Goal: Task Accomplishment & Management: Use online tool/utility

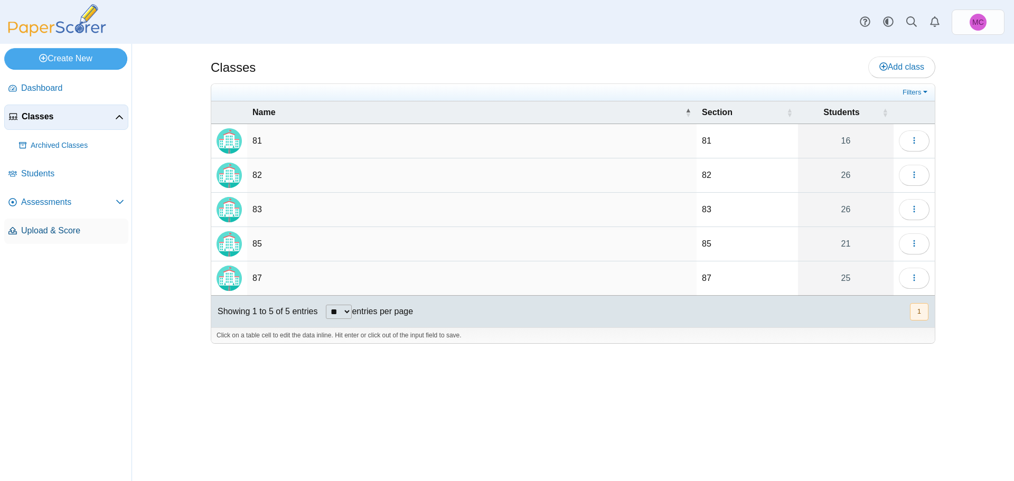
click at [44, 232] on span "Upload & Score" at bounding box center [72, 231] width 103 height 12
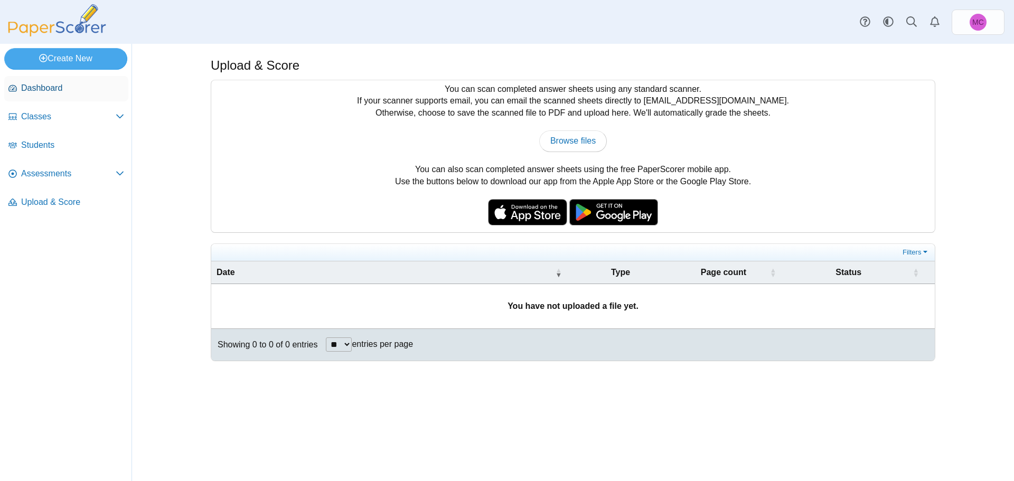
click at [49, 91] on span "Dashboard" at bounding box center [72, 88] width 103 height 12
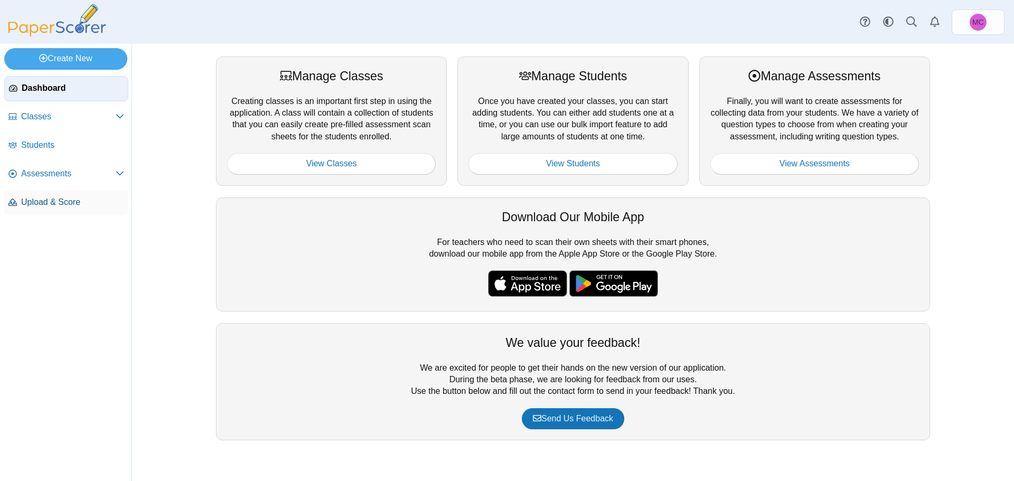
click at [49, 205] on span "Upload & Score" at bounding box center [72, 202] width 103 height 12
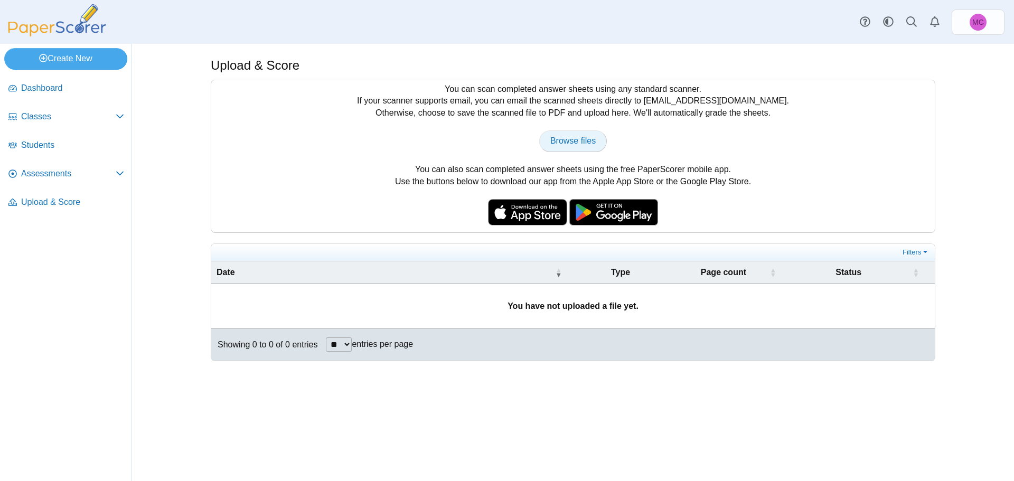
click at [568, 133] on link "Browse files" at bounding box center [573, 140] width 68 height 21
click at [395, 180] on div "You can scan completed answer sheets using any standard scanner. If your scanne…" at bounding box center [573, 156] width 724 height 152
click at [61, 198] on span "Upload & Score" at bounding box center [72, 202] width 103 height 12
click at [57, 179] on span "Assessments" at bounding box center [68, 174] width 95 height 12
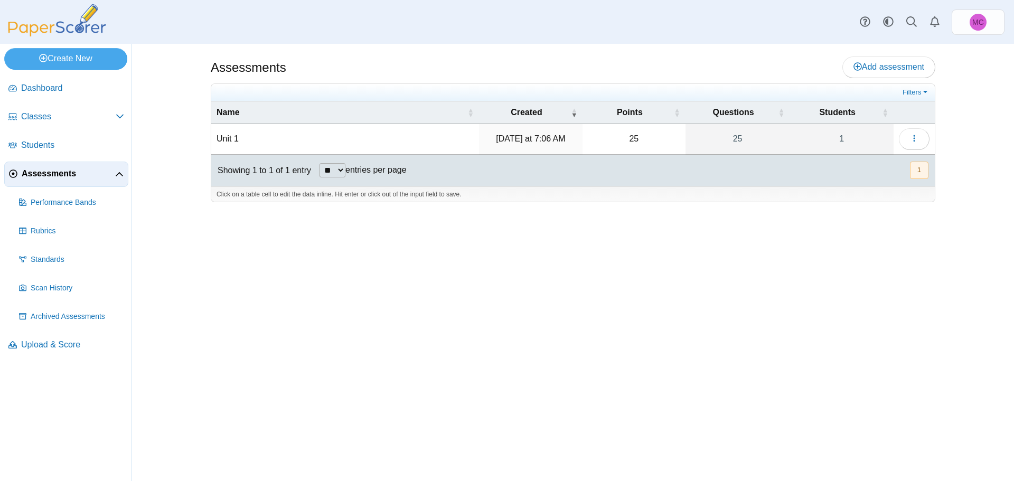
click at [911, 166] on button "1" at bounding box center [919, 170] width 18 height 17
click at [908, 138] on button "button" at bounding box center [914, 138] width 31 height 21
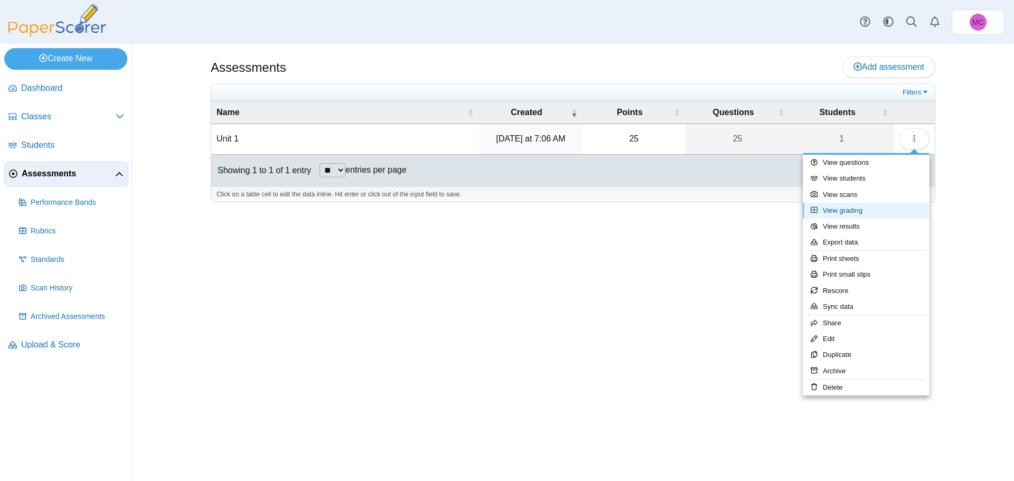
click at [845, 209] on link "View grading" at bounding box center [866, 211] width 127 height 16
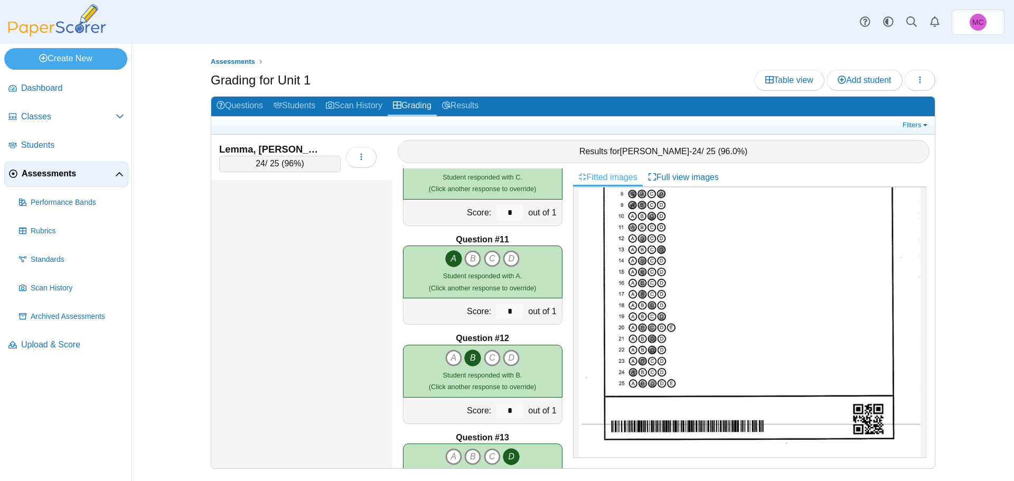
scroll to position [928, 0]
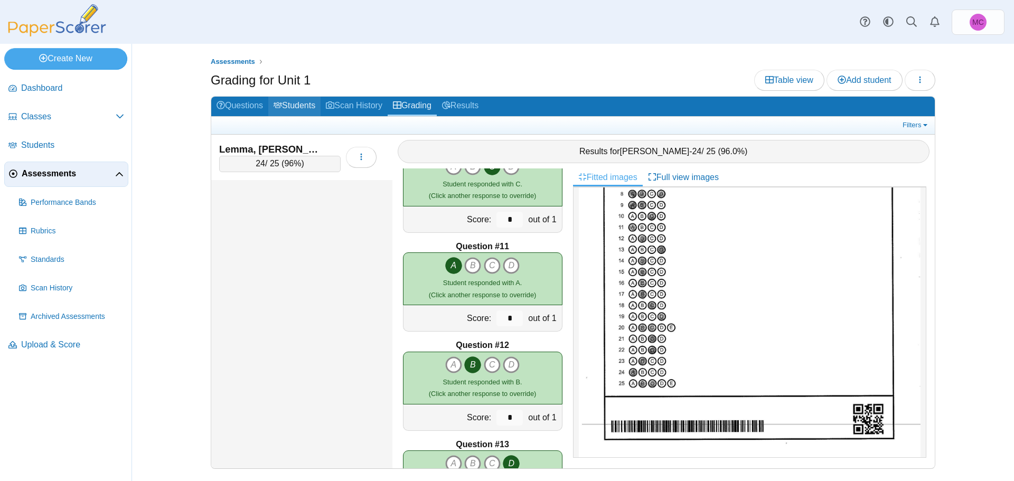
click at [288, 112] on link "Students" at bounding box center [294, 107] width 52 height 20
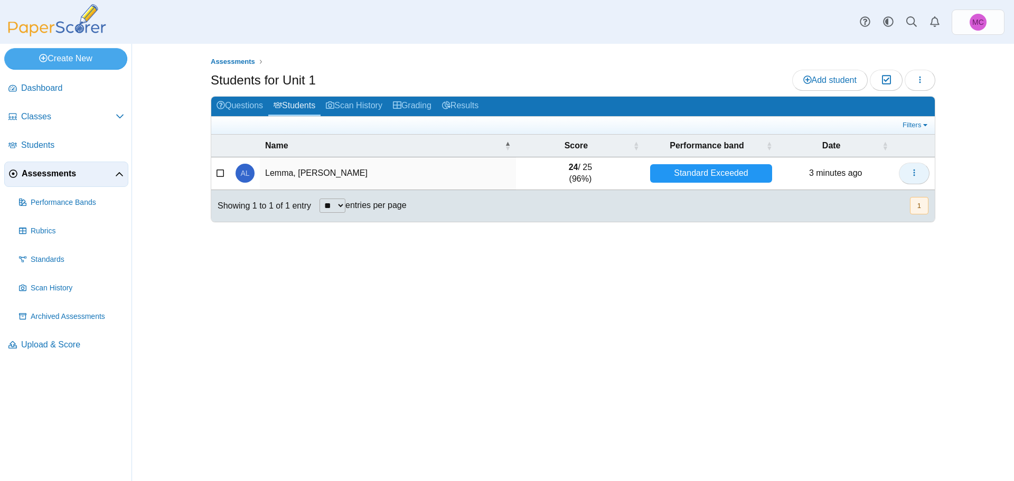
click at [920, 169] on button "button" at bounding box center [914, 173] width 31 height 21
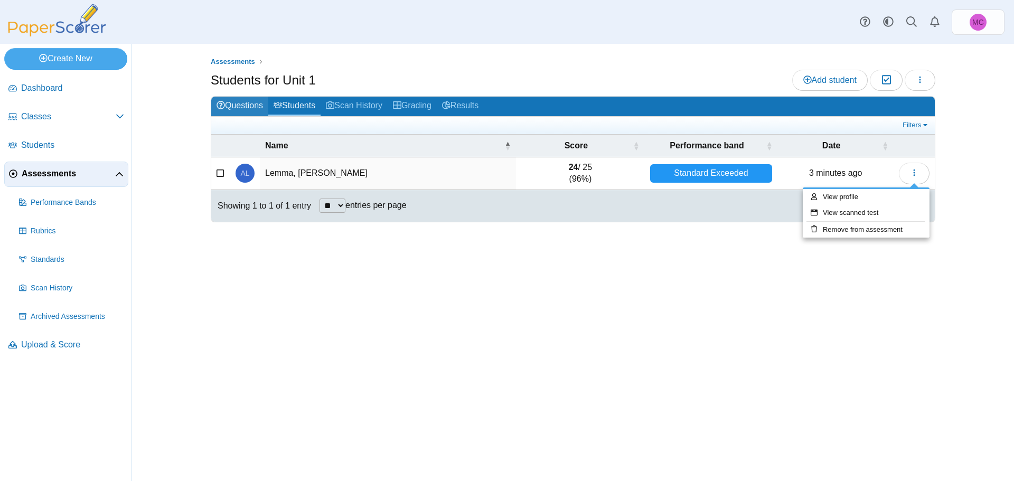
click at [239, 106] on link "Questions" at bounding box center [239, 107] width 57 height 20
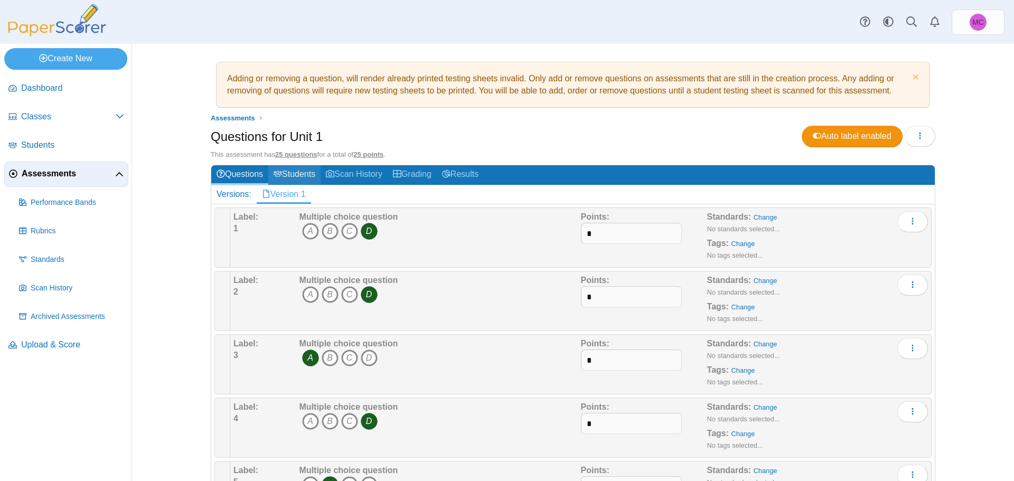
click at [281, 172] on link "Students" at bounding box center [294, 175] width 52 height 20
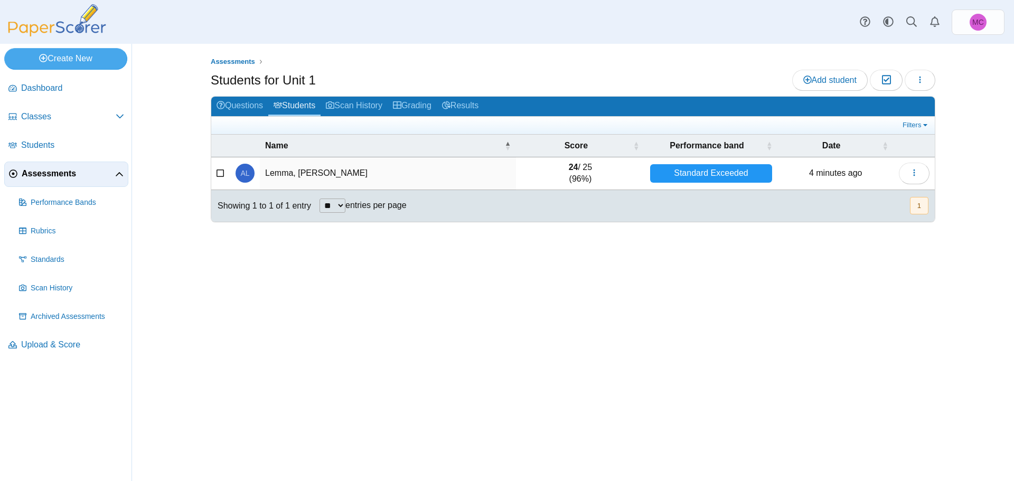
click at [310, 172] on td "Lemma, Amanuel G." at bounding box center [388, 173] width 256 height 33
click at [345, 207] on select "** ** ** ***" at bounding box center [333, 206] width 26 height 14
select select "***"
click at [320, 199] on select "** ** ** ***" at bounding box center [333, 206] width 26 height 14
click at [713, 175] on div "Standard Exceeded" at bounding box center [711, 173] width 123 height 18
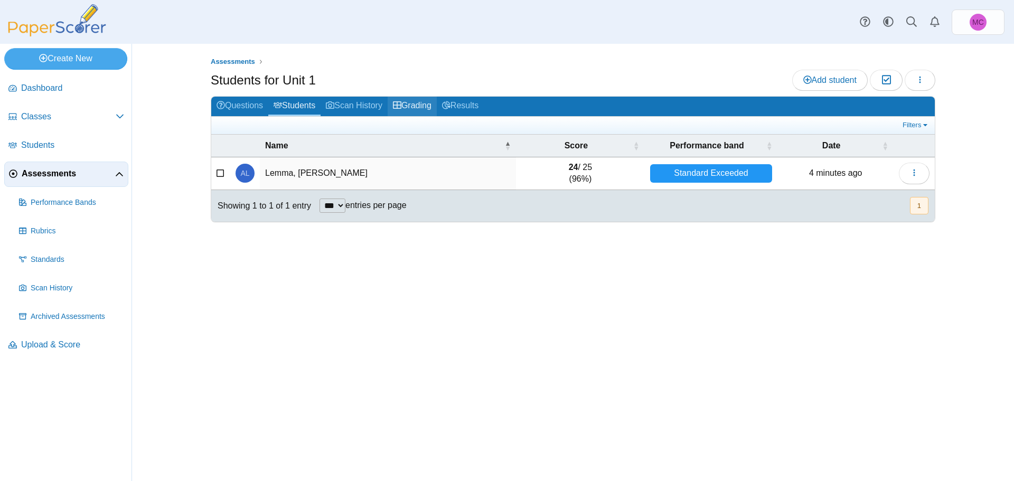
click at [420, 107] on link "Grading" at bounding box center [412, 107] width 49 height 20
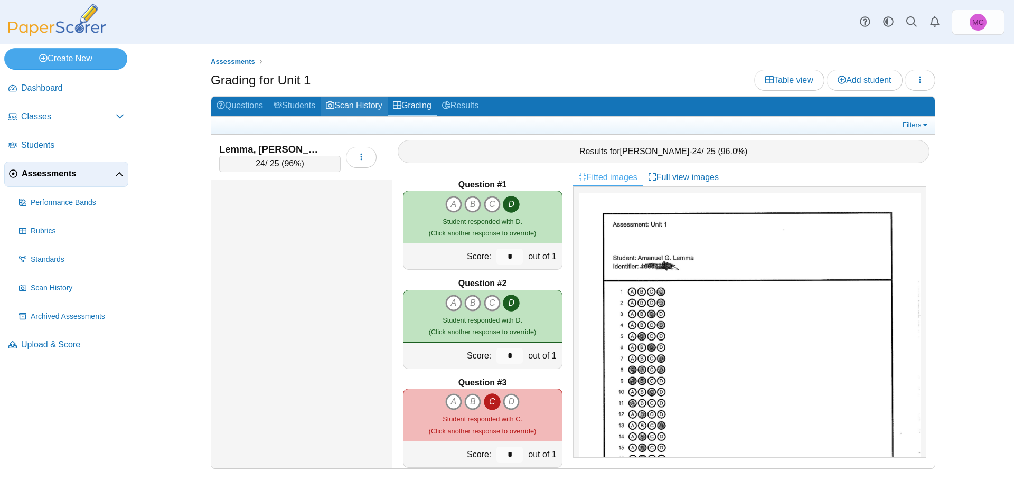
click at [355, 107] on link "Scan History" at bounding box center [354, 107] width 67 height 20
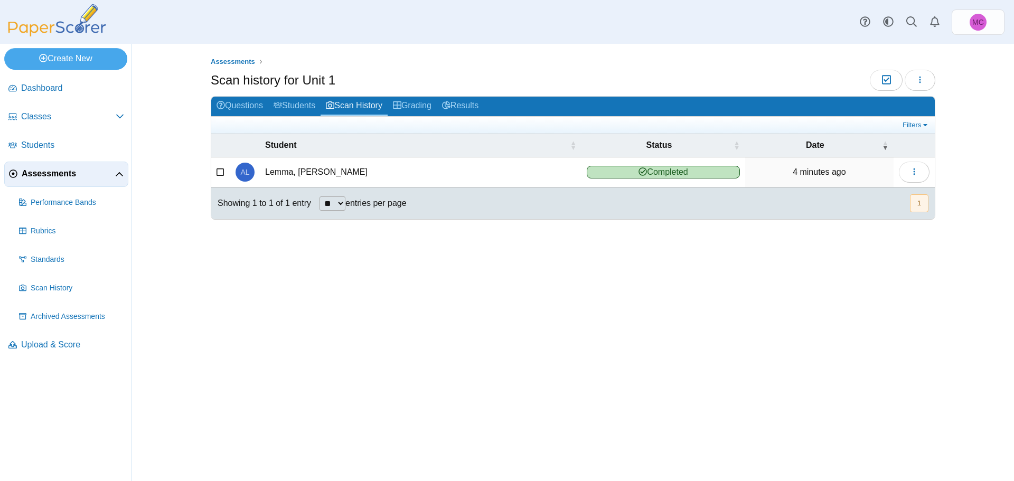
click at [32, 173] on span "Assessments" at bounding box center [68, 174] width 93 height 12
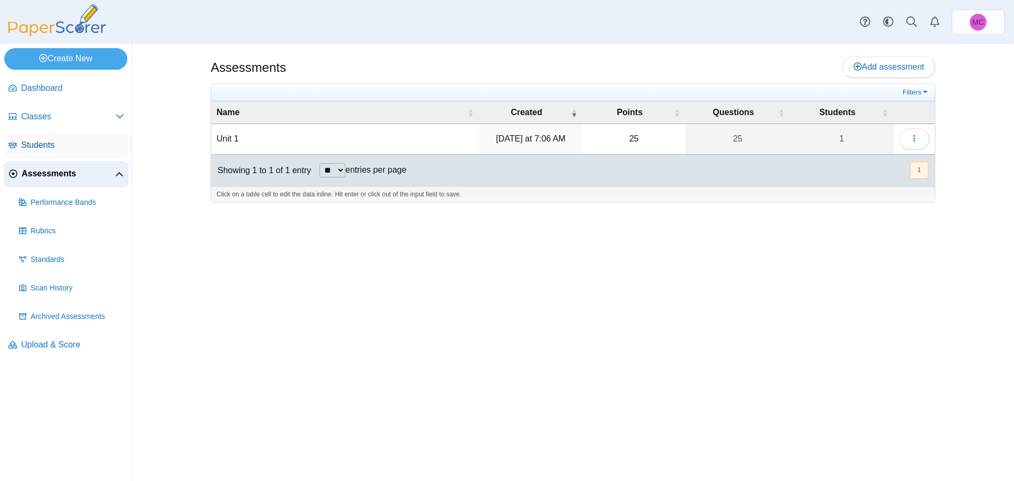
click at [42, 140] on span "Students" at bounding box center [72, 145] width 103 height 12
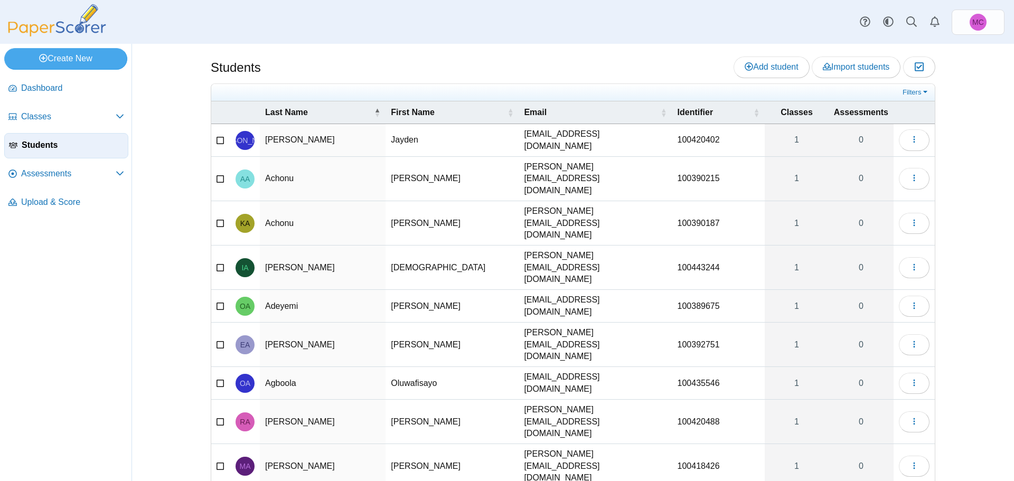
scroll to position [4, 0]
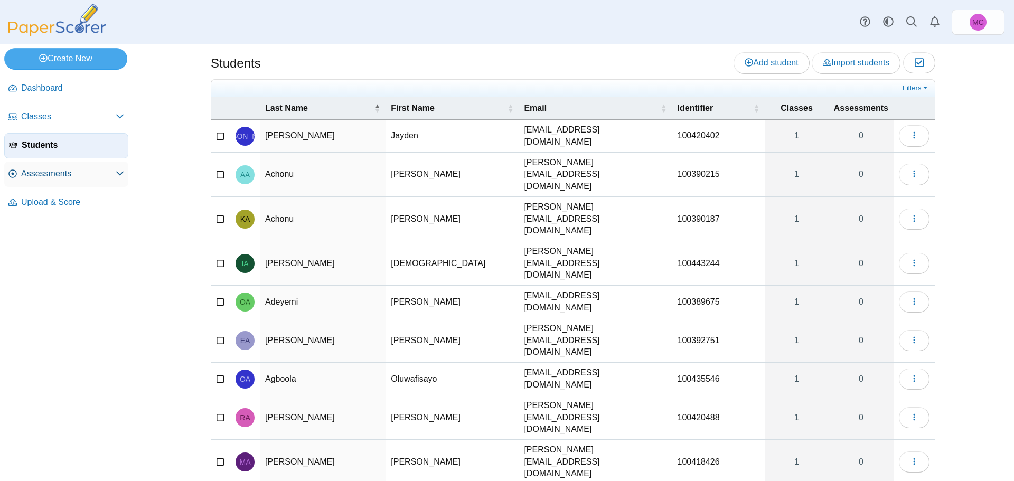
click at [50, 177] on span "Assessments" at bounding box center [68, 174] width 95 height 12
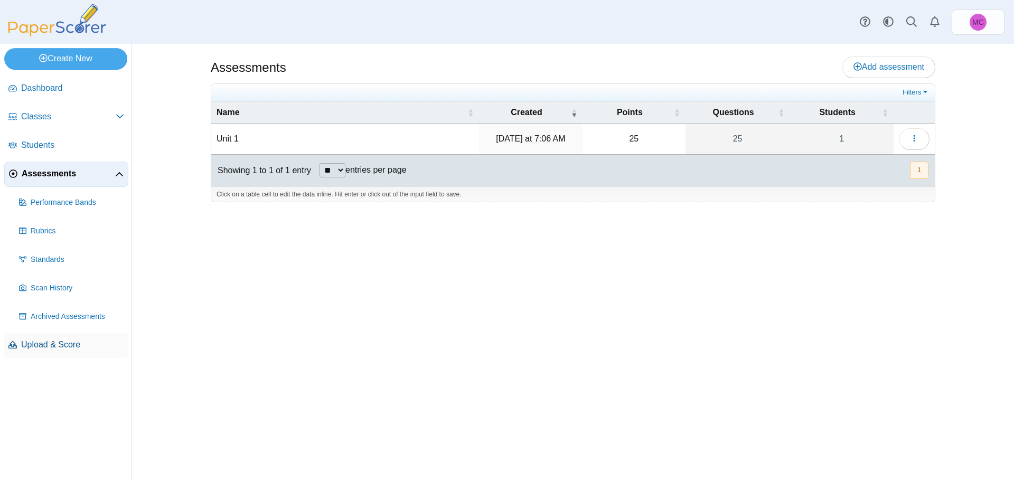
click at [36, 343] on span "Upload & Score" at bounding box center [72, 345] width 103 height 12
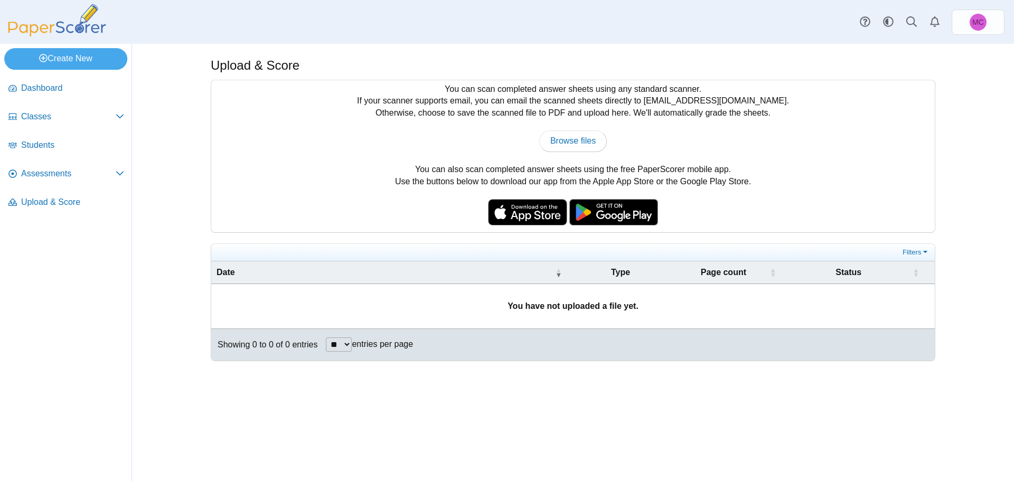
click at [297, 298] on td "You have not uploaded a file yet." at bounding box center [573, 306] width 724 height 44
click at [341, 345] on select "** ** ** ***" at bounding box center [339, 344] width 26 height 14
select select "***"
click at [326, 337] on select "** ** ** ***" at bounding box center [339, 344] width 26 height 14
click at [50, 145] on span "Students" at bounding box center [72, 145] width 103 height 12
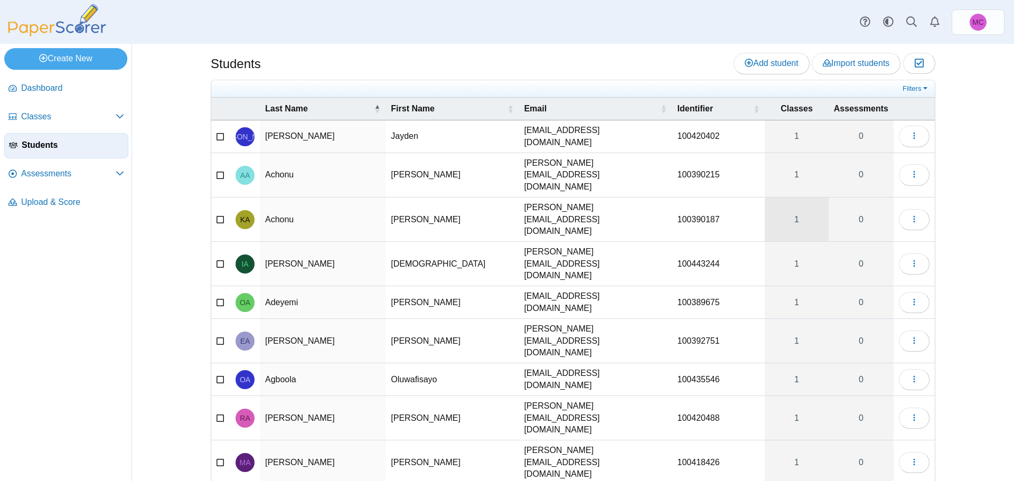
scroll to position [4, 0]
click at [44, 117] on span "Classes" at bounding box center [68, 117] width 95 height 12
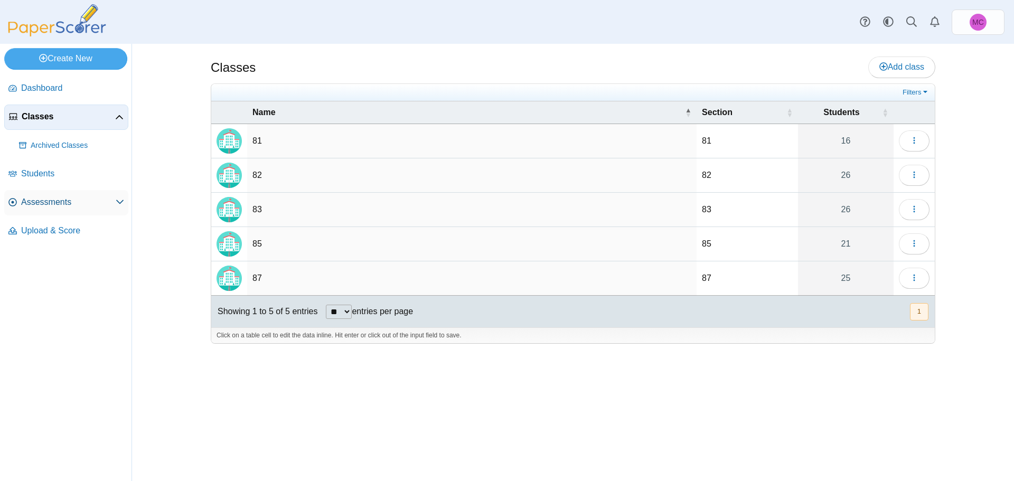
click at [127, 201] on link "Assessments" at bounding box center [66, 202] width 124 height 25
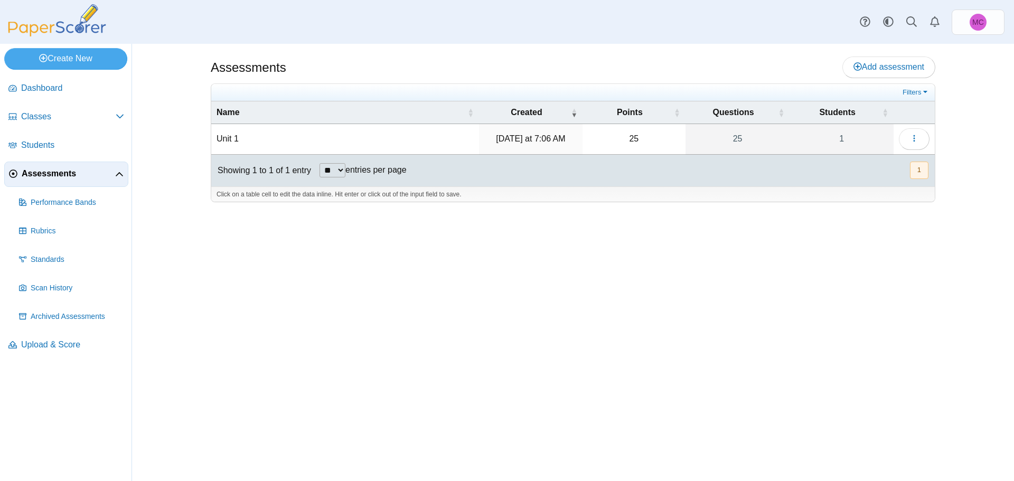
click at [915, 174] on button "1" at bounding box center [919, 170] width 18 height 17
click at [913, 136] on icon "button" at bounding box center [914, 138] width 8 height 8
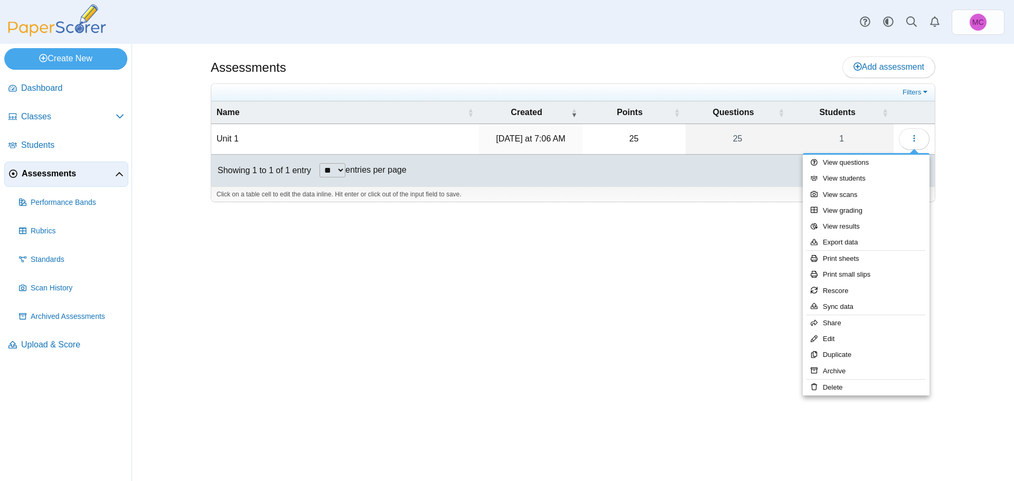
click at [223, 131] on td "Unit 1" at bounding box center [345, 139] width 268 height 30
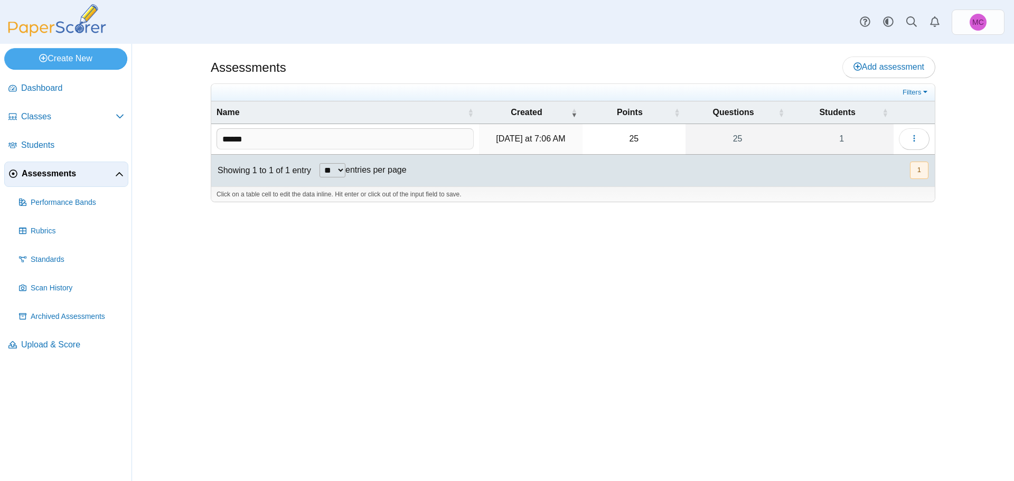
click at [500, 130] on td "[DATE] at 7:06 AM" at bounding box center [531, 139] width 104 height 30
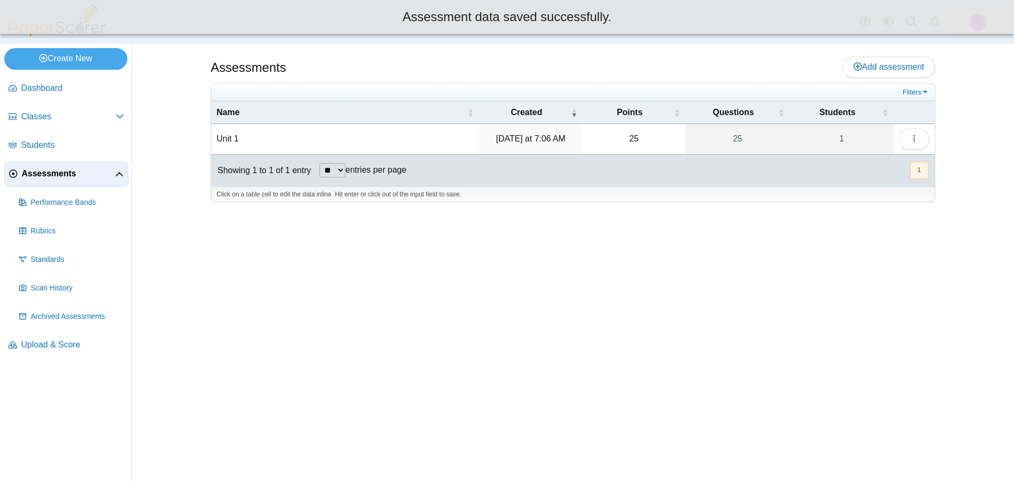
click at [511, 143] on time "[DATE] at 7:06 AM" at bounding box center [530, 138] width 69 height 9
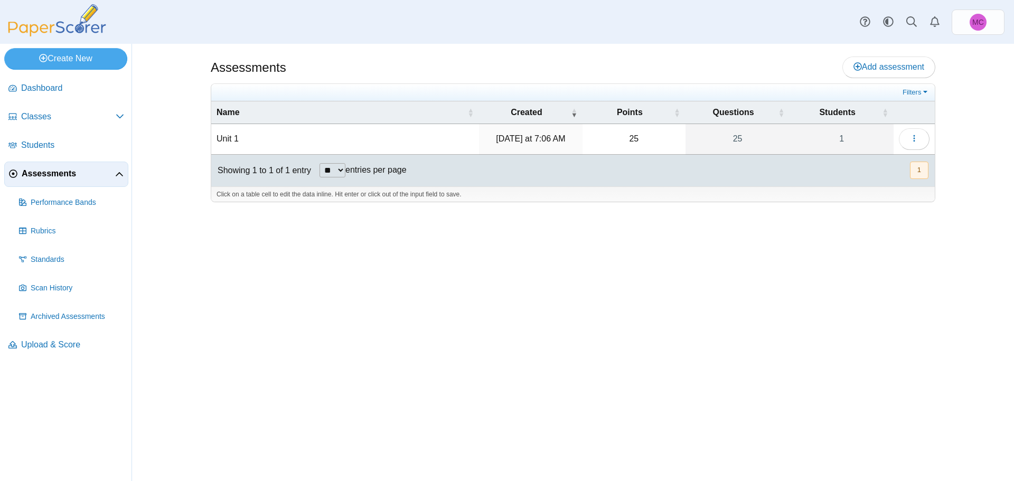
click at [631, 144] on td "25" at bounding box center [634, 139] width 103 height 30
click at [859, 134] on link "1" at bounding box center [842, 139] width 104 height 30
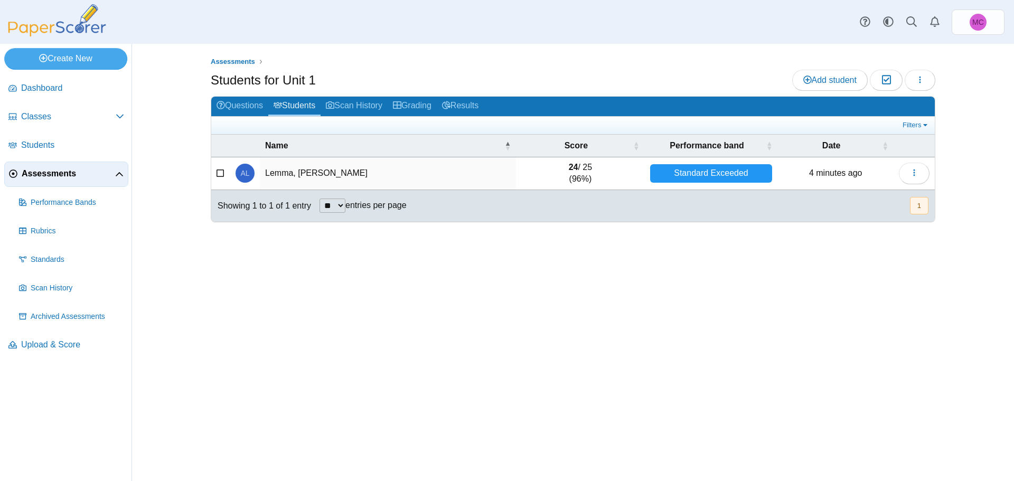
click at [340, 209] on select "** ** ** ***" at bounding box center [333, 206] width 26 height 14
click at [372, 100] on link "Scan History" at bounding box center [354, 107] width 67 height 20
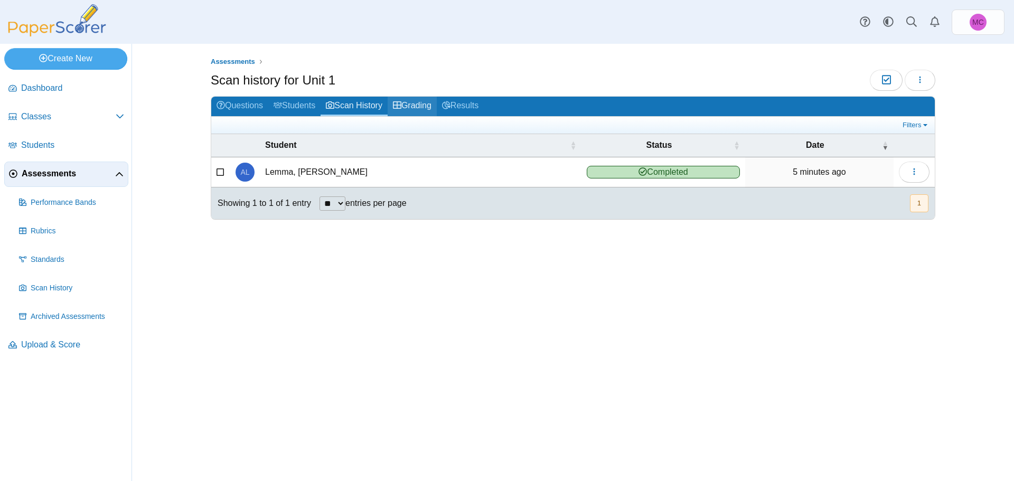
click at [407, 104] on link "Grading" at bounding box center [412, 107] width 49 height 20
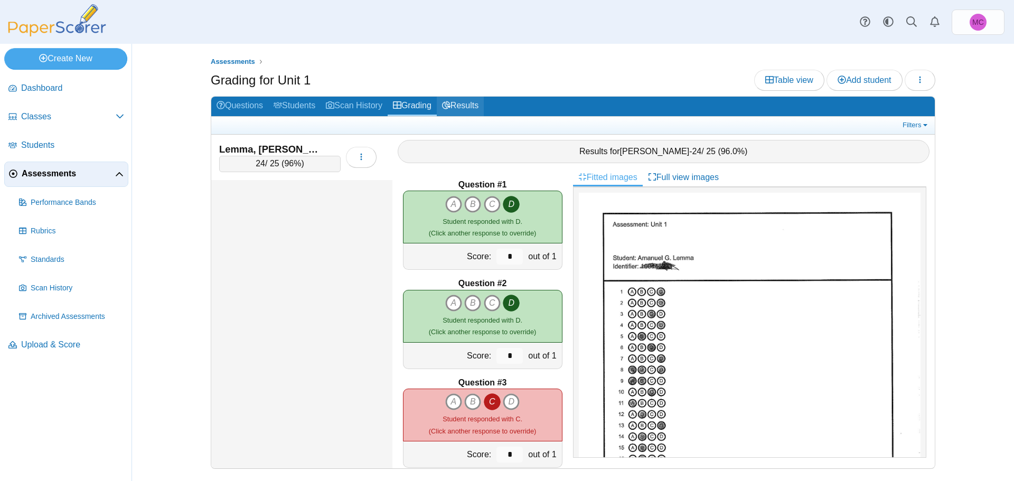
click at [461, 110] on link "Results" at bounding box center [460, 107] width 47 height 20
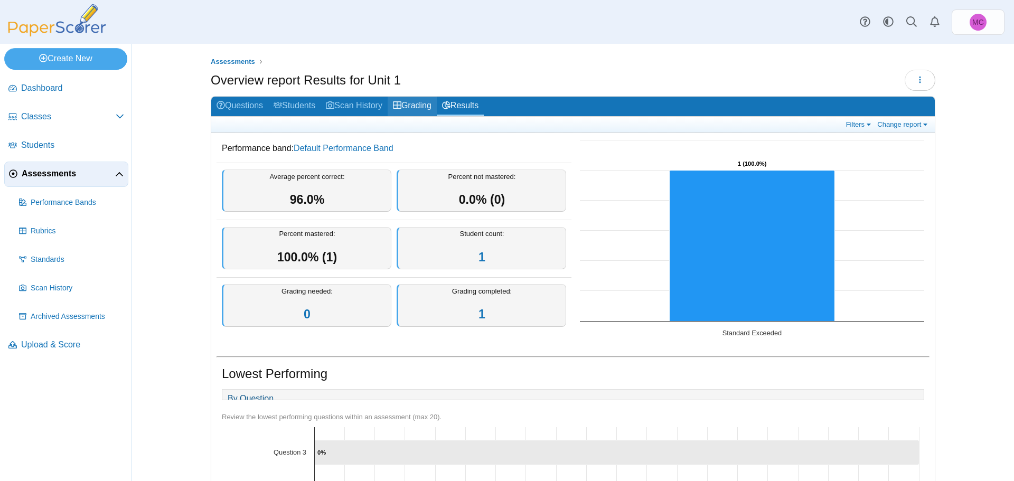
click at [403, 102] on link "Grading" at bounding box center [412, 107] width 49 height 20
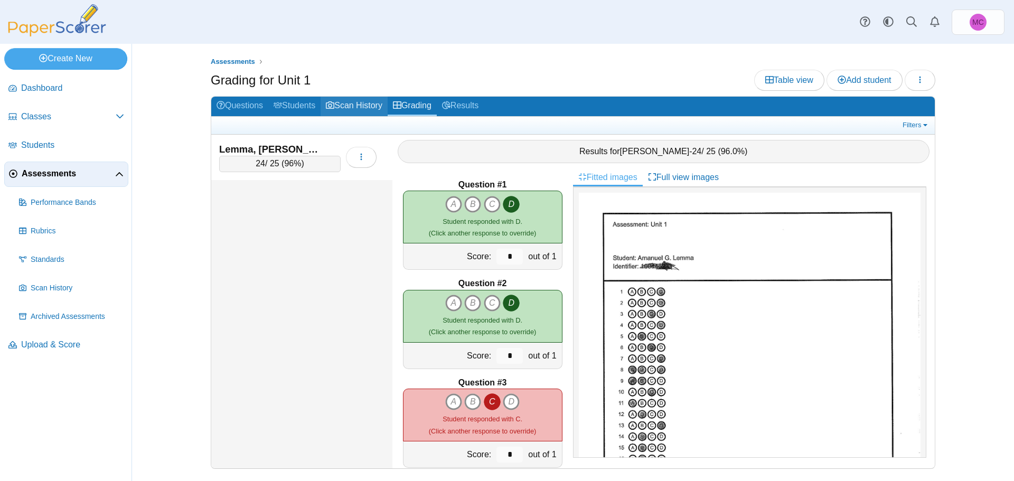
click at [365, 107] on link "Scan History" at bounding box center [354, 107] width 67 height 20
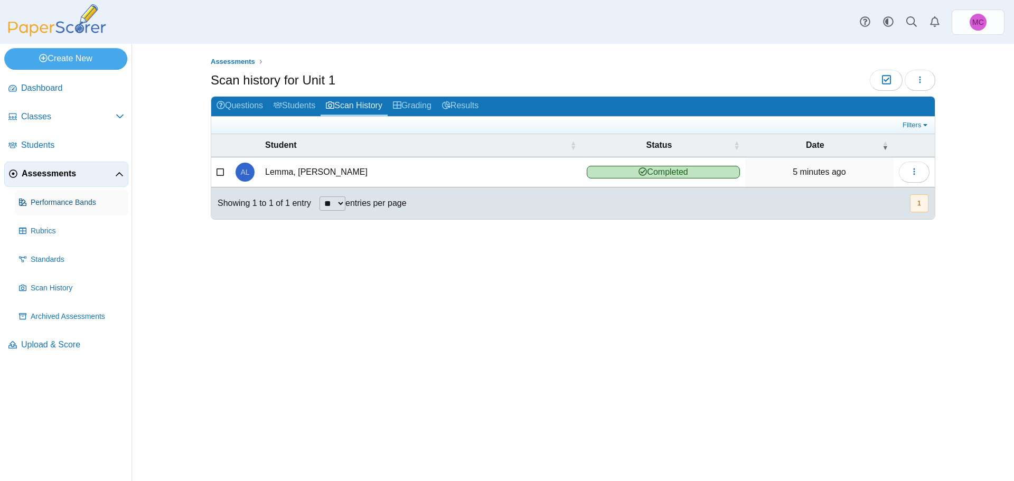
click at [39, 210] on link "Performance Bands" at bounding box center [72, 202] width 114 height 25
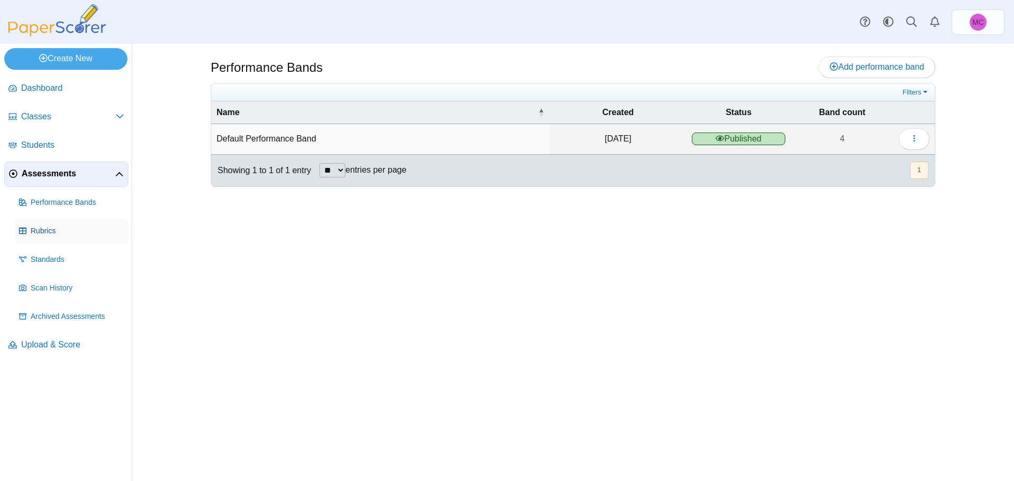
click at [49, 230] on span "Rubrics" at bounding box center [77, 231] width 93 height 11
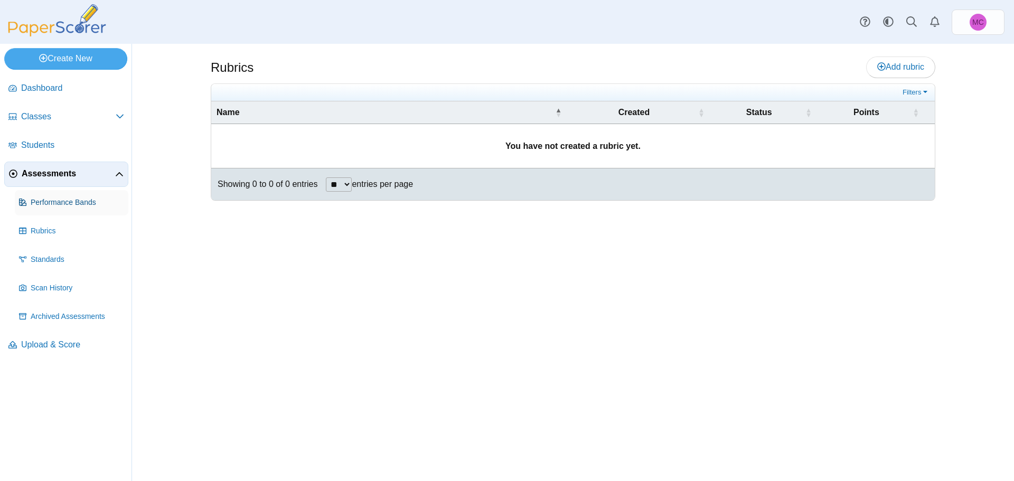
click at [55, 198] on span "Performance Bands" at bounding box center [77, 203] width 93 height 11
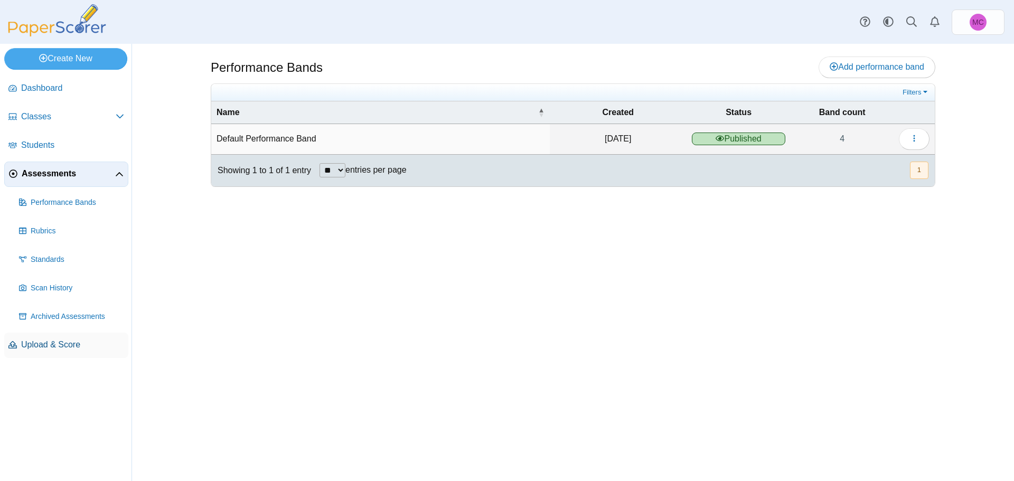
click at [39, 345] on span "Upload & Score" at bounding box center [72, 345] width 103 height 12
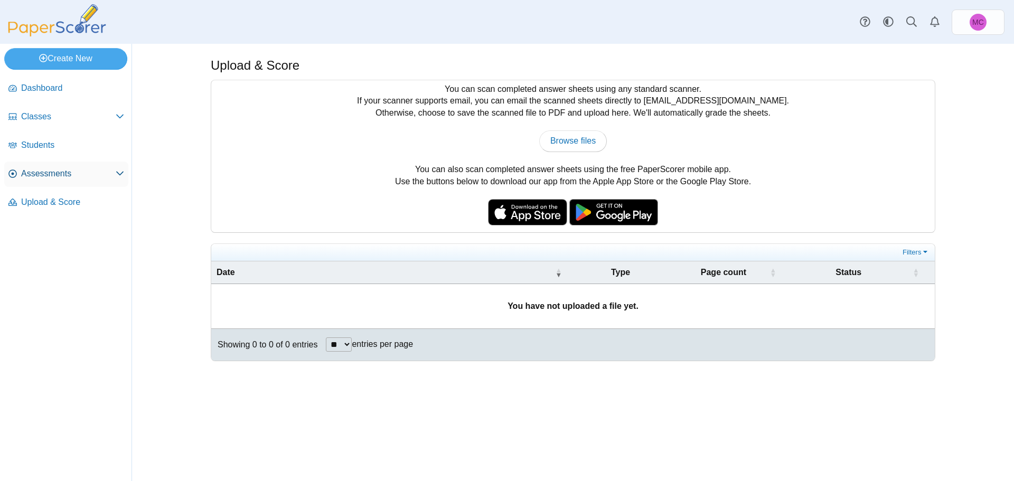
click at [54, 174] on span "Assessments" at bounding box center [68, 174] width 95 height 12
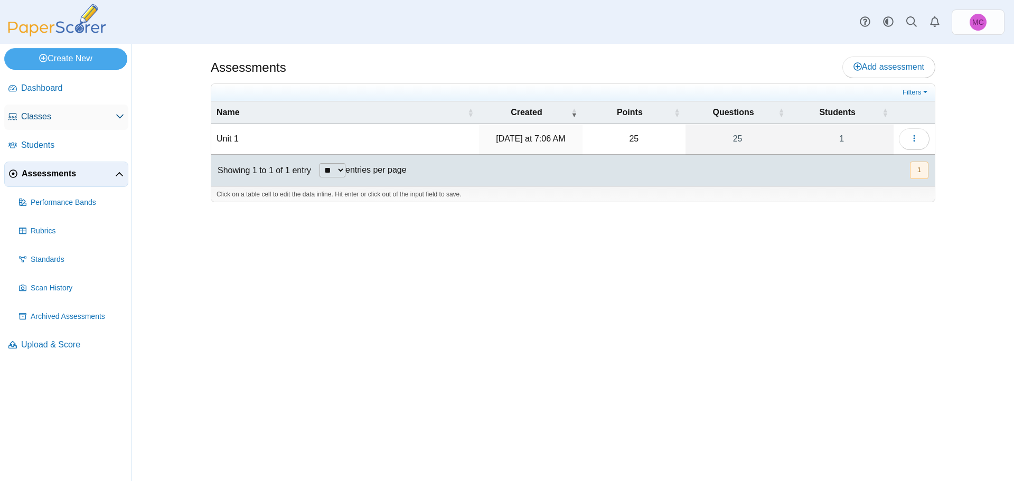
click at [41, 121] on span "Classes" at bounding box center [68, 117] width 95 height 12
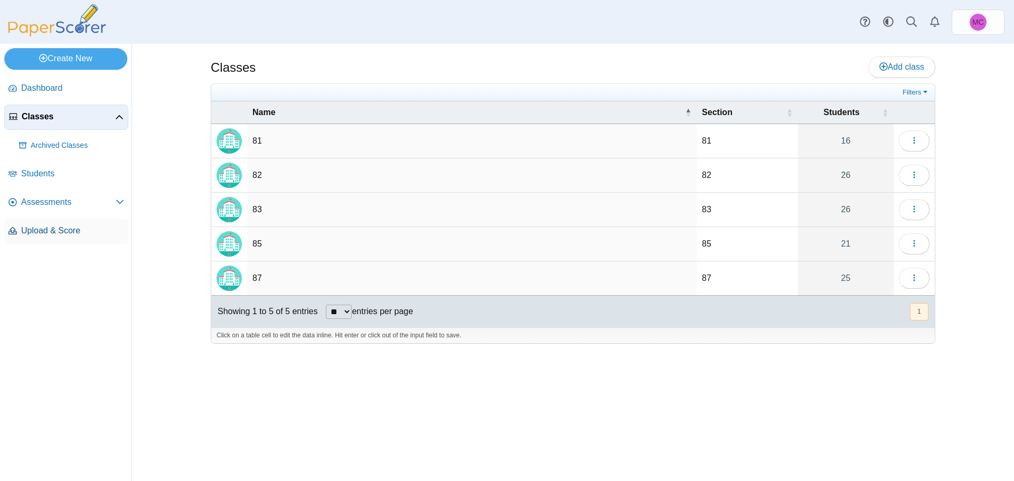
click at [35, 226] on span "Upload & Score" at bounding box center [72, 231] width 103 height 12
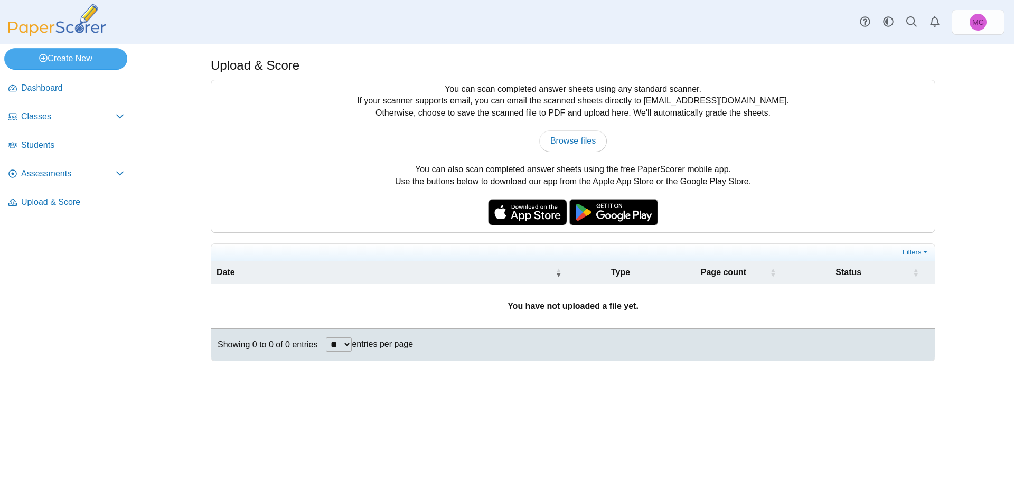
click at [616, 305] on b "You have not uploaded a file yet." at bounding box center [573, 306] width 131 height 9
click at [548, 294] on td "You have not uploaded a file yet." at bounding box center [573, 306] width 724 height 44
drag, startPoint x: 562, startPoint y: 120, endPoint x: 566, endPoint y: 128, distance: 8.7
click at [564, 123] on div "You can scan completed answer sheets using any standard scanner. If your scanne…" at bounding box center [573, 156] width 724 height 152
click at [566, 136] on span "Browse files" at bounding box center [572, 140] width 45 height 9
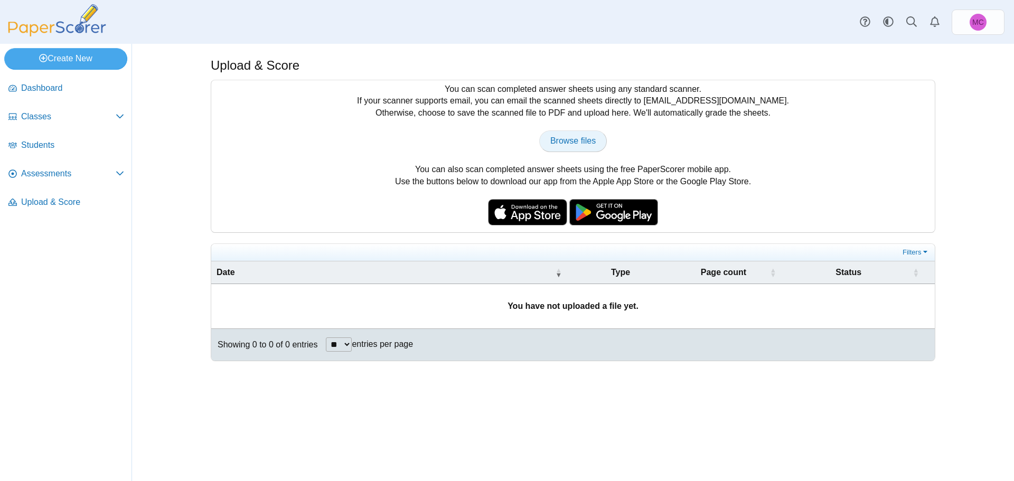
type input "**********"
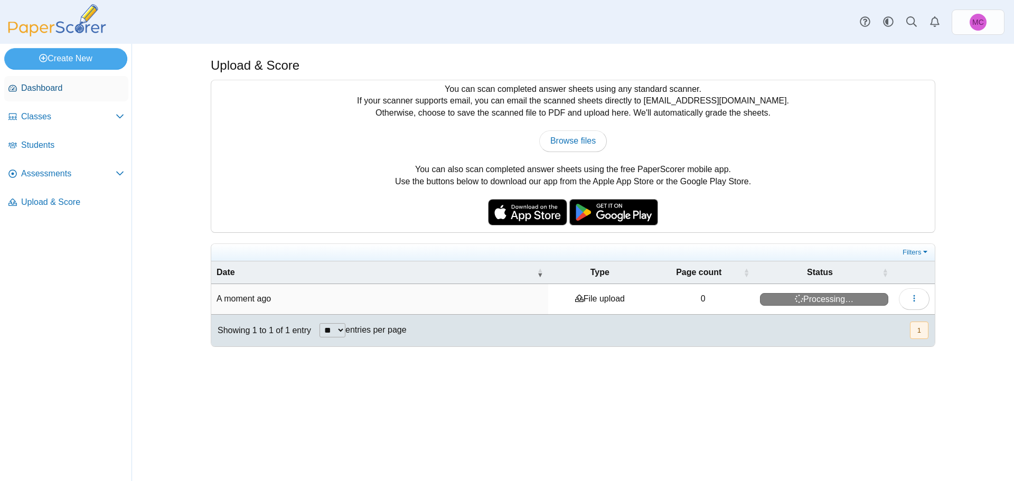
click at [40, 91] on span "Dashboard" at bounding box center [72, 88] width 103 height 12
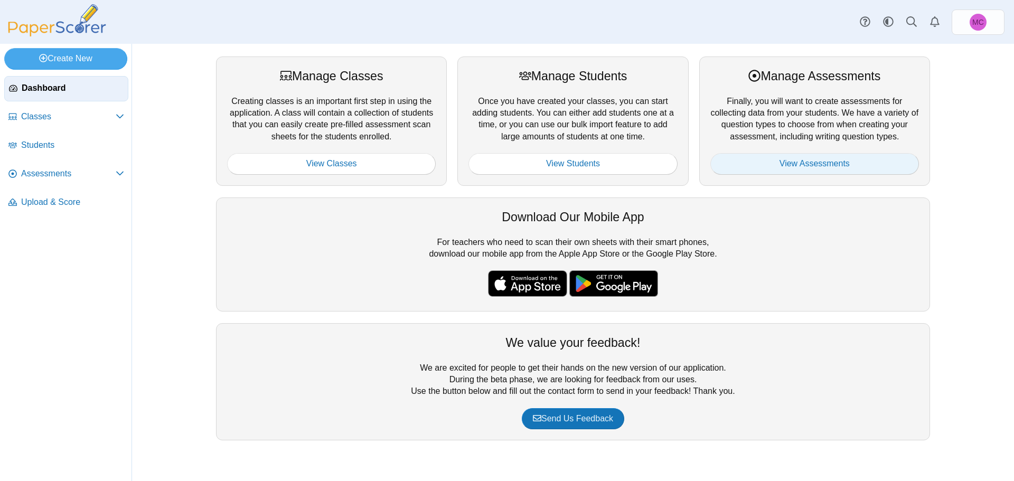
click at [801, 165] on link "View Assessments" at bounding box center [814, 163] width 209 height 21
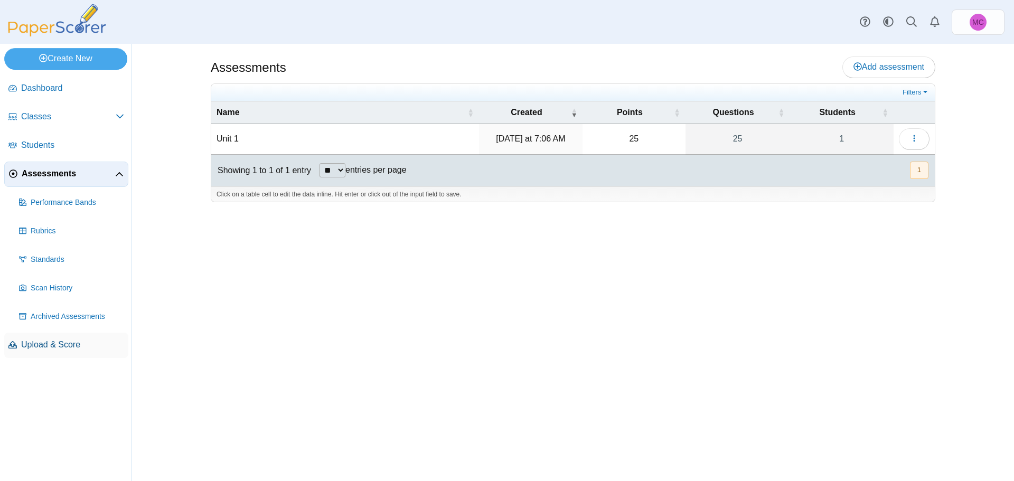
click at [63, 345] on span "Upload & Score" at bounding box center [72, 345] width 103 height 12
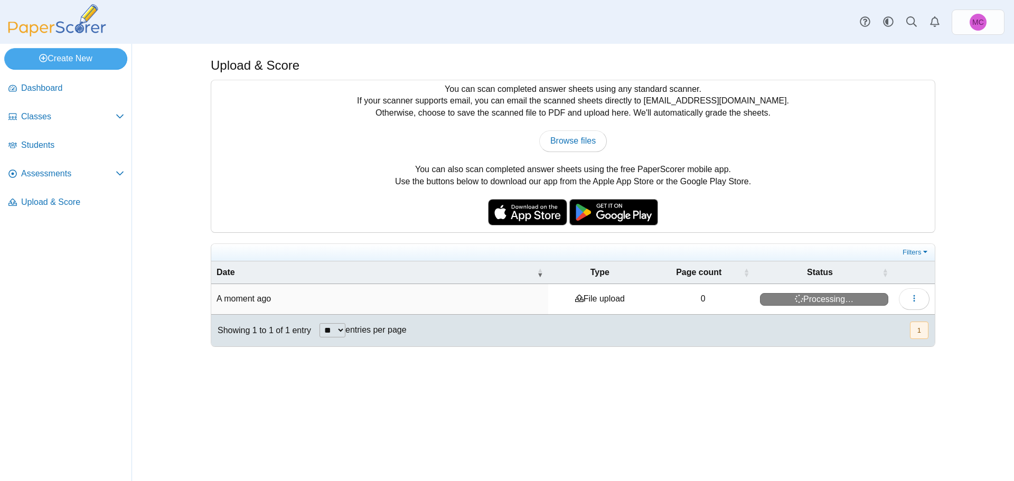
click at [266, 299] on time "A moment ago" at bounding box center [244, 298] width 54 height 9
drag, startPoint x: 735, startPoint y: 93, endPoint x: 687, endPoint y: 447, distance: 357.2
click at [687, 454] on div "Upload & Score You can scan completed answer sheets using any standard scanner.…" at bounding box center [573, 262] width 792 height 437
click at [858, 297] on span "Completed with errors" at bounding box center [825, 299] width 128 height 13
drag, startPoint x: 796, startPoint y: 296, endPoint x: 756, endPoint y: 296, distance: 40.1
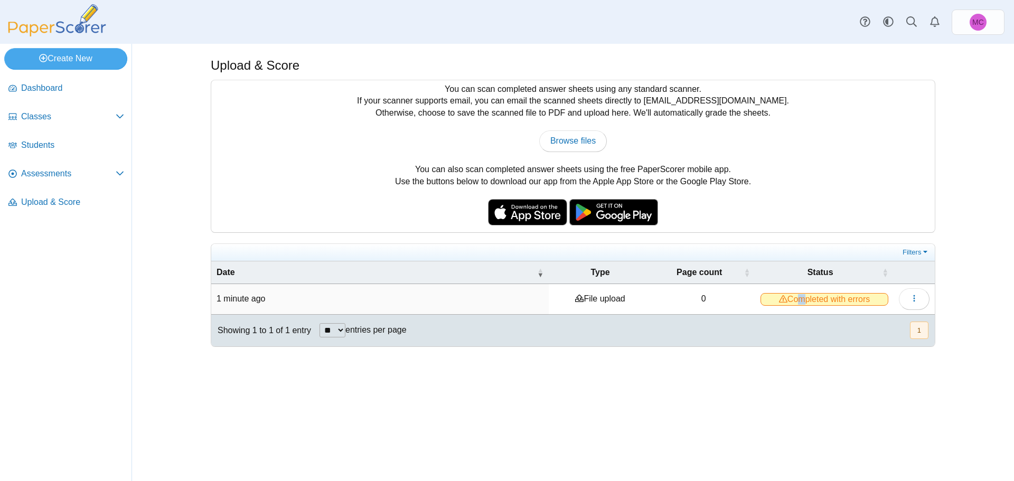
click at [791, 296] on span "Completed with errors" at bounding box center [825, 299] width 128 height 13
drag, startPoint x: 778, startPoint y: 299, endPoint x: 784, endPoint y: 300, distance: 5.8
click at [781, 300] on icon at bounding box center [783, 299] width 8 height 8
click at [917, 294] on icon "button" at bounding box center [914, 298] width 8 height 8
click at [864, 324] on link "View scanned pages" at bounding box center [866, 322] width 127 height 16
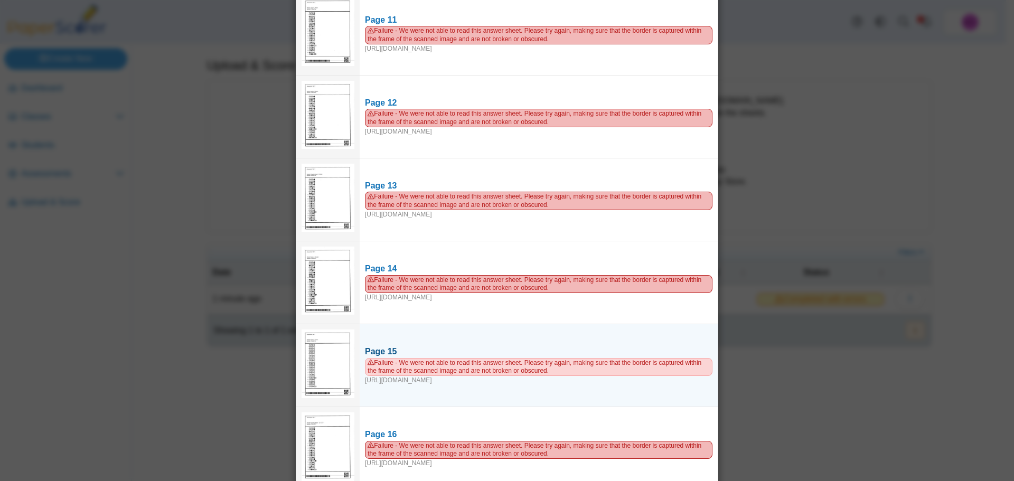
scroll to position [904, 0]
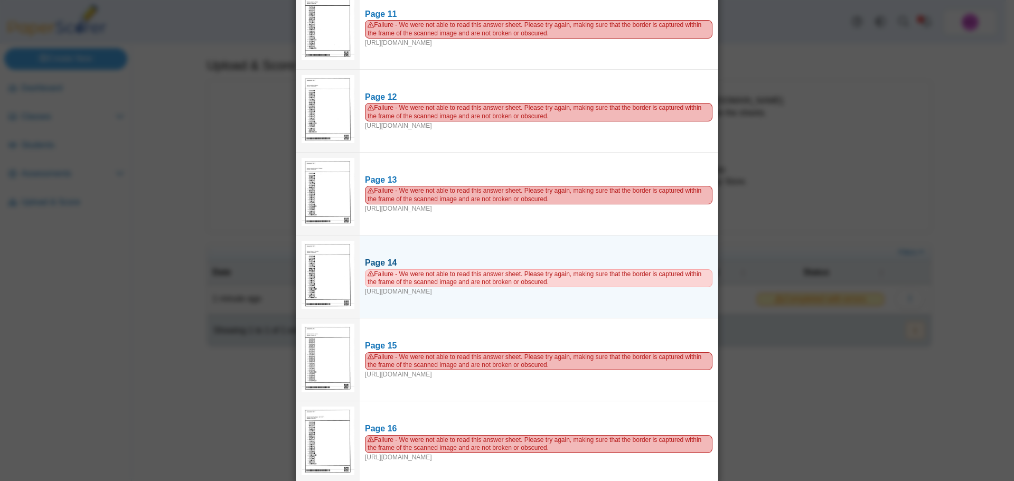
click at [560, 270] on span "Failure - We were not able to read this answer sheet. Please try again, making …" at bounding box center [539, 278] width 348 height 18
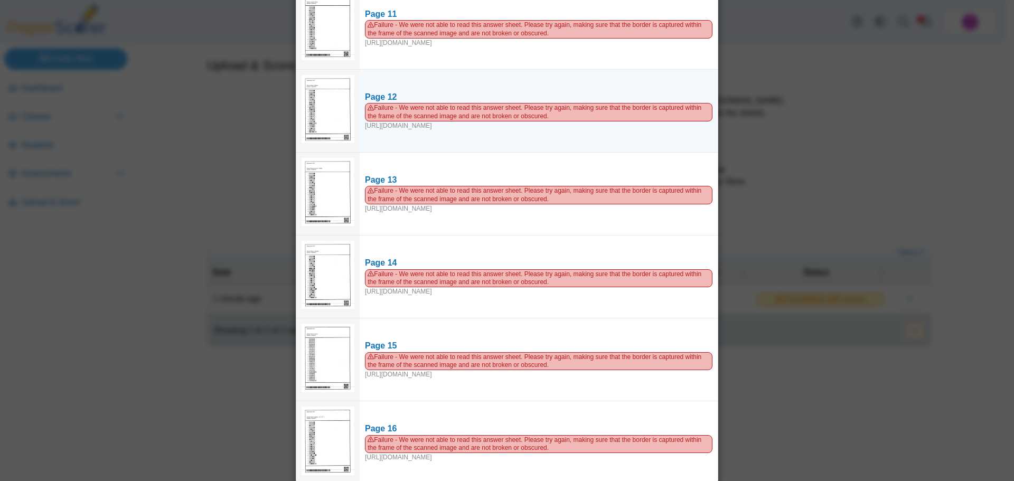
click at [333, 104] on img at bounding box center [328, 109] width 53 height 69
click at [320, 104] on img at bounding box center [328, 109] width 53 height 69
drag, startPoint x: 290, startPoint y: 125, endPoint x: 310, endPoint y: 118, distance: 20.5
click at [294, 123] on div "Viewing upload details Scan results: 1 Successful scans | 15 Failed scans Page …" at bounding box center [507, 240] width 1014 height 481
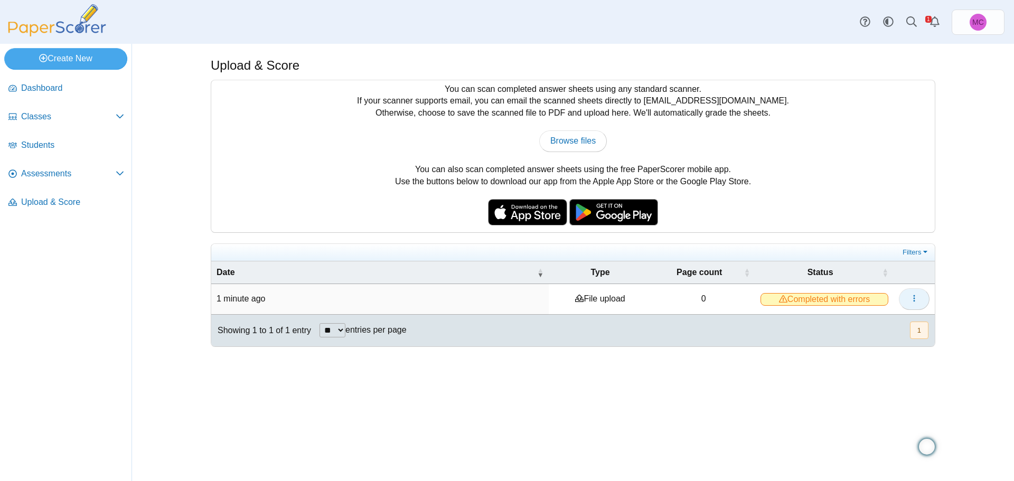
click at [917, 298] on icon "button" at bounding box center [914, 298] width 8 height 8
drag, startPoint x: 780, startPoint y: 305, endPoint x: 754, endPoint y: 299, distance: 27.0
click at [777, 303] on td "Completed with errors" at bounding box center [824, 299] width 138 height 30
drag, startPoint x: 305, startPoint y: 296, endPoint x: 491, endPoint y: 296, distance: 185.9
click at [329, 296] on td "1 minute ago" at bounding box center [379, 299] width 337 height 30
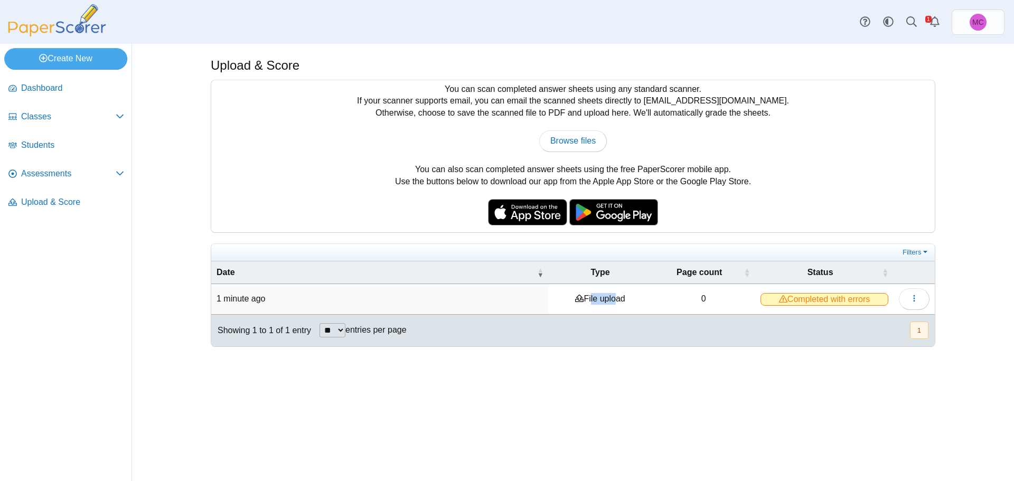
drag, startPoint x: 592, startPoint y: 294, endPoint x: 613, endPoint y: 294, distance: 21.7
click at [613, 294] on td "File upload" at bounding box center [600, 299] width 103 height 30
click at [741, 294] on td "0" at bounding box center [704, 299] width 104 height 30
click at [52, 148] on span "Students" at bounding box center [72, 145] width 103 height 12
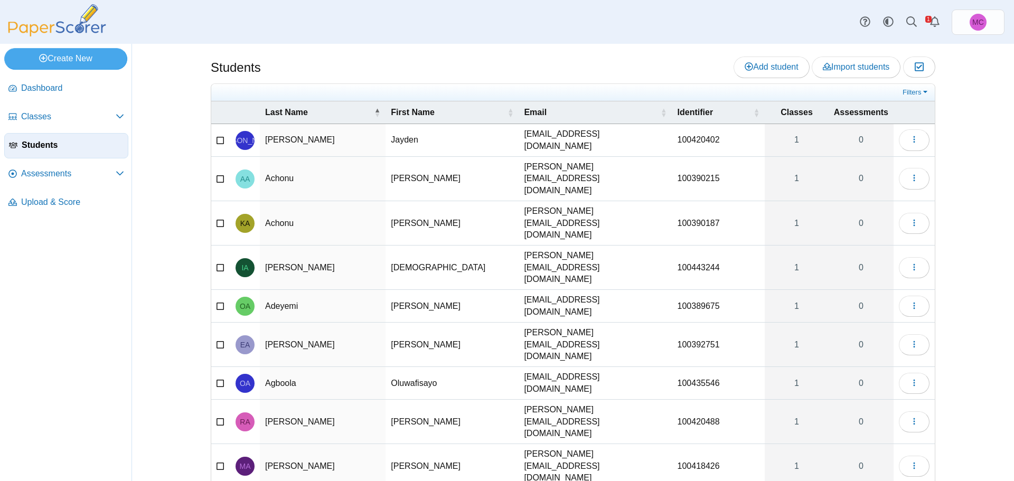
select select "***"
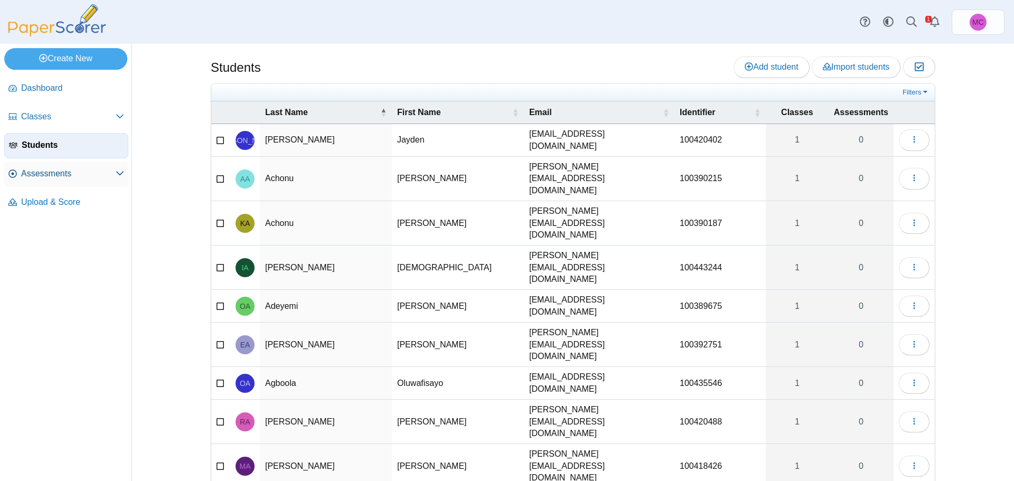
click at [52, 177] on span "Assessments" at bounding box center [68, 174] width 95 height 12
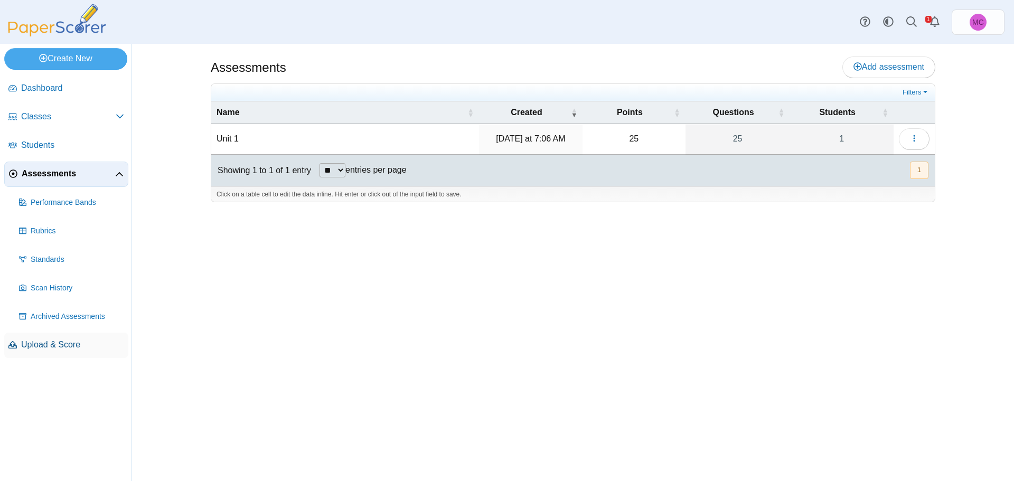
click at [49, 351] on link "Upload & Score" at bounding box center [66, 345] width 124 height 25
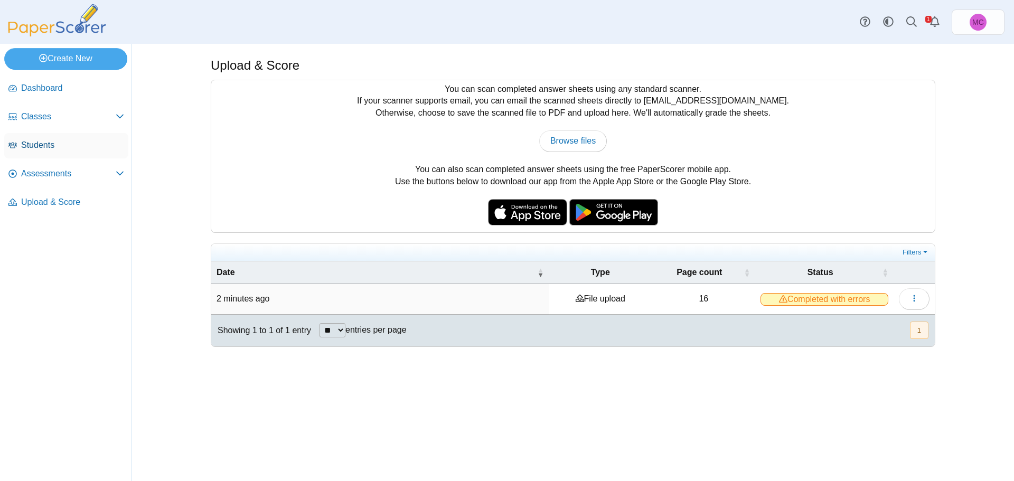
click at [34, 145] on span "Students" at bounding box center [72, 145] width 103 height 12
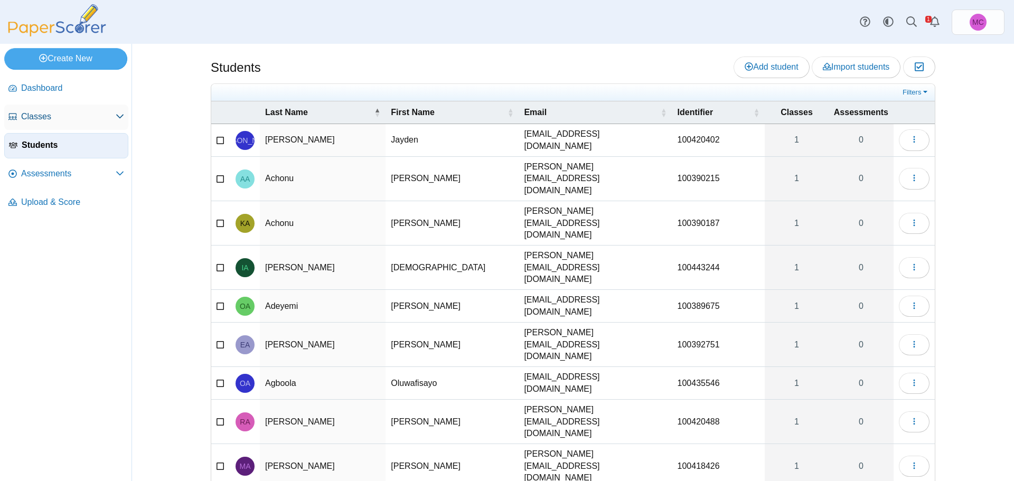
click at [30, 115] on span "Classes" at bounding box center [68, 117] width 95 height 12
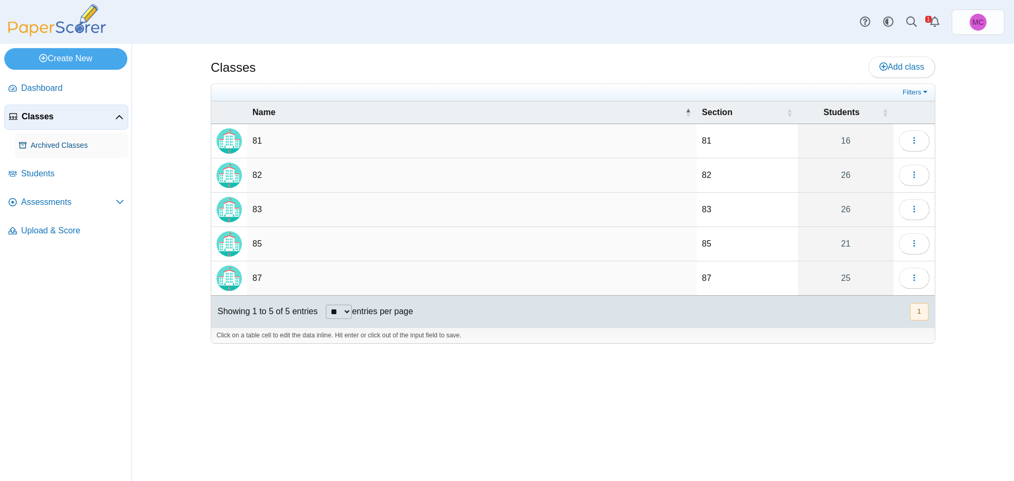
click at [36, 155] on link "Archived Classes" at bounding box center [72, 145] width 114 height 25
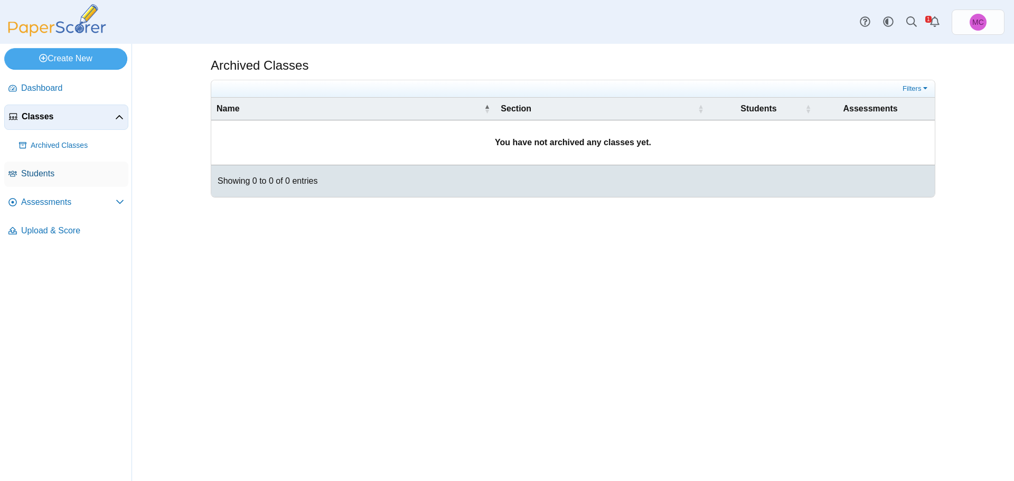
click at [45, 180] on link "Students" at bounding box center [66, 174] width 124 height 25
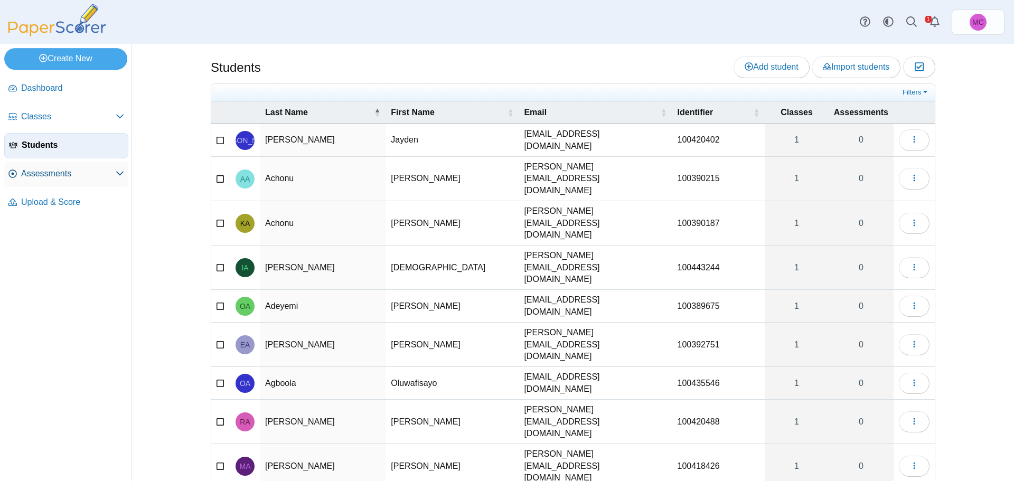
click at [40, 181] on link "Assessments" at bounding box center [66, 174] width 124 height 25
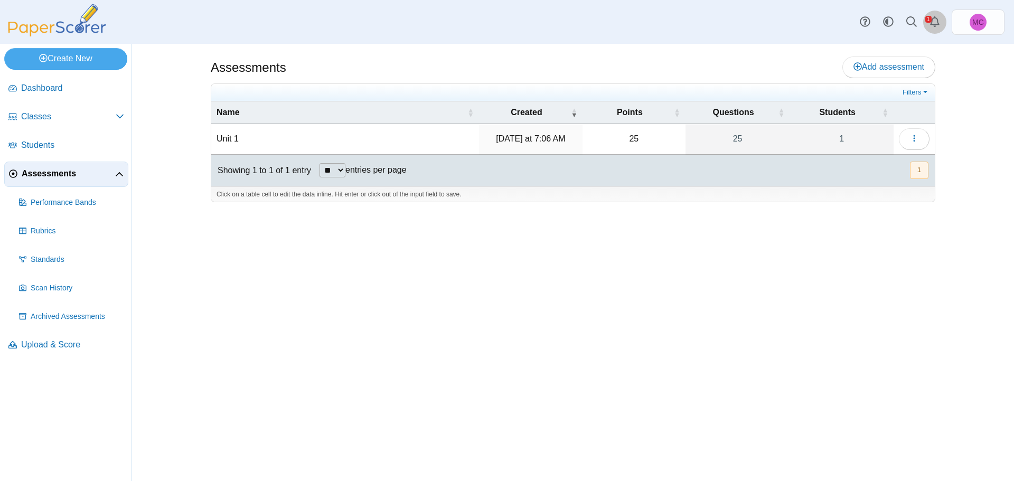
click at [933, 19] on use "Alerts" at bounding box center [935, 21] width 10 height 11
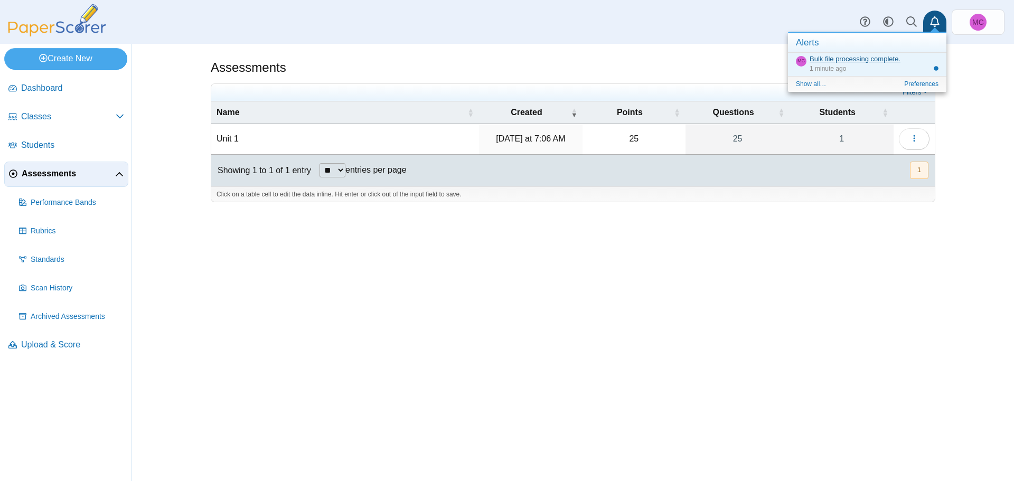
click at [870, 62] on link "Bulk file processing complete." at bounding box center [855, 59] width 91 height 8
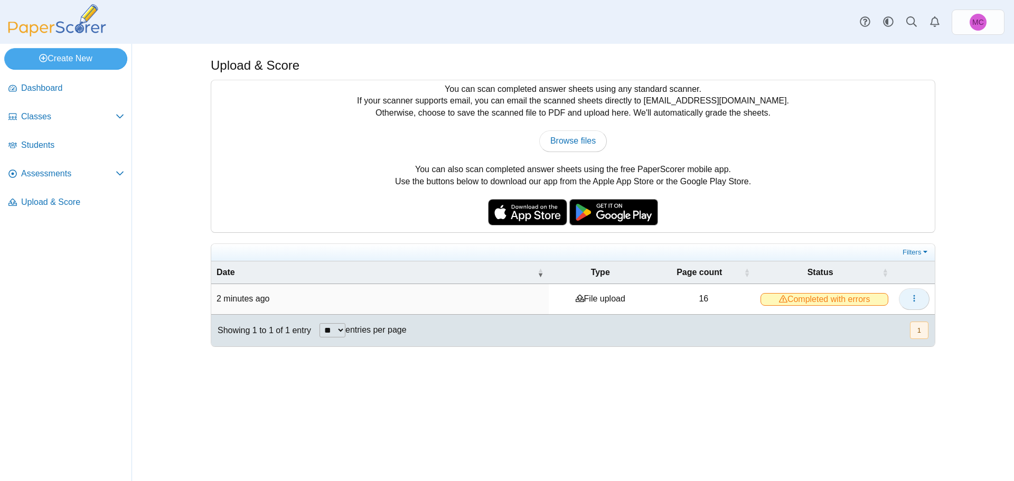
click at [922, 299] on button "button" at bounding box center [914, 298] width 31 height 21
click at [54, 204] on span "Upload & Score" at bounding box center [72, 202] width 103 height 12
click at [27, 207] on span "Upload & Score" at bounding box center [72, 202] width 103 height 12
click at [65, 176] on span "Assessments" at bounding box center [68, 174] width 95 height 12
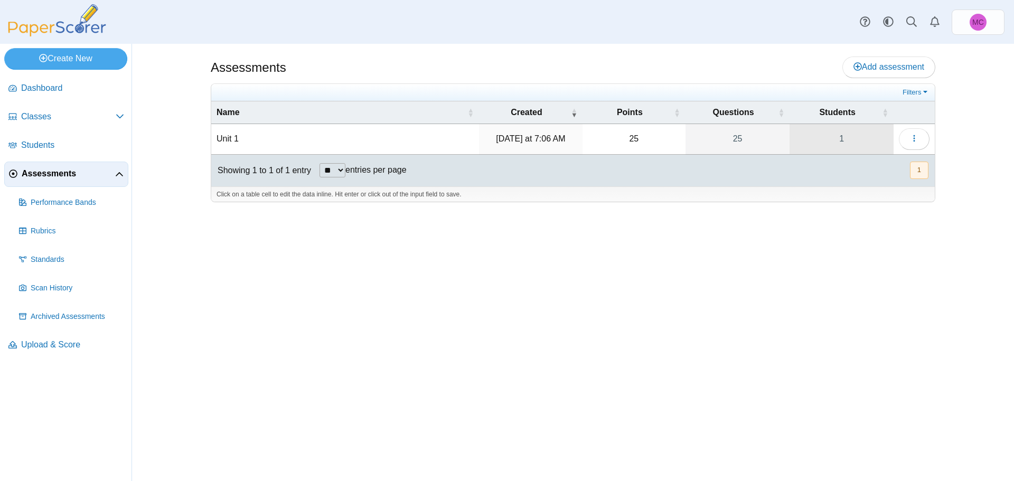
click at [852, 136] on link "1" at bounding box center [842, 139] width 104 height 30
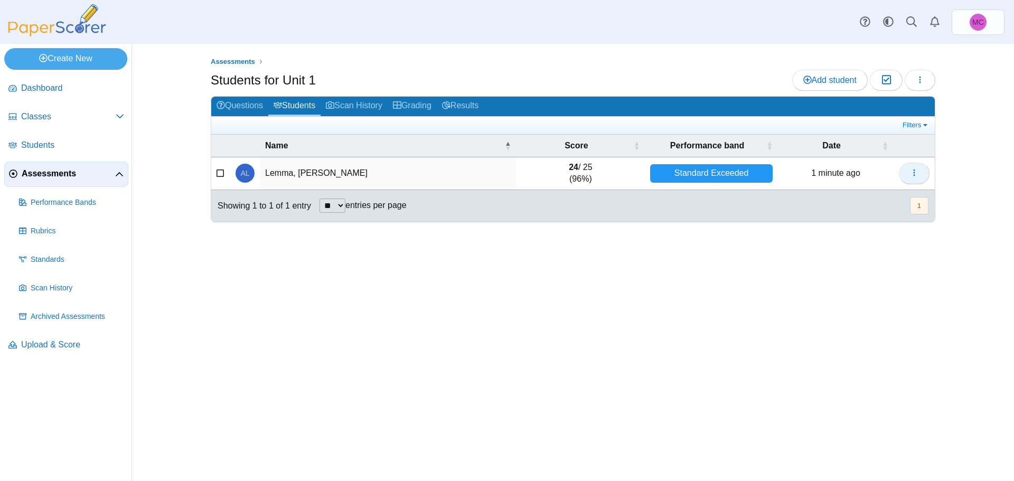
click at [918, 166] on button "button" at bounding box center [914, 173] width 31 height 21
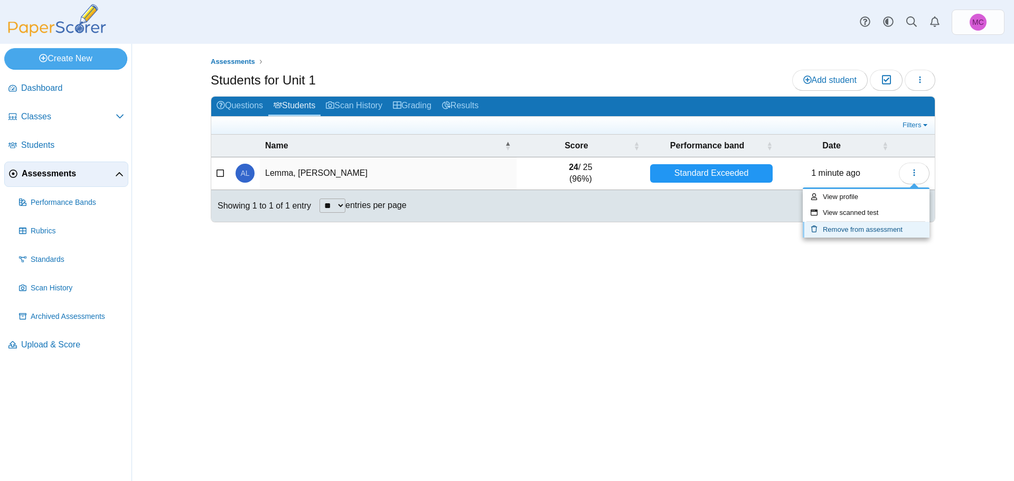
click at [845, 225] on link "Remove from assessment" at bounding box center [866, 230] width 127 height 16
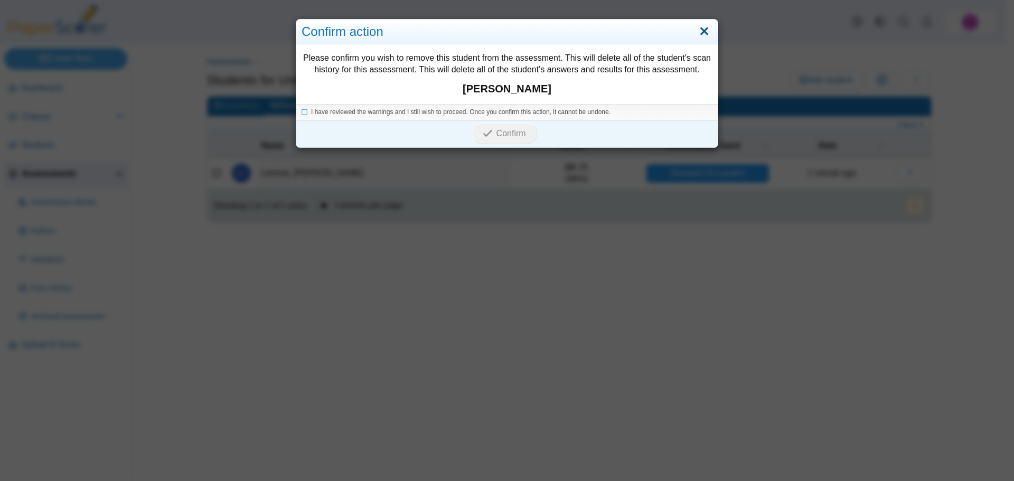
click at [700, 30] on link "Close" at bounding box center [704, 32] width 16 height 18
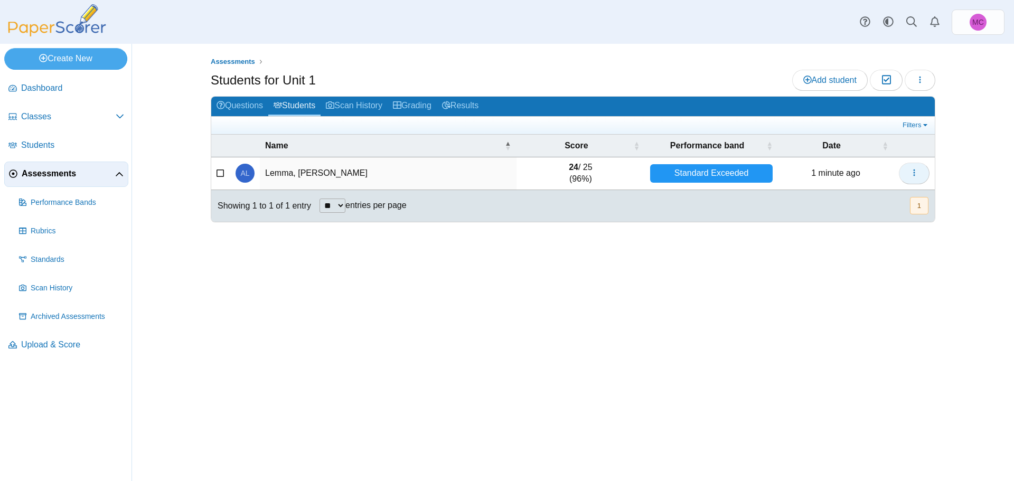
click at [913, 171] on icon "button" at bounding box center [914, 172] width 8 height 8
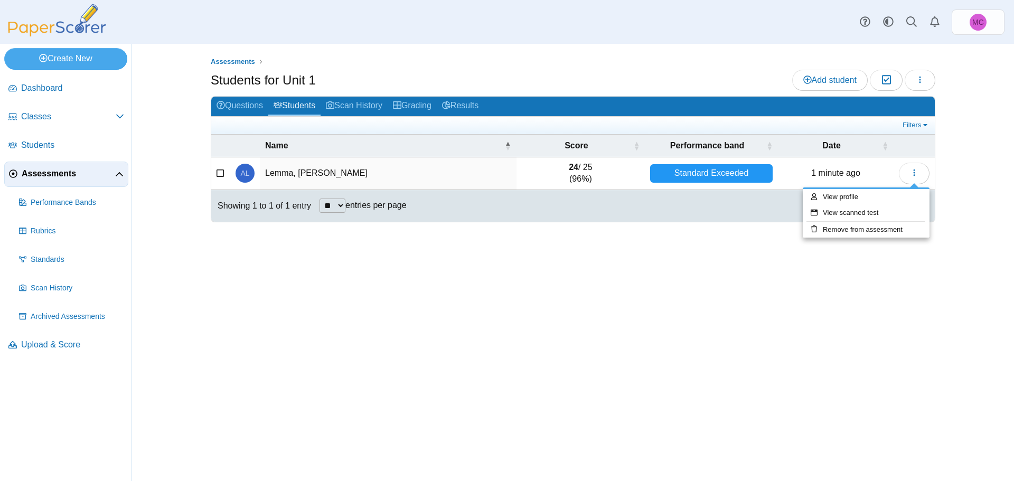
click at [842, 170] on time "1 minute ago" at bounding box center [835, 172] width 49 height 9
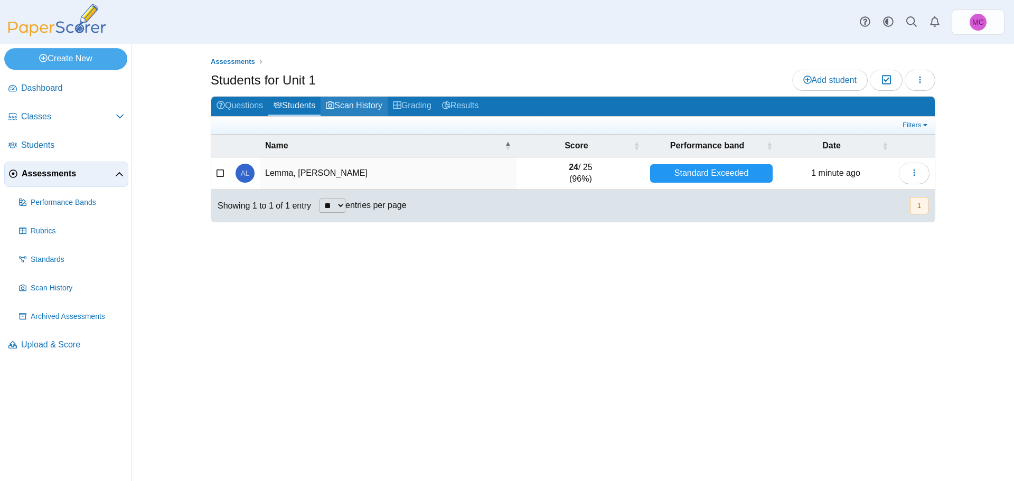
click at [355, 100] on link "Scan History" at bounding box center [354, 107] width 67 height 20
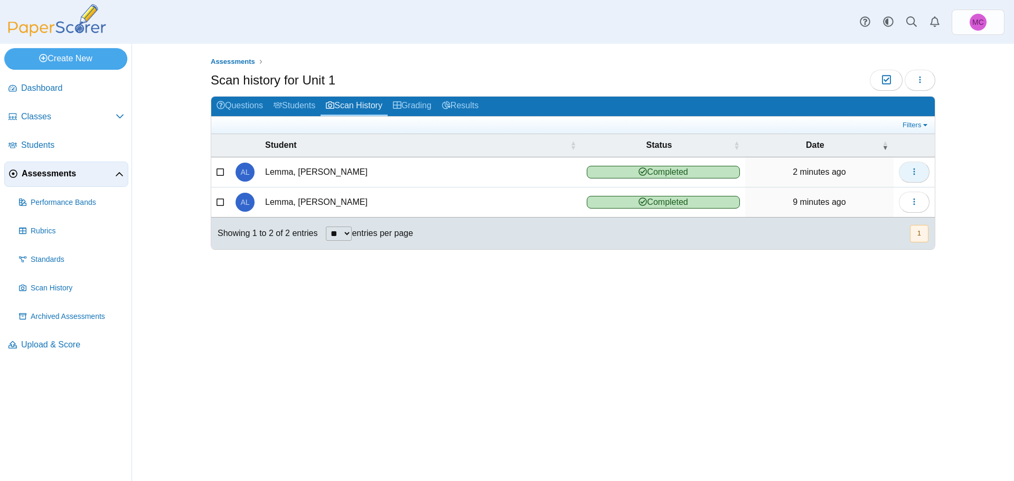
click at [914, 170] on icon "button" at bounding box center [914, 171] width 8 height 8
click at [851, 222] on link "Delete scanned test" at bounding box center [866, 228] width 127 height 16
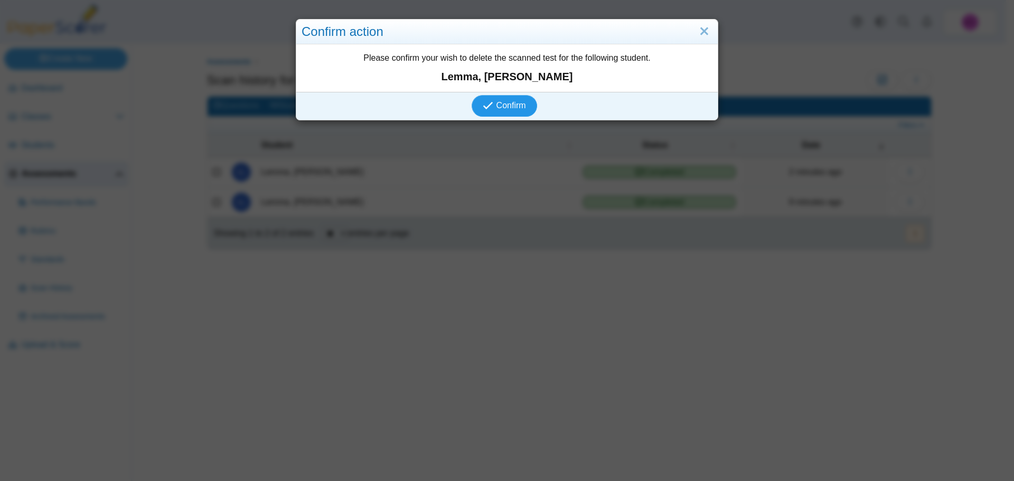
click at [496, 103] on span "Confirm" at bounding box center [511, 105] width 30 height 9
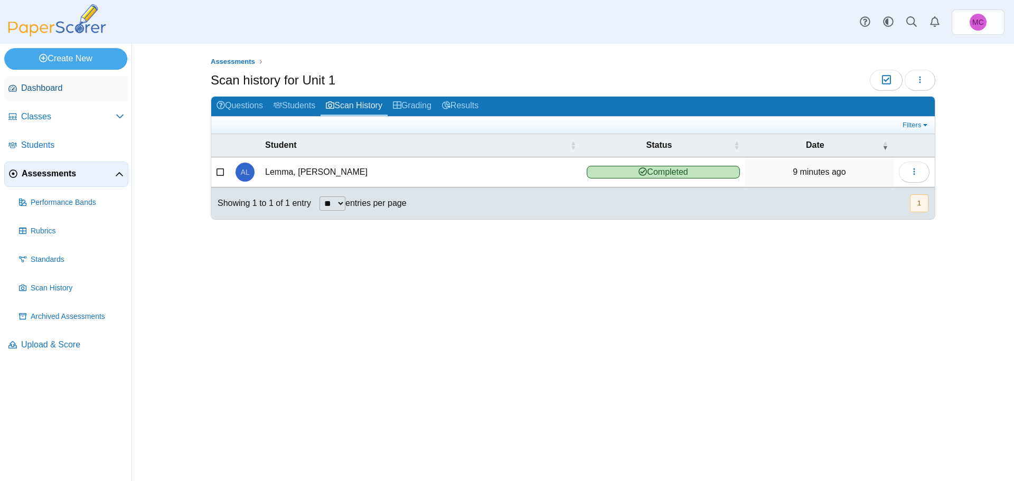
click at [58, 88] on span "Dashboard" at bounding box center [72, 88] width 103 height 12
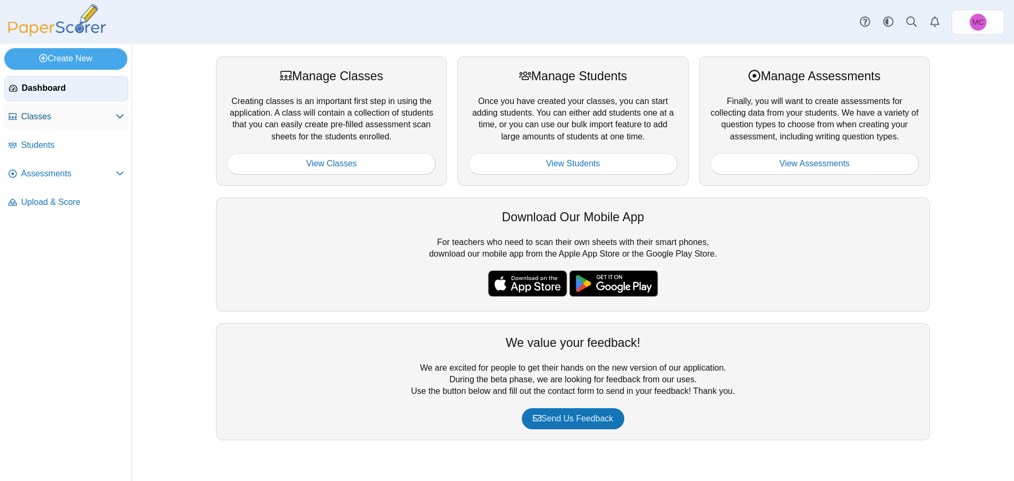
click at [64, 120] on span "Classes" at bounding box center [68, 117] width 95 height 12
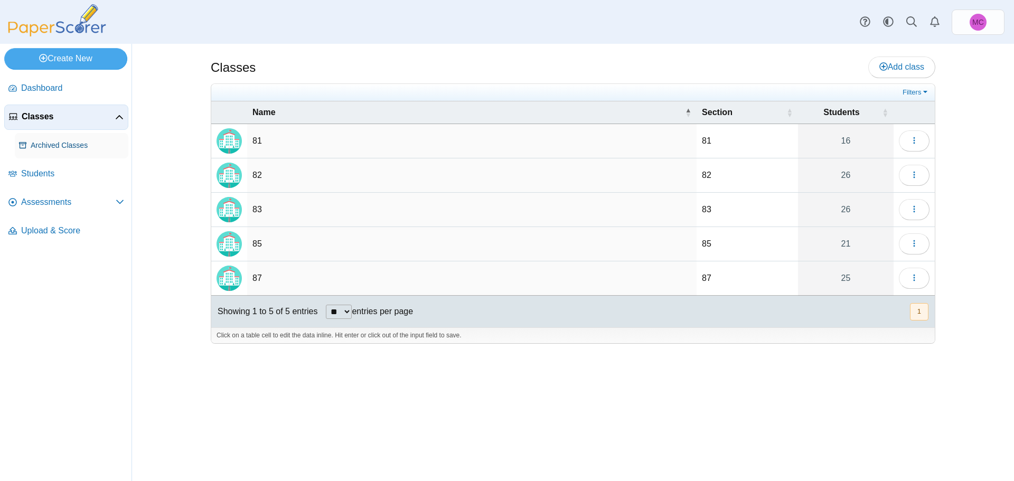
click at [62, 143] on span "Archived Classes" at bounding box center [77, 145] width 93 height 11
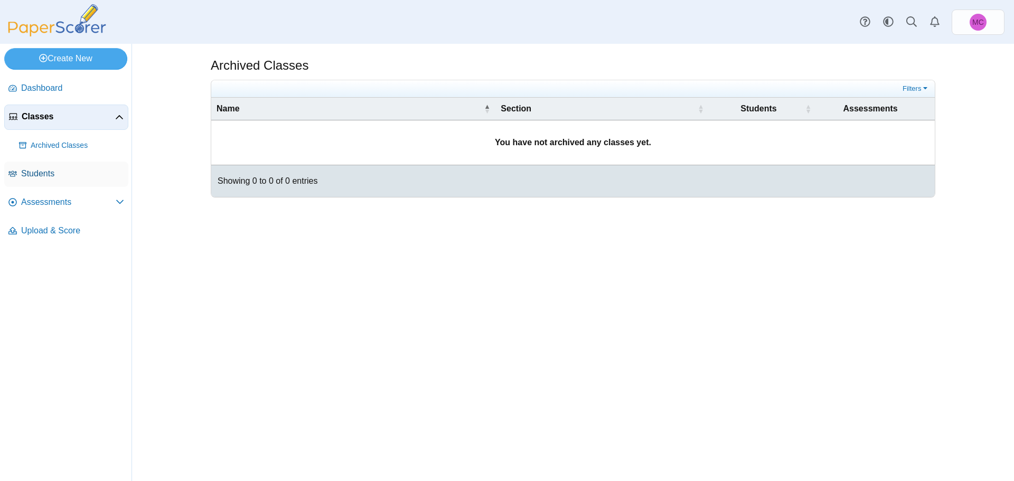
click at [44, 181] on link "Students" at bounding box center [66, 174] width 124 height 25
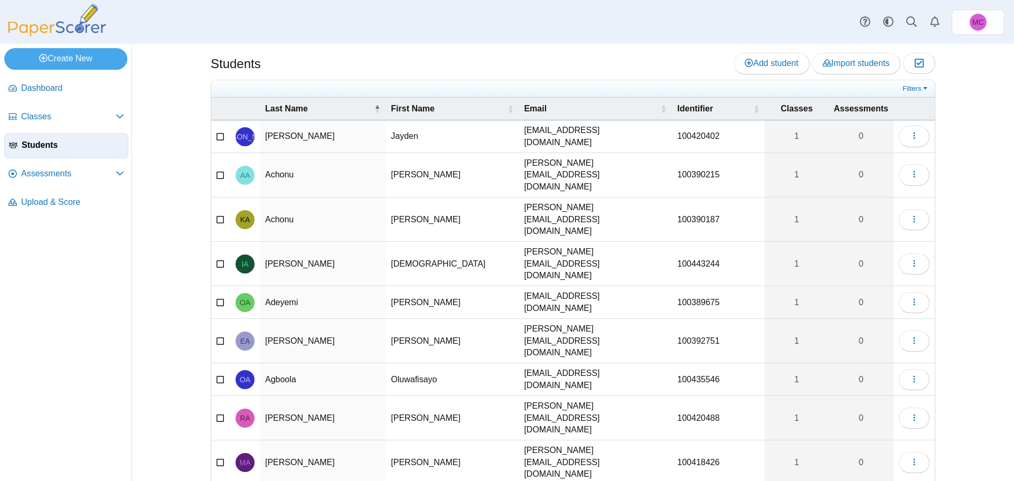
scroll to position [4, 0]
click at [40, 155] on link "Students" at bounding box center [66, 145] width 124 height 25
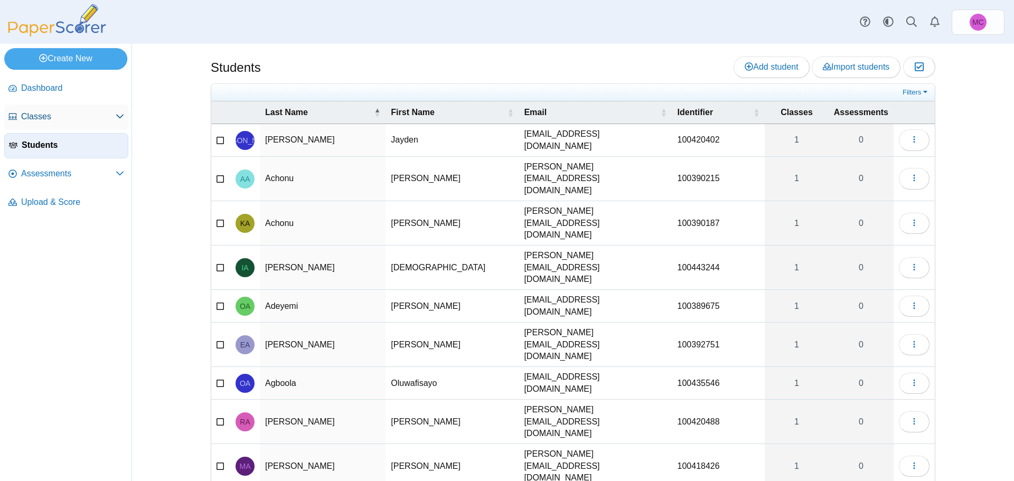
click at [54, 127] on link "Classes" at bounding box center [66, 117] width 124 height 25
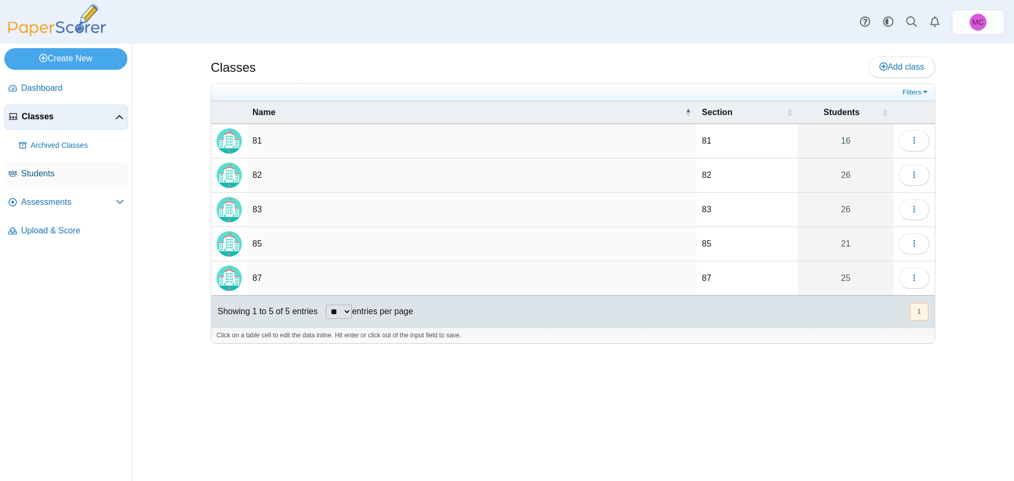
click at [60, 175] on span "Students" at bounding box center [72, 174] width 103 height 12
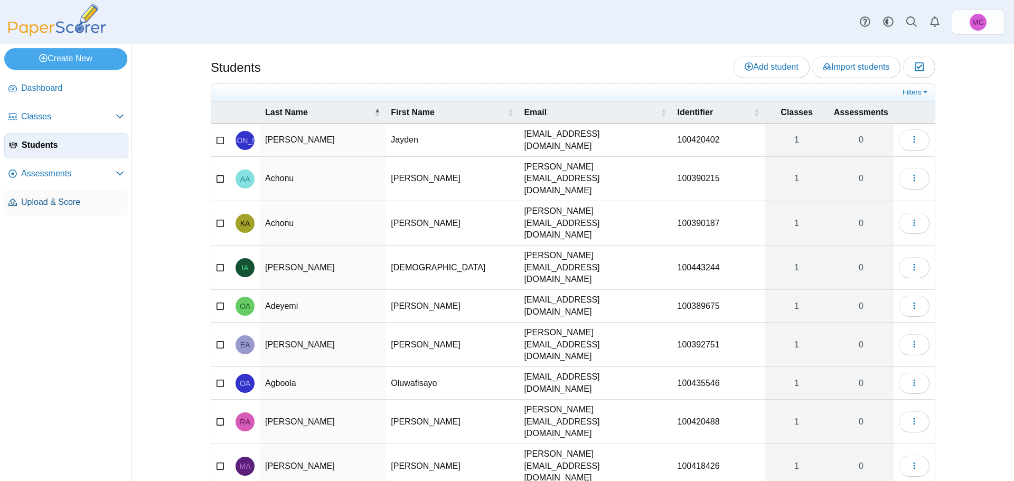
click at [65, 205] on span "Upload & Score" at bounding box center [72, 202] width 103 height 12
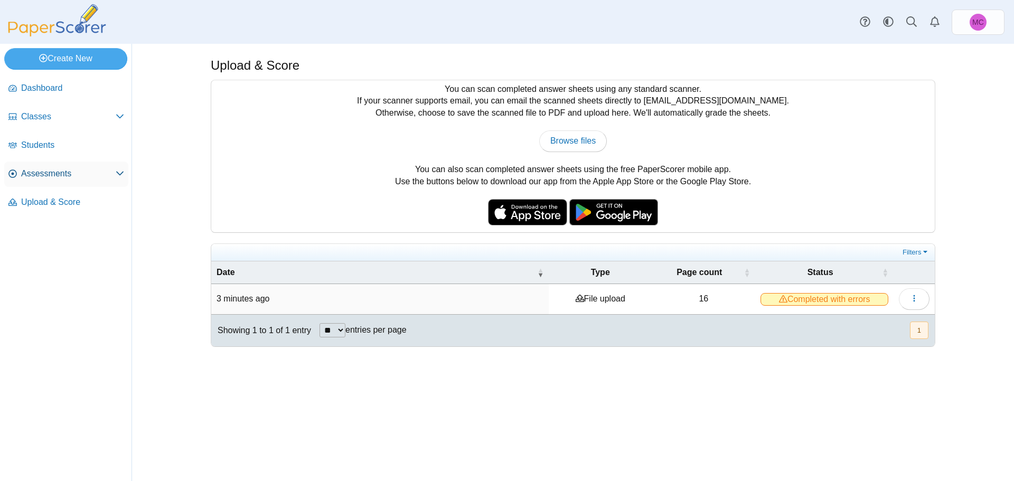
click at [54, 180] on link "Assessments" at bounding box center [66, 174] width 124 height 25
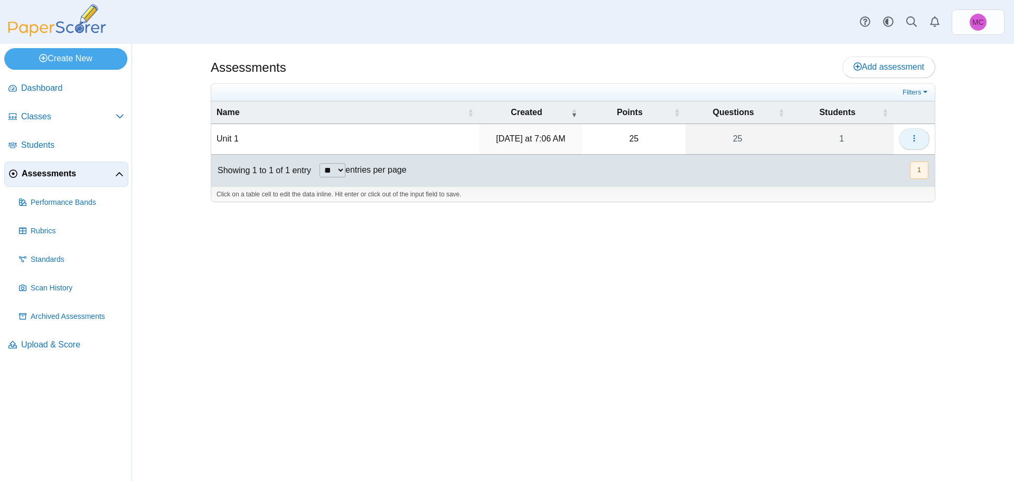
click at [921, 140] on button "button" at bounding box center [914, 138] width 31 height 21
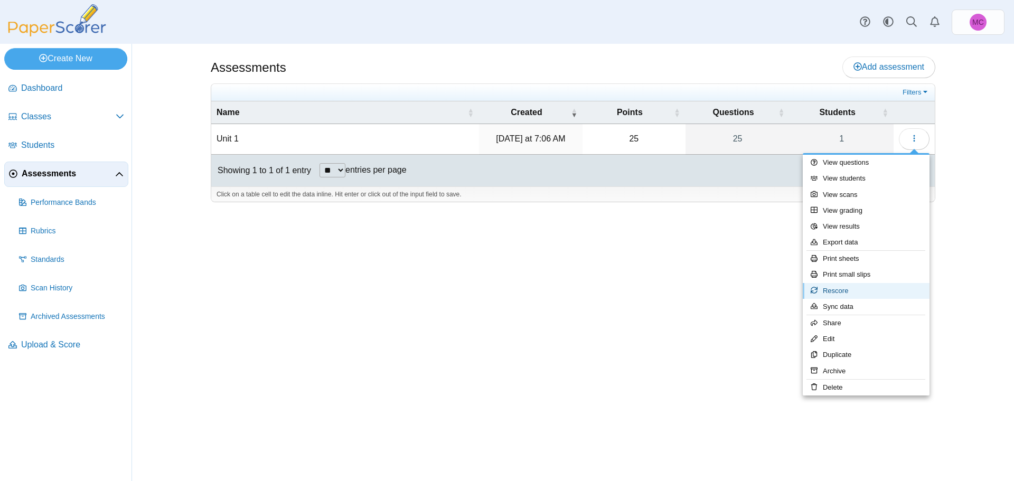
click at [838, 291] on link "Rescore" at bounding box center [866, 291] width 127 height 16
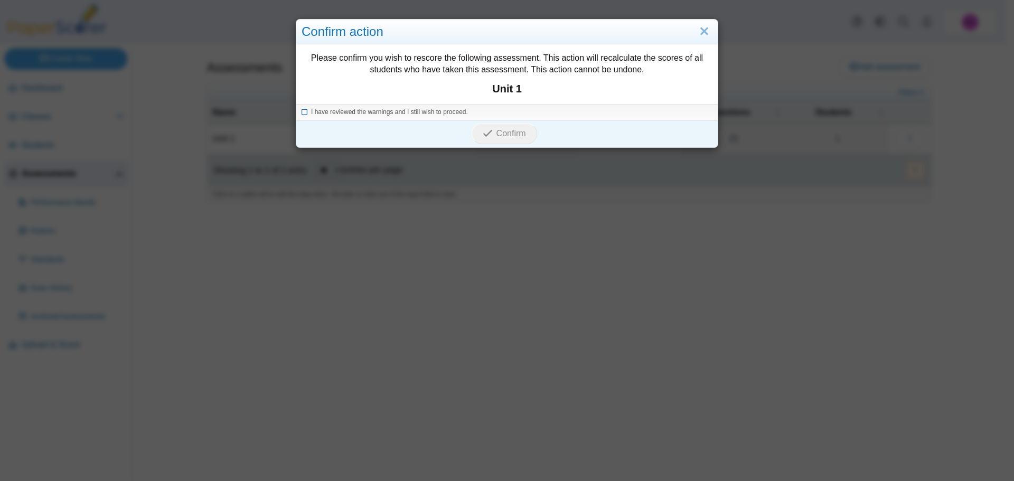
click at [418, 108] on span "I have reviewed the warnings and I still wish to proceed." at bounding box center [389, 111] width 157 height 7
click at [511, 139] on button "Confirm" at bounding box center [504, 133] width 65 height 21
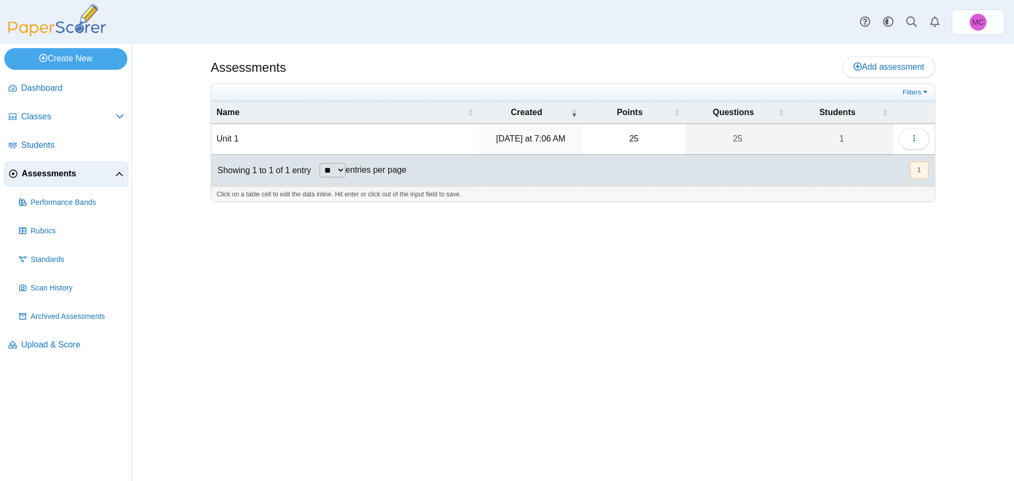
click at [325, 173] on select "** ** ** ***" at bounding box center [333, 170] width 26 height 14
select select "***"
click at [320, 163] on select "** ** ** ***" at bounding box center [333, 170] width 26 height 14
click at [906, 139] on button "button" at bounding box center [914, 138] width 31 height 21
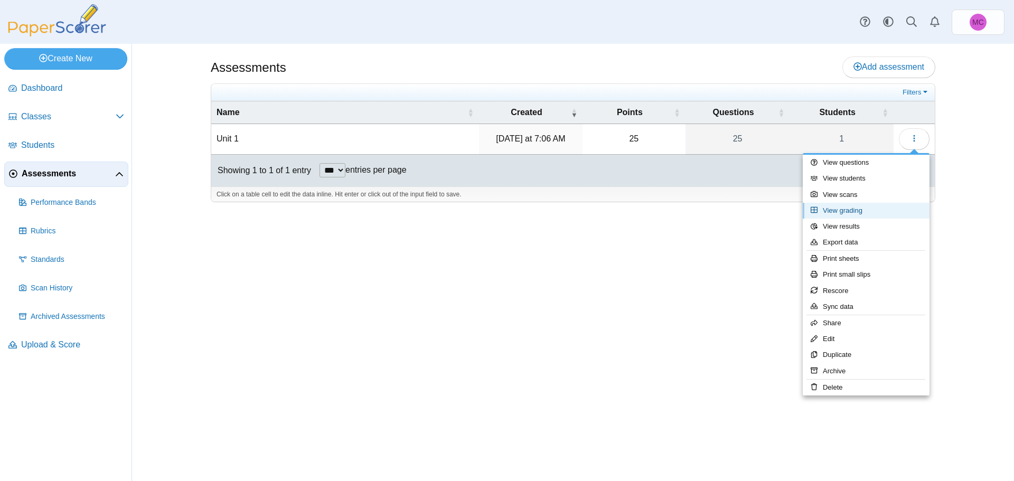
click at [845, 213] on link "View grading" at bounding box center [866, 211] width 127 height 16
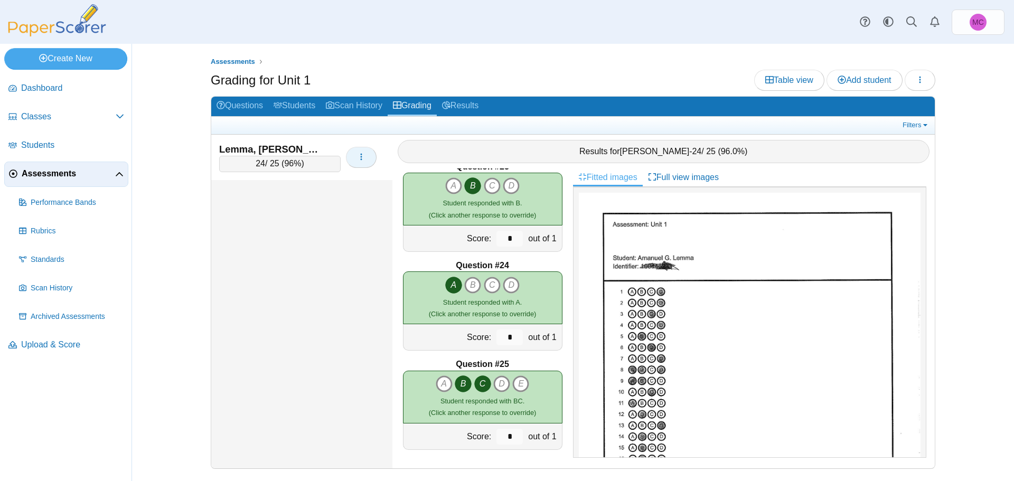
click at [371, 155] on button "button" at bounding box center [361, 157] width 31 height 21
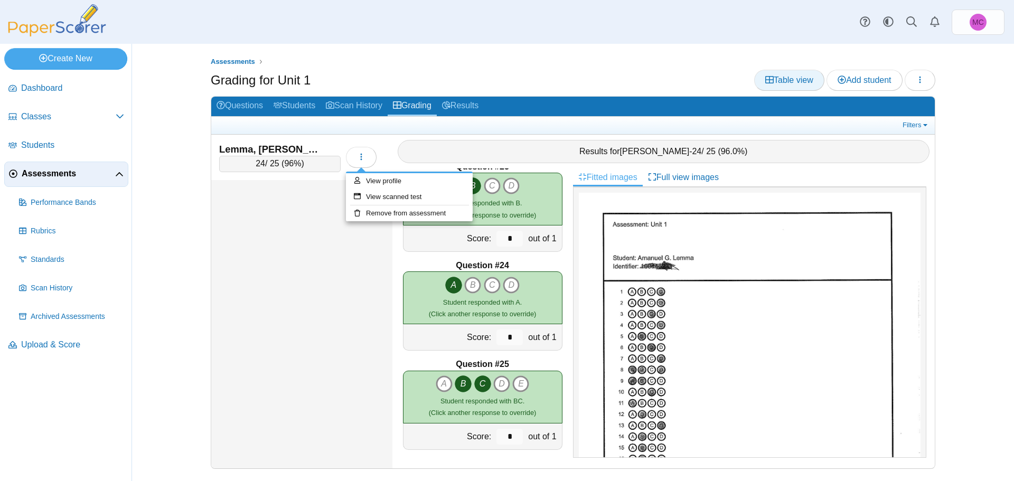
click at [790, 82] on span "Table view" at bounding box center [789, 80] width 48 height 9
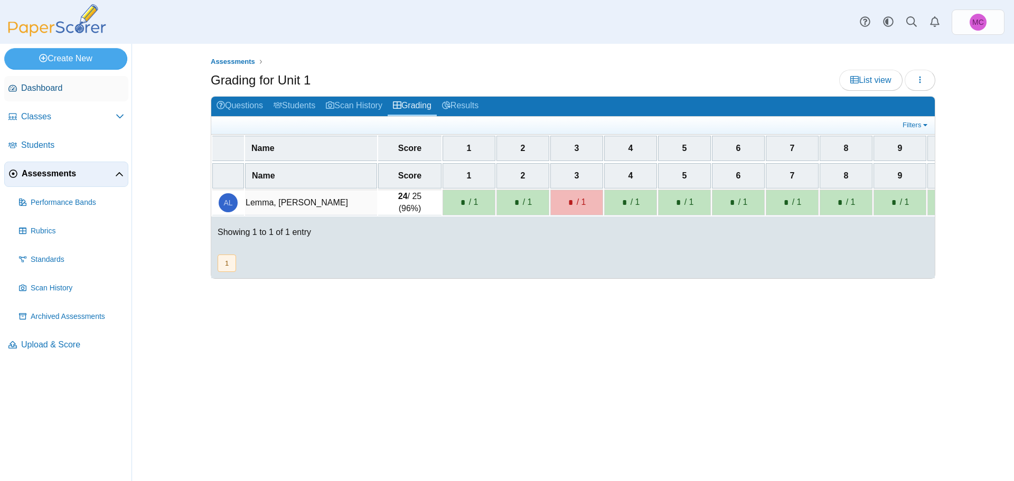
click at [27, 92] on span "Dashboard" at bounding box center [72, 88] width 103 height 12
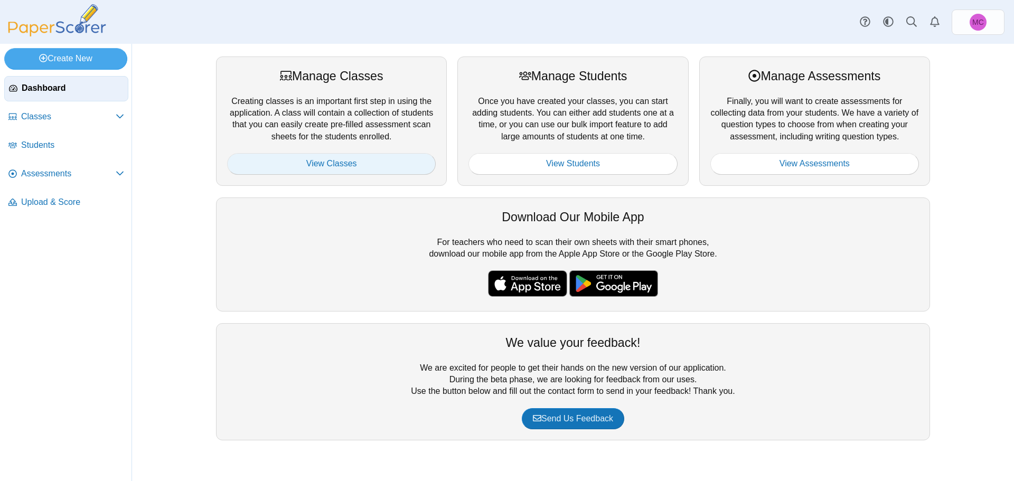
click at [339, 162] on link "View Classes" at bounding box center [331, 163] width 209 height 21
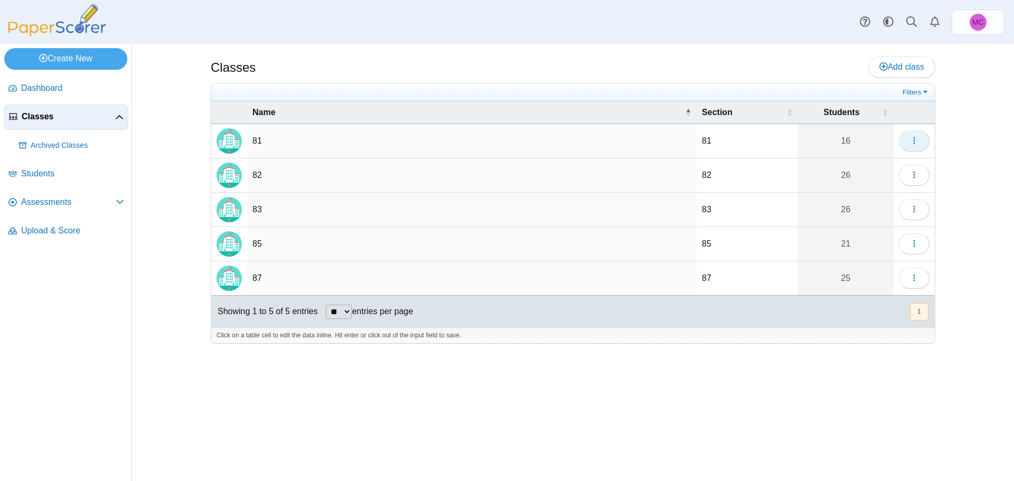
click at [913, 140] on icon "button" at bounding box center [914, 140] width 8 height 8
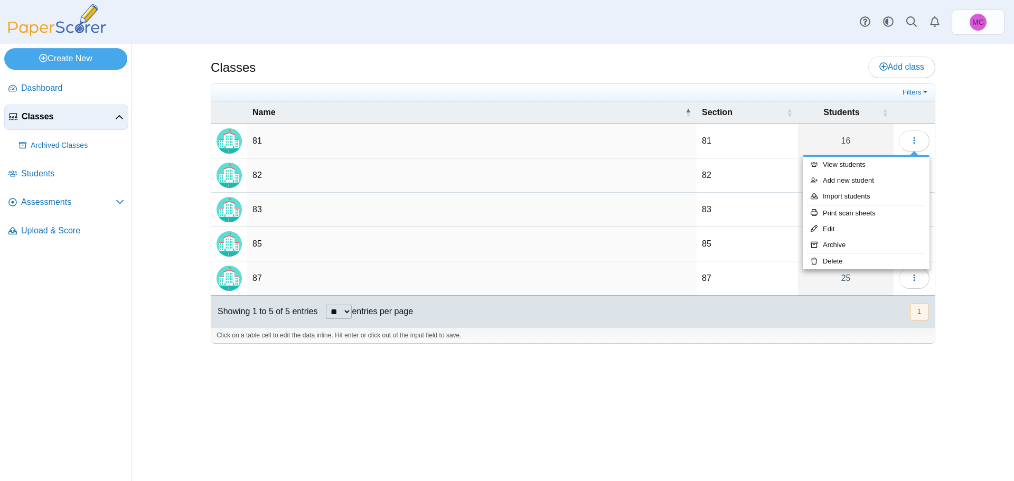
click at [257, 139] on td "81" at bounding box center [471, 141] width 449 height 34
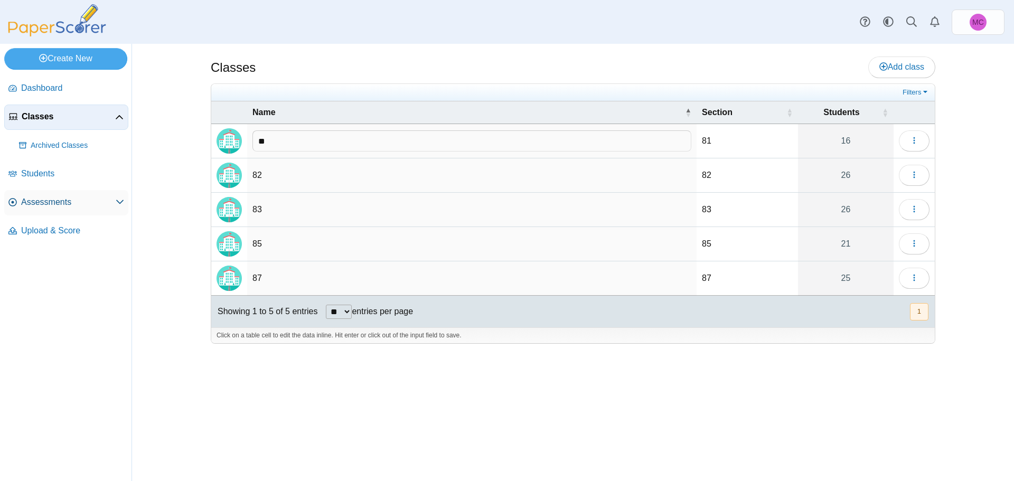
click at [34, 207] on span "Assessments" at bounding box center [68, 202] width 95 height 12
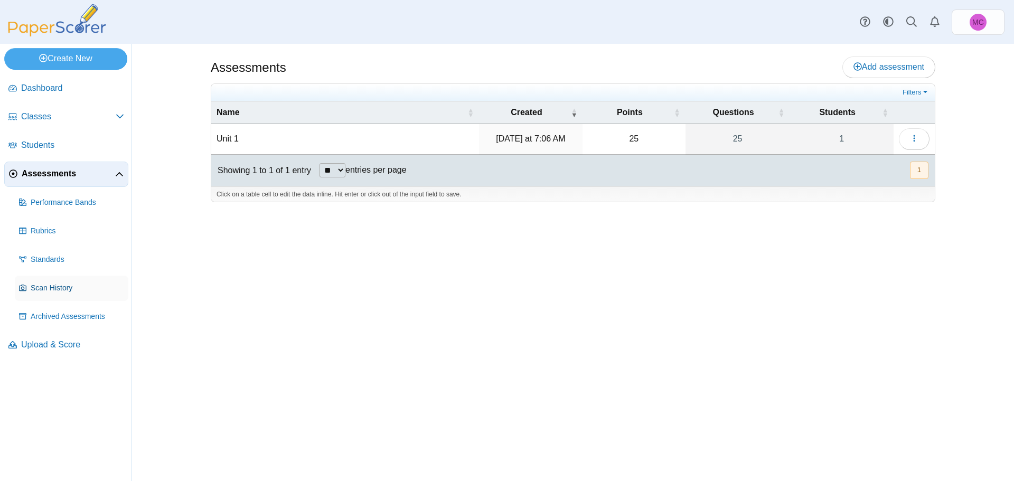
click at [57, 286] on span "Scan History" at bounding box center [77, 288] width 93 height 11
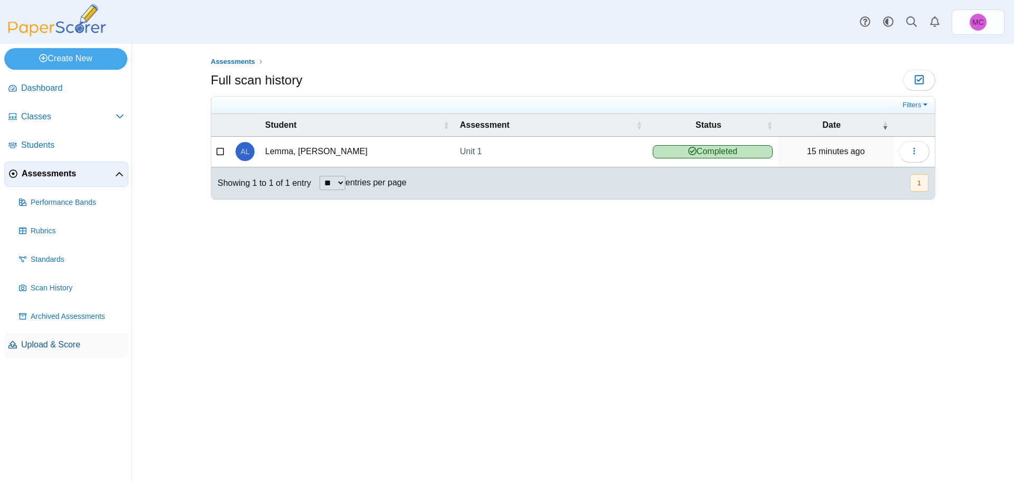
click at [58, 345] on span "Upload & Score" at bounding box center [72, 345] width 103 height 12
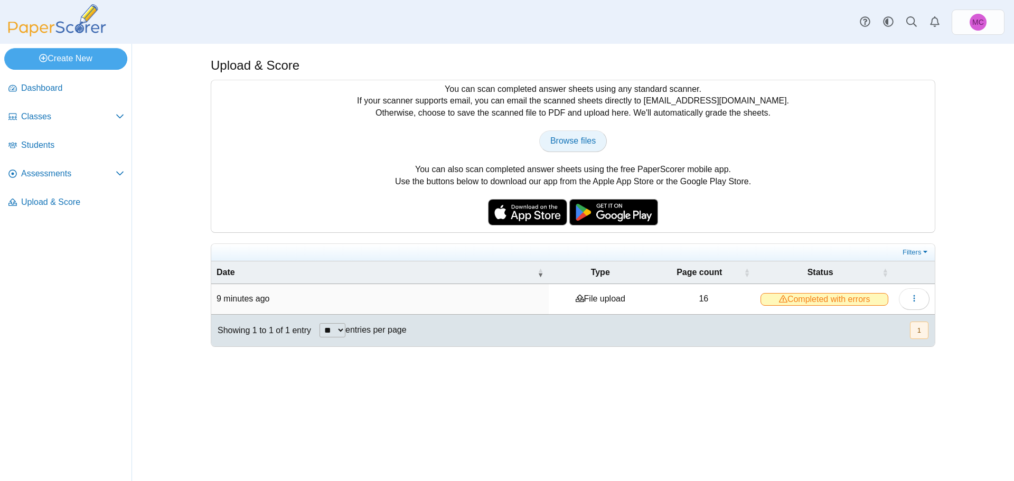
click at [578, 144] on span "Browse files" at bounding box center [572, 140] width 45 height 9
type input "**********"
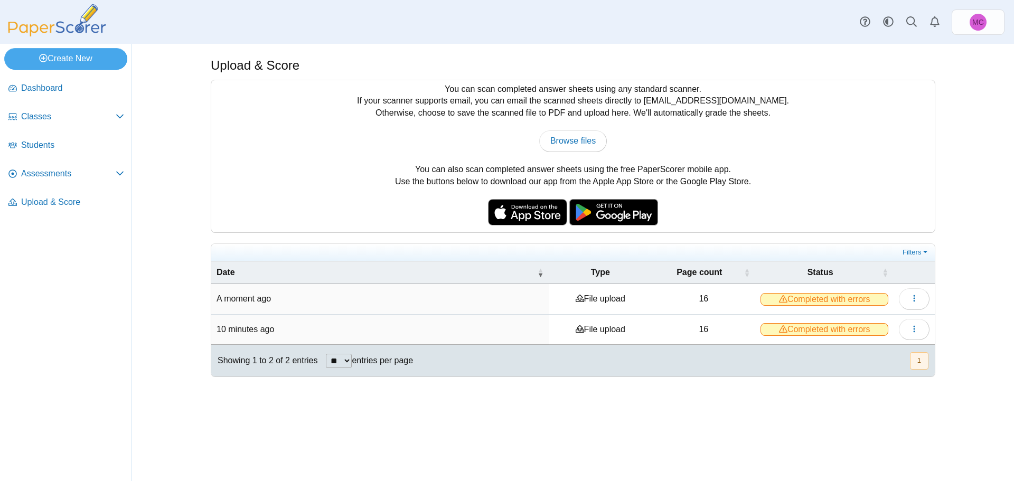
click at [849, 298] on span "Completed with errors" at bounding box center [825, 299] width 128 height 13
click at [912, 294] on icon "button" at bounding box center [914, 298] width 8 height 8
click at [871, 325] on link "View scanned pages" at bounding box center [866, 322] width 127 height 16
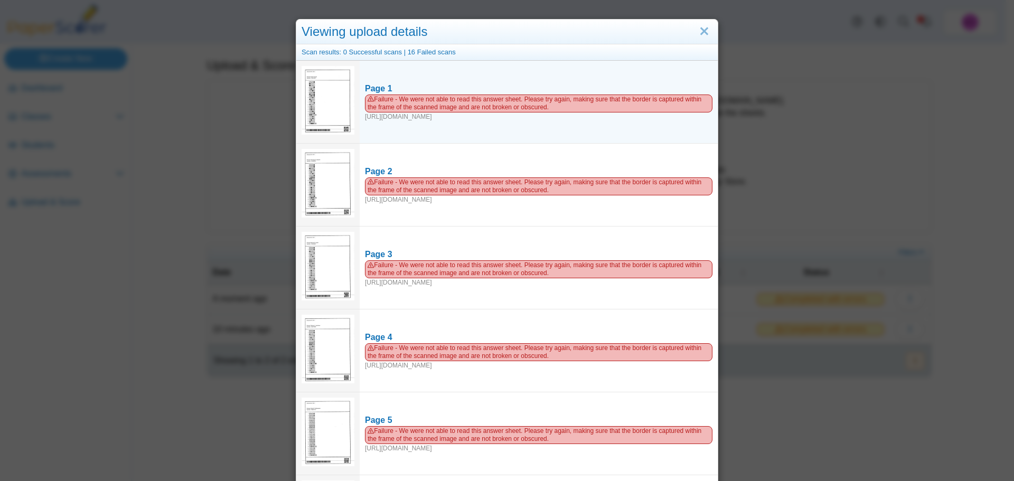
click at [328, 121] on img at bounding box center [328, 100] width 53 height 69
click at [322, 108] on img at bounding box center [328, 100] width 53 height 69
click at [323, 124] on img at bounding box center [328, 100] width 53 height 69
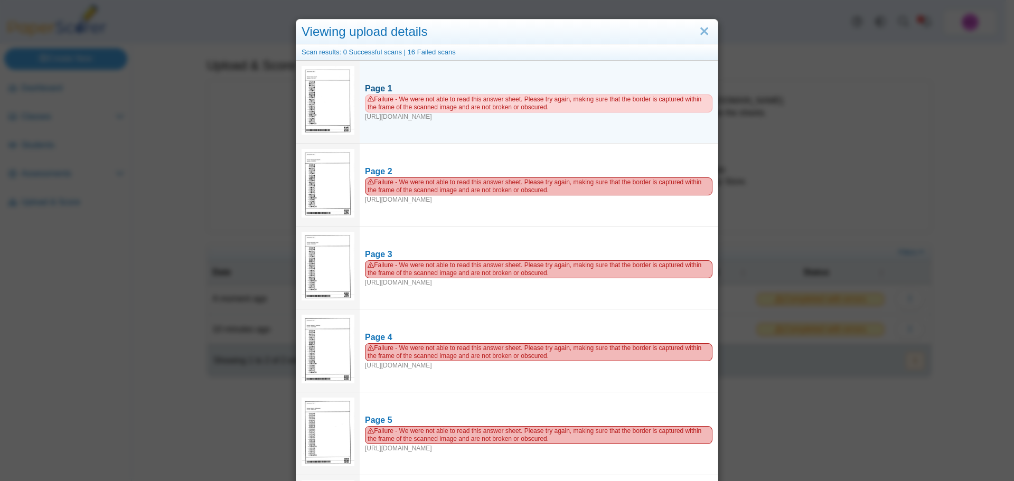
click at [409, 95] on span "Failure - We were not able to read this answer sheet. Please try again, making …" at bounding box center [539, 104] width 348 height 18
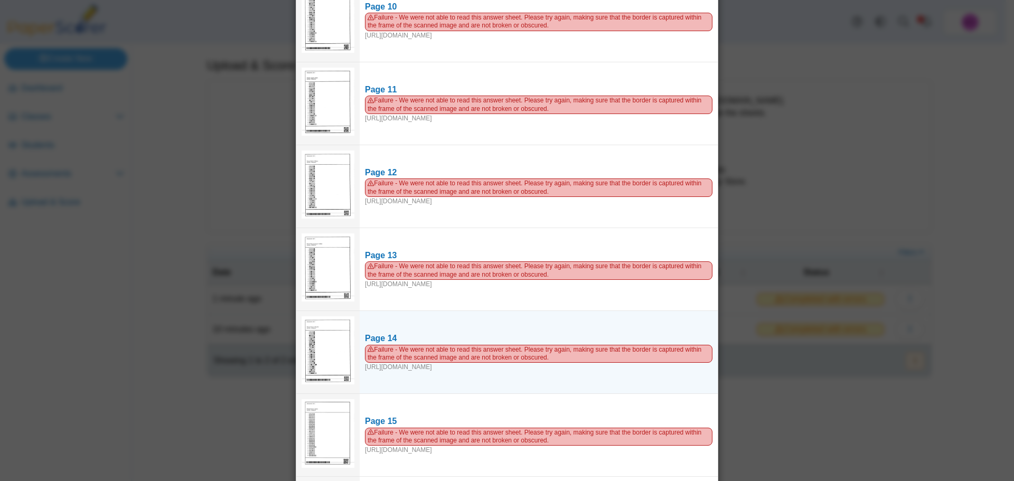
scroll to position [904, 0]
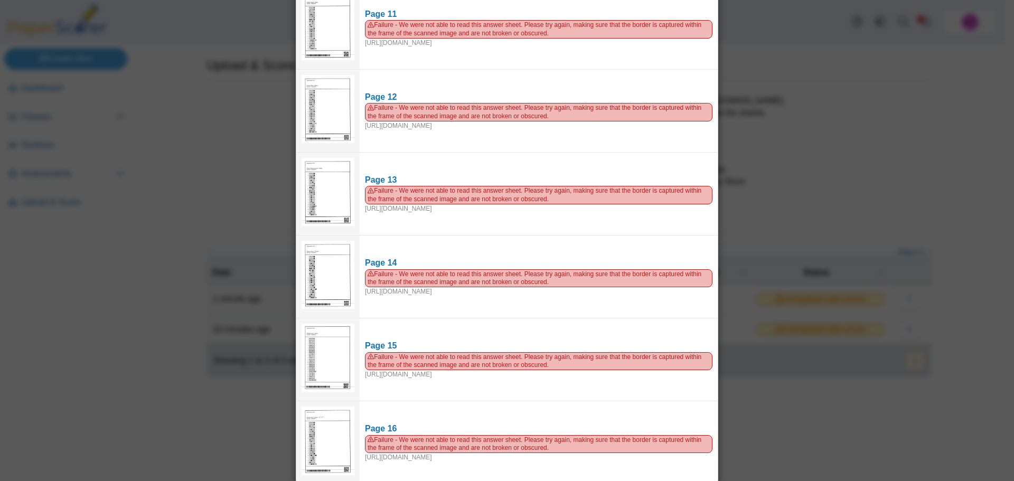
click at [76, 399] on div "Viewing upload details Scan results: 0 Successful scans | 16 Failed scans Page …" at bounding box center [507, 240] width 1014 height 481
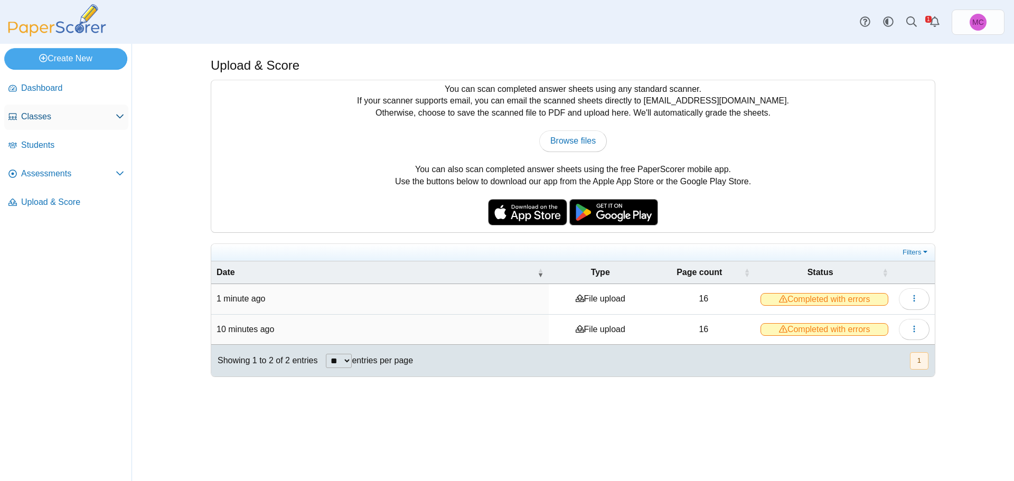
click at [57, 121] on span "Classes" at bounding box center [68, 117] width 95 height 12
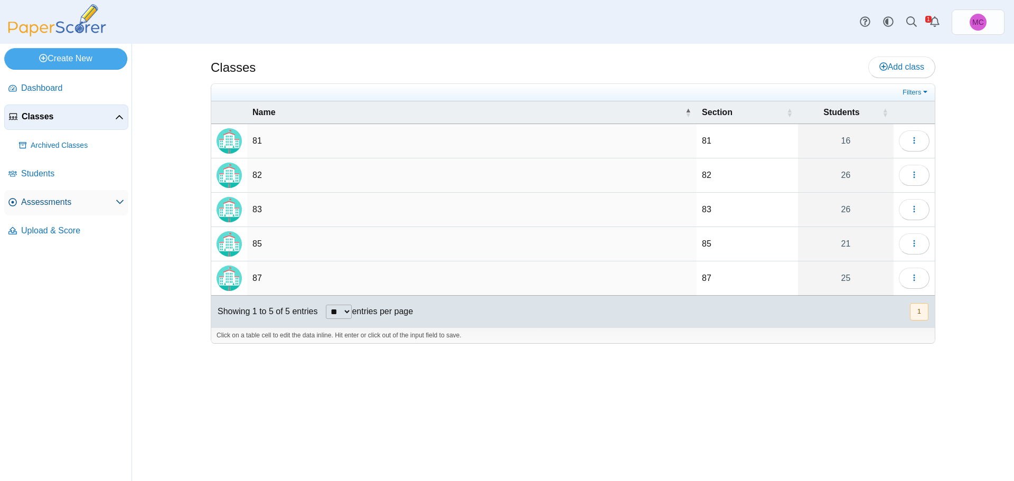
click at [31, 203] on span "Assessments" at bounding box center [68, 202] width 95 height 12
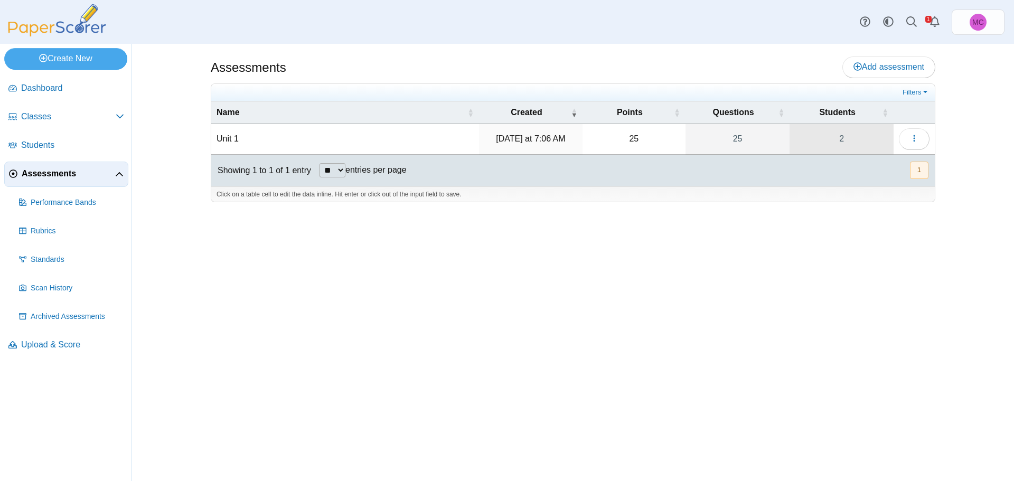
click at [837, 140] on link "2" at bounding box center [842, 139] width 104 height 30
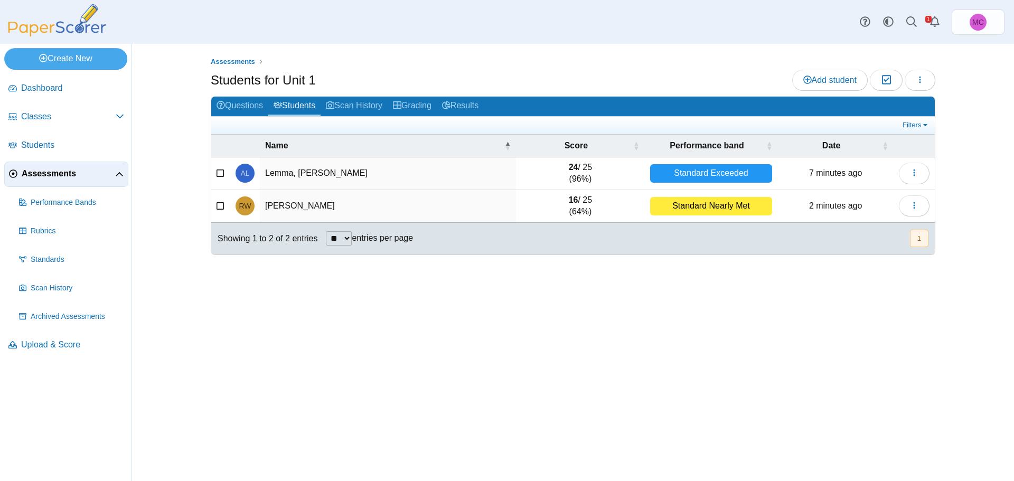
click at [287, 205] on td "[PERSON_NAME]" at bounding box center [388, 206] width 256 height 33
click at [248, 208] on span "RW" at bounding box center [245, 205] width 12 height 7
click at [366, 110] on link "Scan History" at bounding box center [354, 107] width 67 height 20
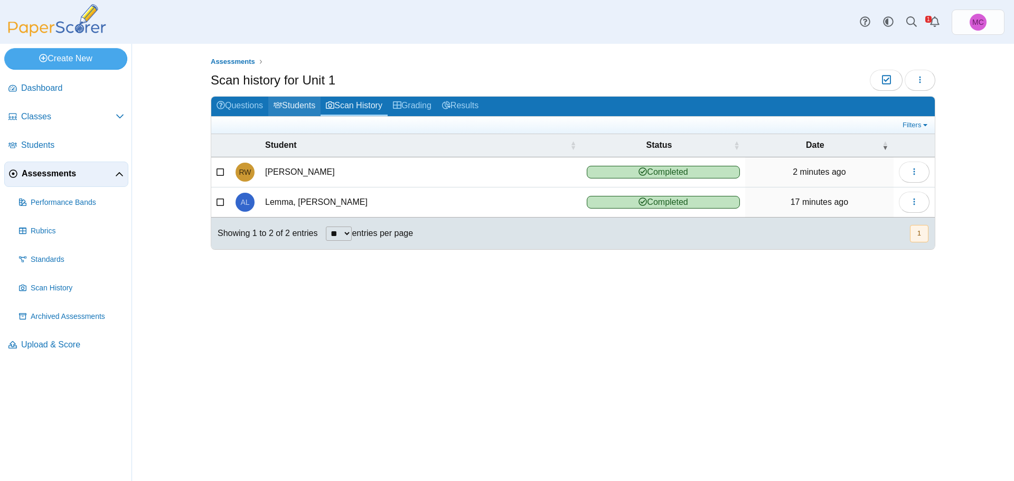
click at [299, 111] on link "Students" at bounding box center [294, 107] width 52 height 20
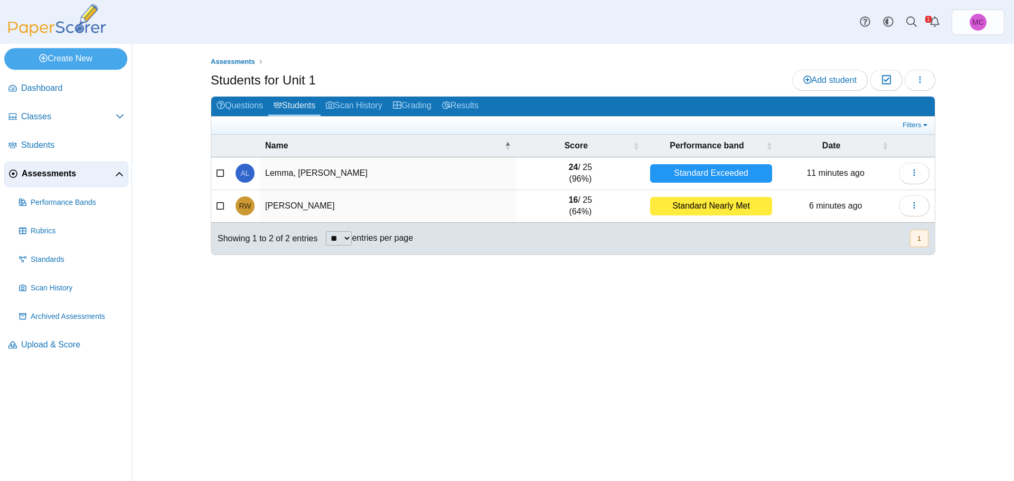
click at [921, 237] on button "1" at bounding box center [919, 238] width 18 height 17
click at [341, 238] on select "** ** ** ***" at bounding box center [339, 238] width 26 height 14
select select "***"
click at [326, 231] on select "** ** ** ***" at bounding box center [339, 238] width 26 height 14
click at [365, 104] on link "Scan History" at bounding box center [354, 107] width 67 height 20
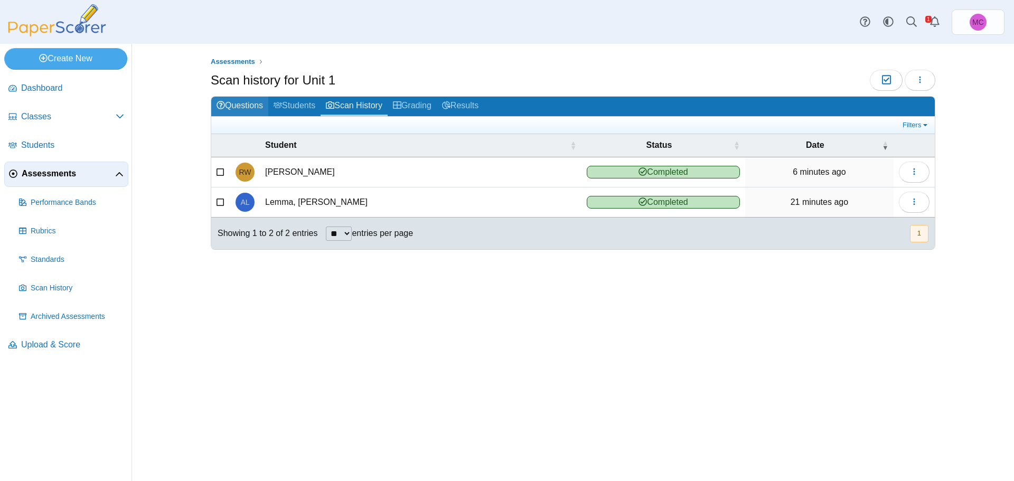
click at [236, 101] on link "Questions" at bounding box center [239, 107] width 57 height 20
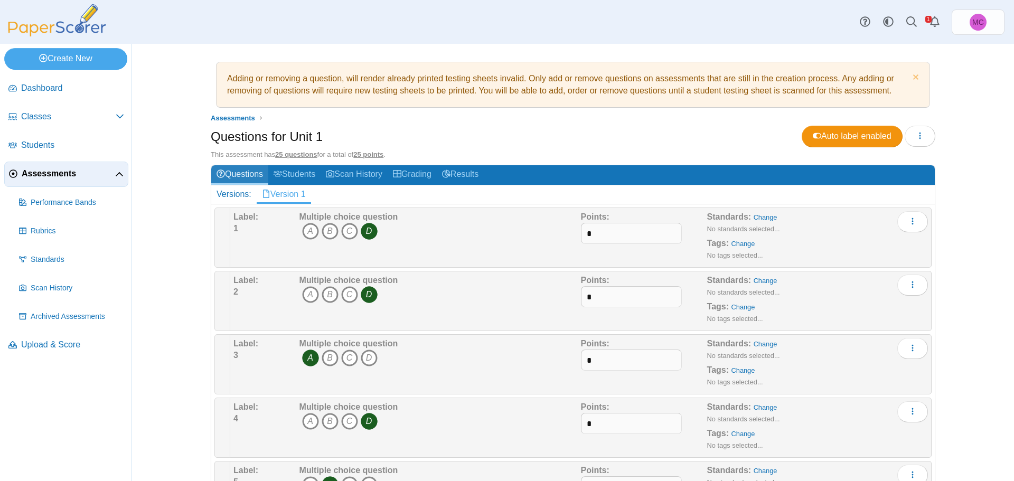
click at [245, 179] on link "Questions" at bounding box center [239, 175] width 57 height 20
click at [344, 173] on link "Scan History" at bounding box center [354, 175] width 67 height 20
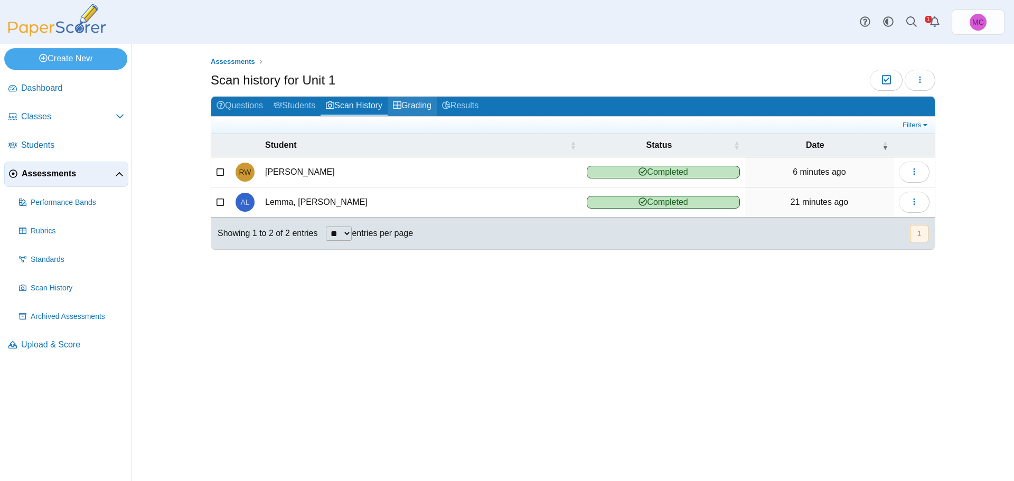
click at [412, 106] on link "Grading" at bounding box center [412, 107] width 49 height 20
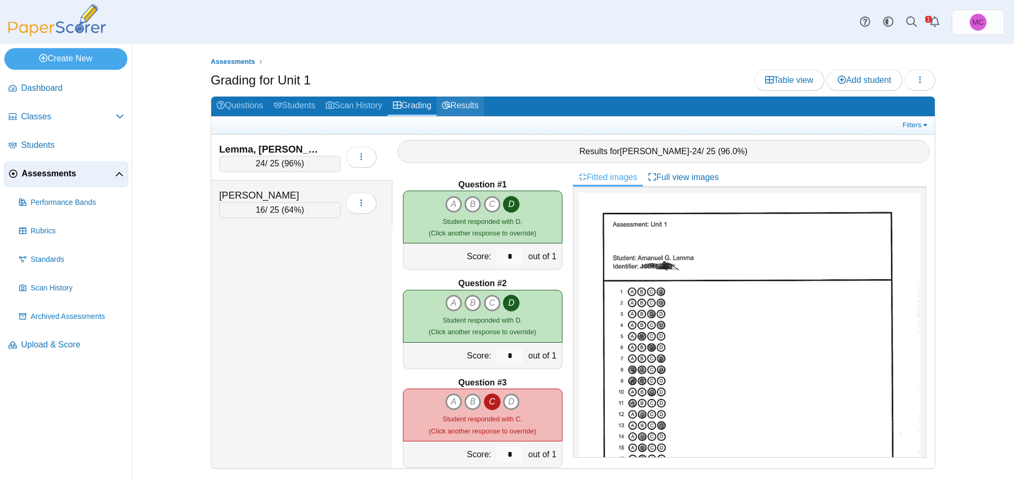
click at [457, 105] on link "Results" at bounding box center [460, 107] width 47 height 20
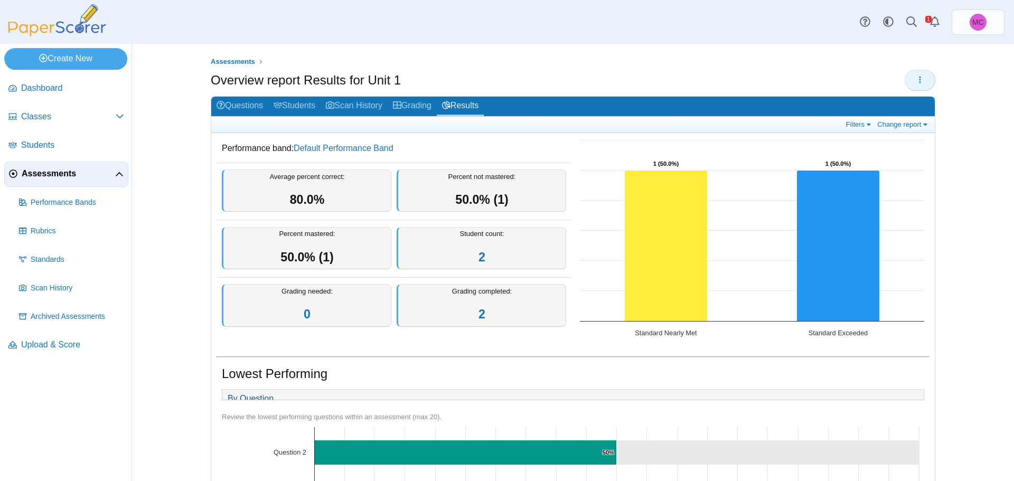
click at [921, 78] on button "button" at bounding box center [920, 80] width 31 height 21
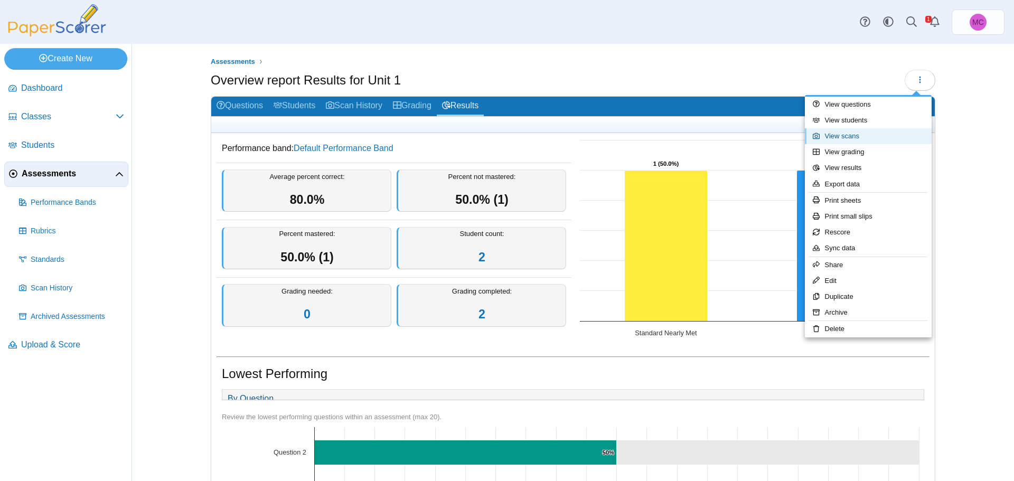
click at [862, 139] on link "View scans" at bounding box center [868, 136] width 127 height 16
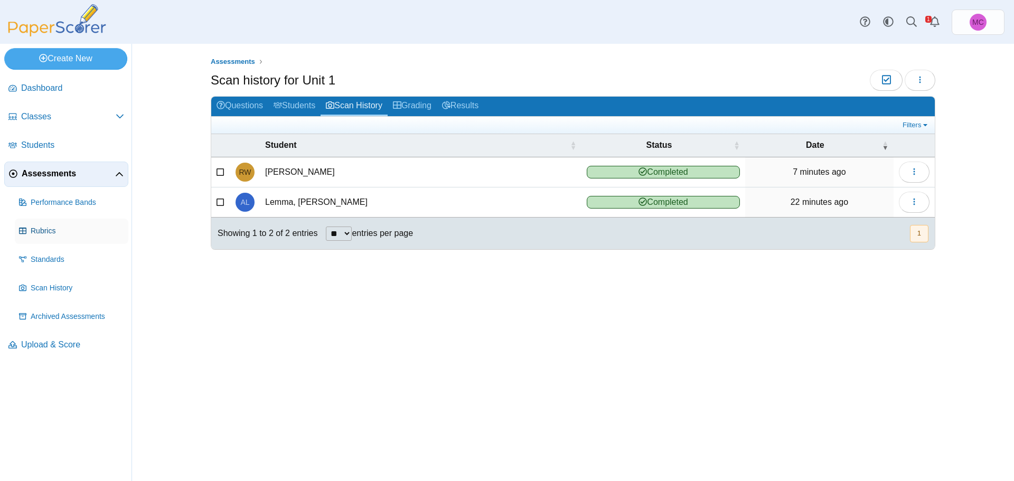
click at [62, 228] on span "Rubrics" at bounding box center [77, 231] width 93 height 11
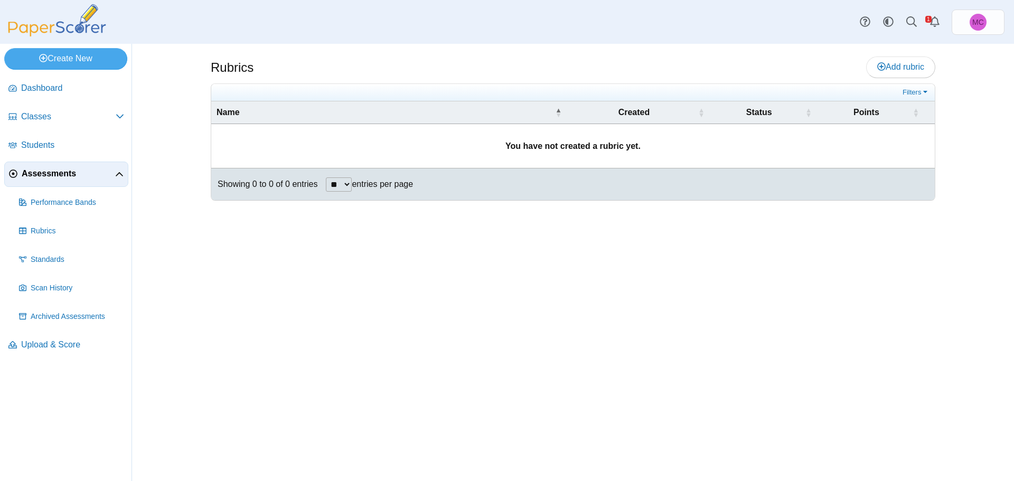
click at [61, 274] on ul "Performance Bands Rubrics" at bounding box center [66, 259] width 124 height 139
click at [62, 260] on span "Standards" at bounding box center [77, 260] width 93 height 11
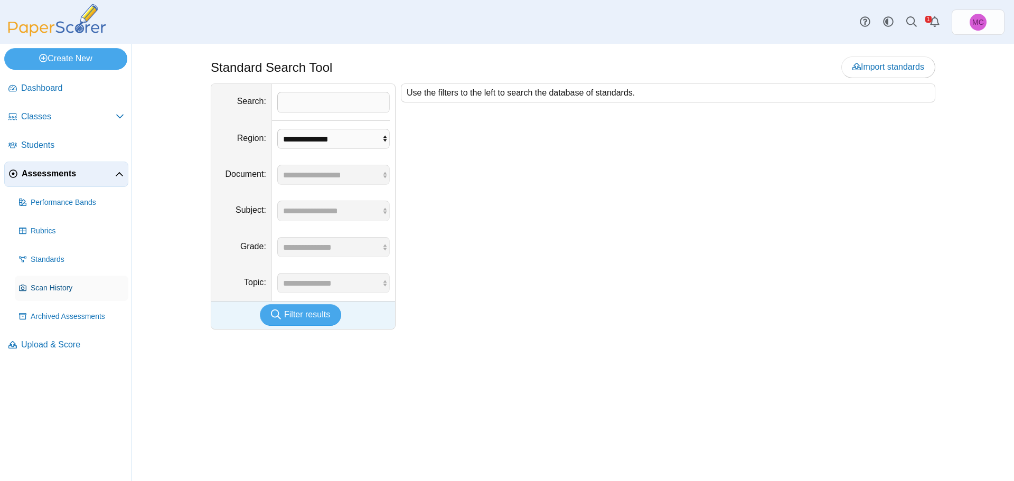
click at [65, 293] on span "Scan History" at bounding box center [77, 288] width 93 height 11
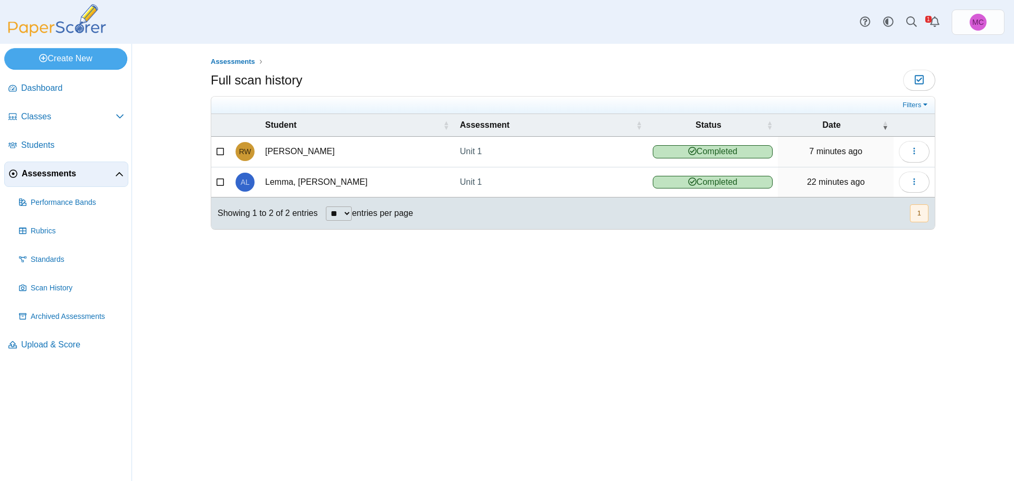
click at [346, 215] on select "** ** ** ***" at bounding box center [339, 214] width 26 height 14
click at [71, 282] on link "Scan History" at bounding box center [72, 288] width 114 height 25
click at [91, 310] on link "Archived Assessments" at bounding box center [72, 316] width 114 height 25
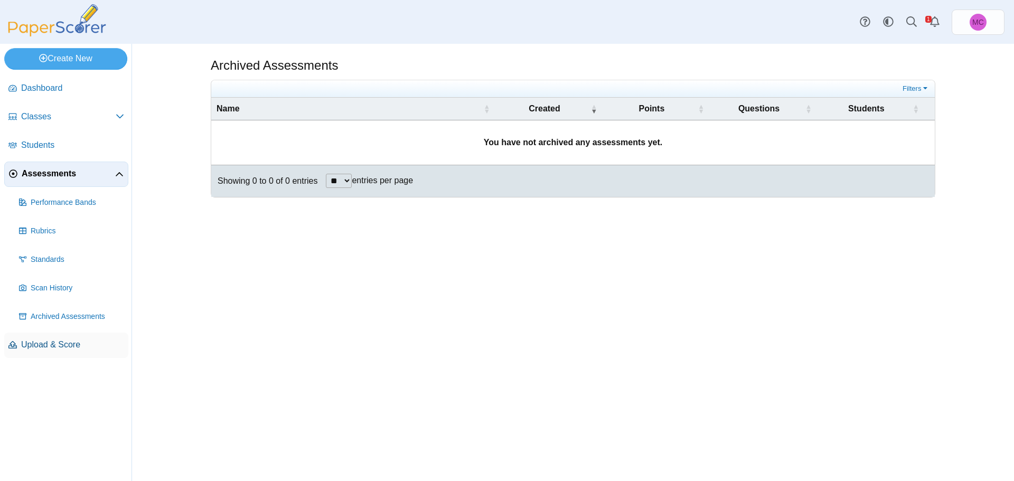
click at [68, 345] on span "Upload & Score" at bounding box center [72, 345] width 103 height 12
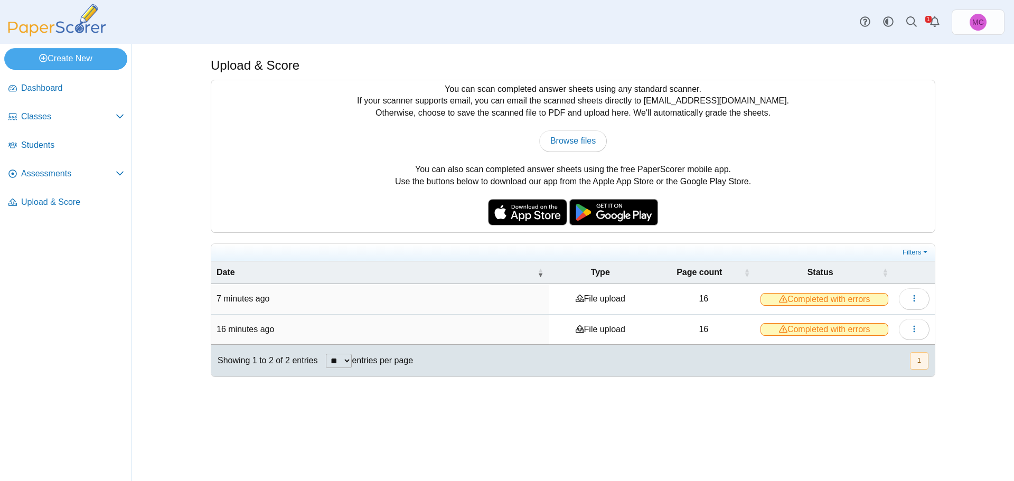
drag, startPoint x: 486, startPoint y: 111, endPoint x: 477, endPoint y: 107, distance: 9.9
click at [485, 111] on div "You can scan completed answer sheets using any standard scanner. If your scanne…" at bounding box center [573, 156] width 724 height 152
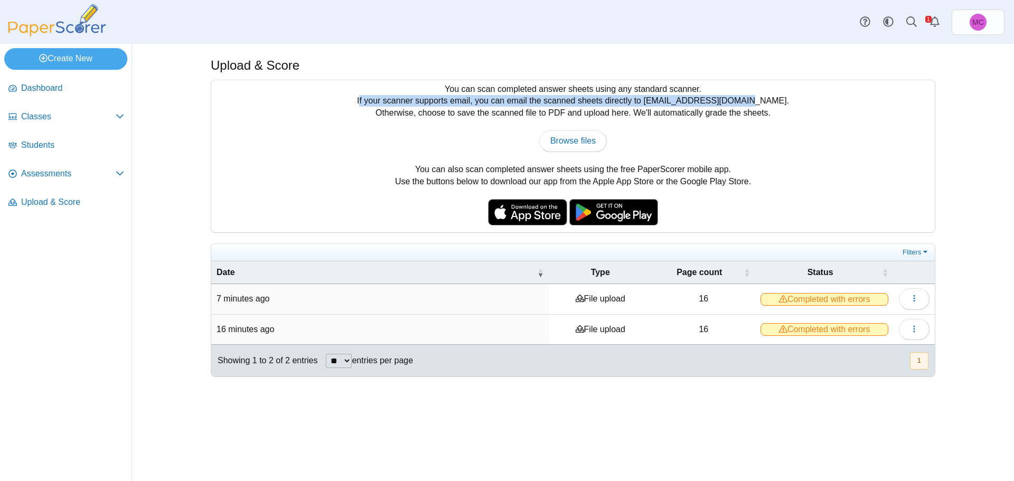
drag, startPoint x: 381, startPoint y: 104, endPoint x: 762, endPoint y: 97, distance: 380.3
click at [762, 97] on div "You can scan completed answer sheets using any standard scanner. If your scanne…" at bounding box center [573, 156] width 724 height 152
click at [923, 357] on button "1" at bounding box center [919, 360] width 18 height 17
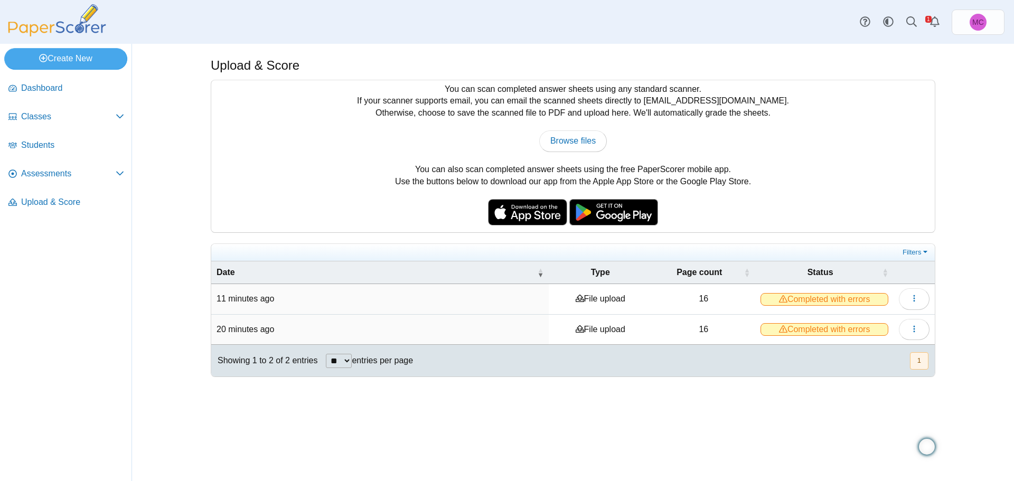
click at [812, 297] on span "Completed with errors" at bounding box center [825, 299] width 128 height 13
click at [814, 302] on span "Completed with errors" at bounding box center [825, 299] width 128 height 13
click at [783, 302] on icon at bounding box center [783, 299] width 8 height 8
click at [920, 301] on button "button" at bounding box center [914, 298] width 31 height 21
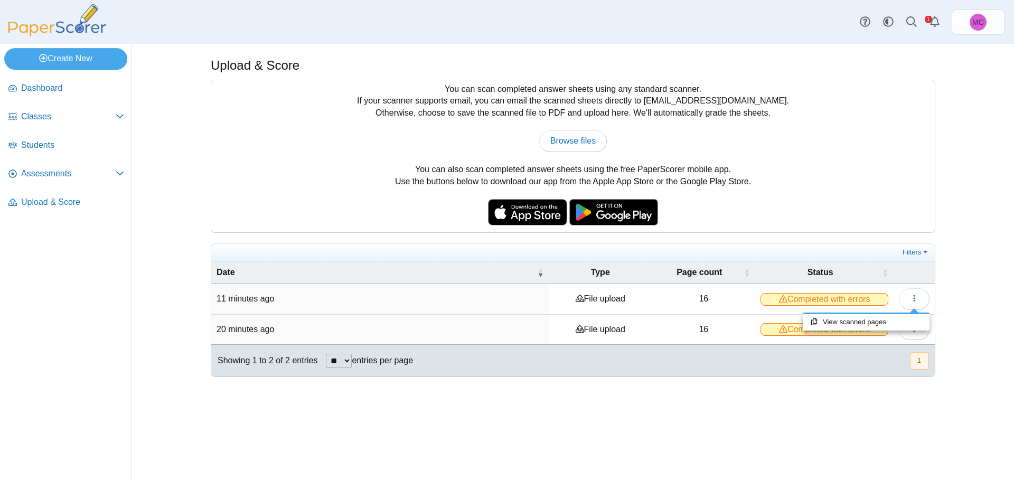
click at [742, 183] on div "You can scan completed answer sheets using any standard scanner. If your scanne…" at bounding box center [573, 156] width 724 height 152
click at [783, 296] on icon at bounding box center [783, 299] width 8 height 8
click at [347, 360] on select "** ** ** ***" at bounding box center [339, 361] width 26 height 14
click at [367, 323] on td "20 minutes ago" at bounding box center [379, 330] width 337 height 30
click at [907, 325] on button "button" at bounding box center [914, 329] width 31 height 21
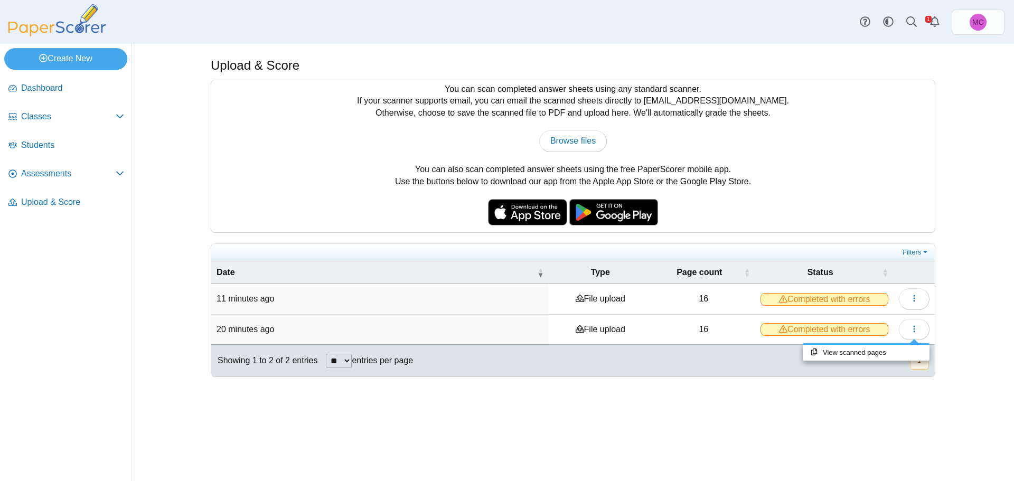
click at [827, 334] on span "Completed with errors" at bounding box center [825, 329] width 128 height 13
click at [825, 331] on span "Completed with errors" at bounding box center [825, 329] width 128 height 13
drag, startPoint x: 822, startPoint y: 328, endPoint x: 81, endPoint y: 204, distance: 750.8
click at [81, 204] on span "Upload & Score" at bounding box center [72, 202] width 103 height 12
click at [906, 332] on button "button" at bounding box center [914, 329] width 31 height 21
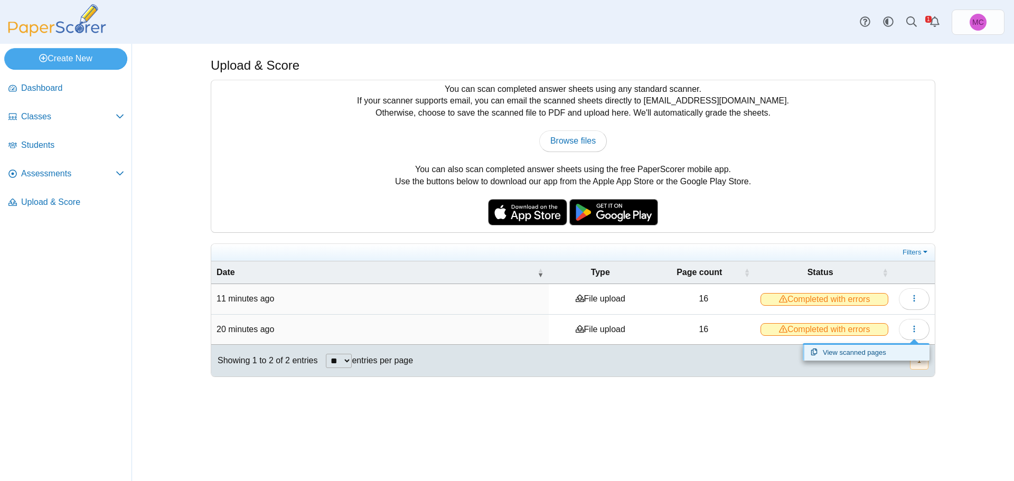
click at [866, 350] on link "View scanned pages" at bounding box center [866, 353] width 127 height 16
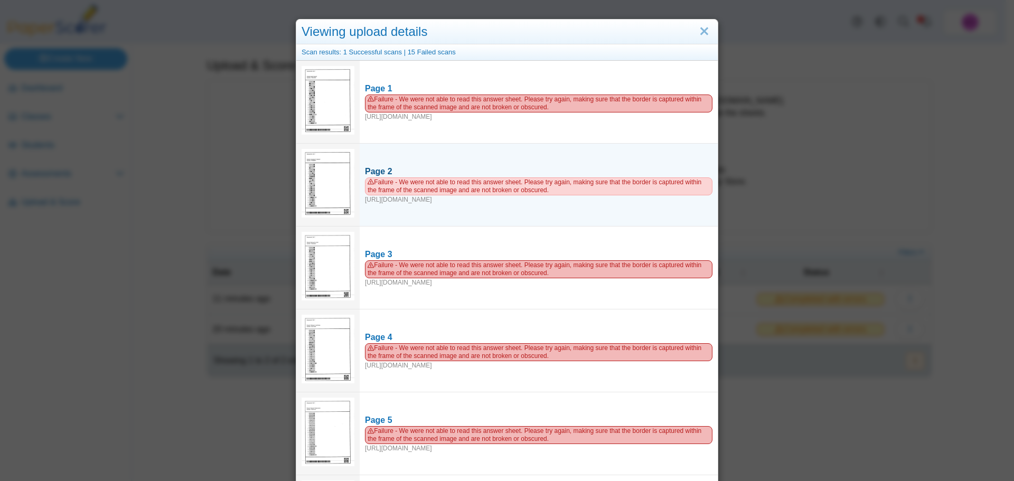
click at [459, 204] on div "Failure - We were not able to read this answer sheet. Please try again, making …" at bounding box center [539, 190] width 348 height 27
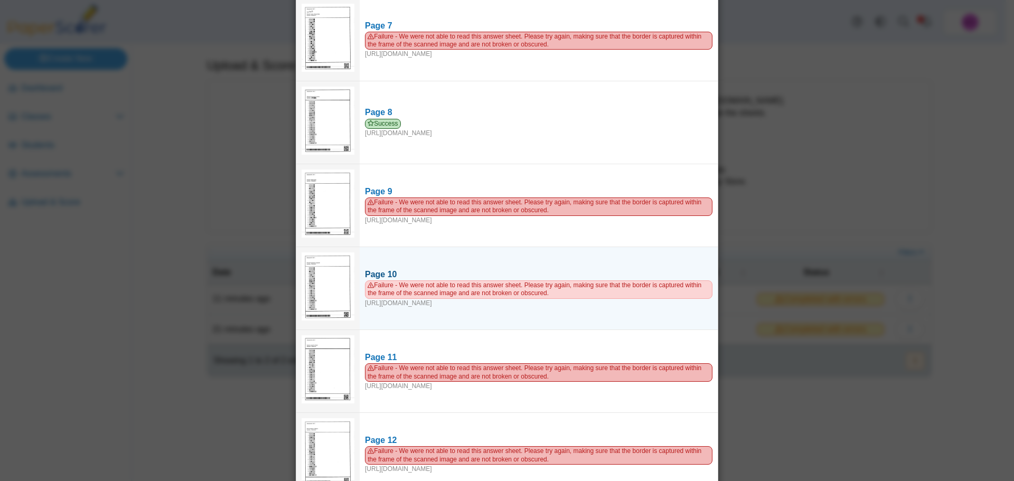
scroll to position [528, 0]
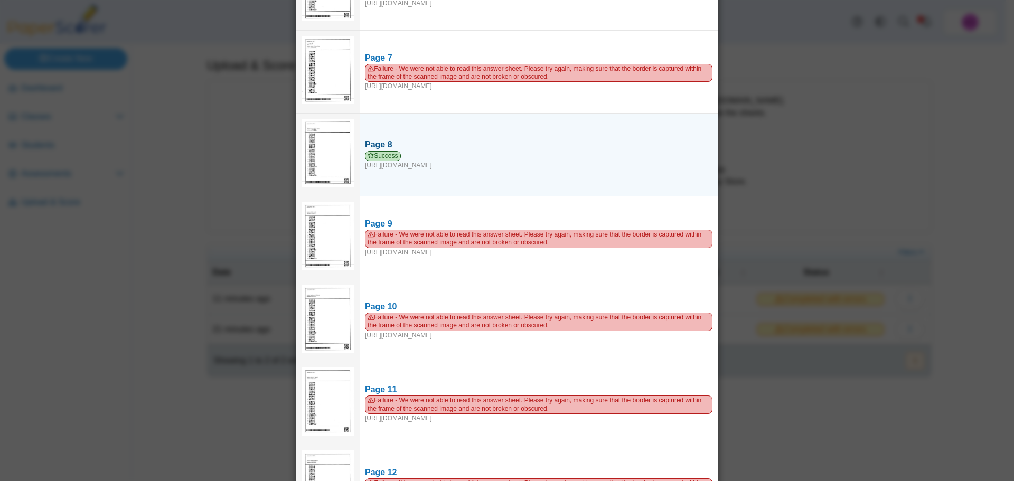
click at [397, 160] on div "Success https://forms.paperscorer.com/scans/10/5664/238932/3197212_OCTOBER_7_20…" at bounding box center [539, 160] width 348 height 19
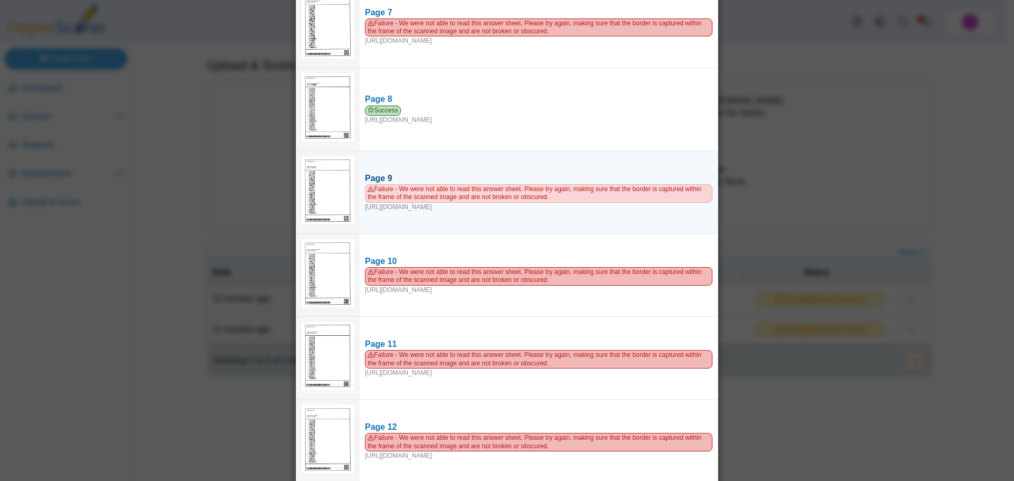
scroll to position [687, 0]
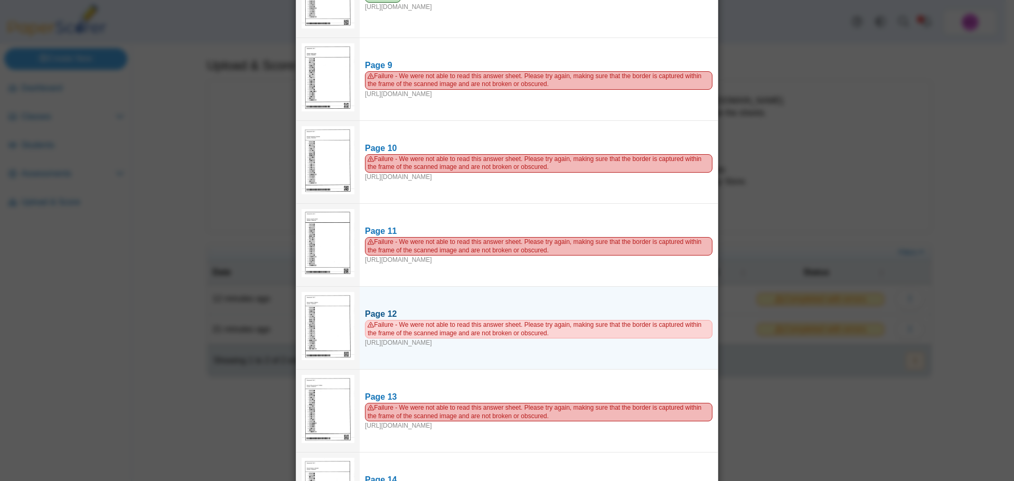
click at [538, 326] on span "Failure - We were not able to read this answer sheet. Please try again, making …" at bounding box center [539, 329] width 348 height 18
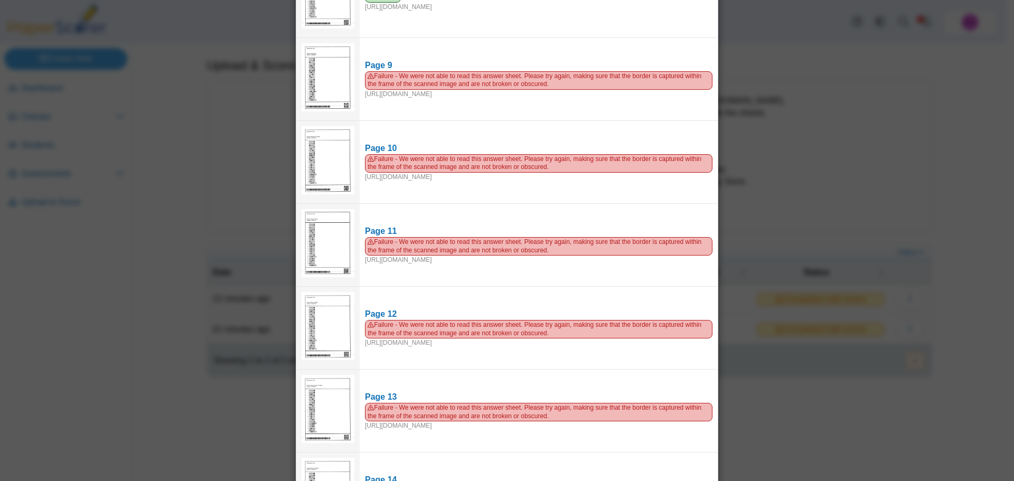
click at [840, 119] on div "Viewing upload details Scan results: 1 Successful scans | 15 Failed scans Page …" at bounding box center [507, 240] width 1014 height 481
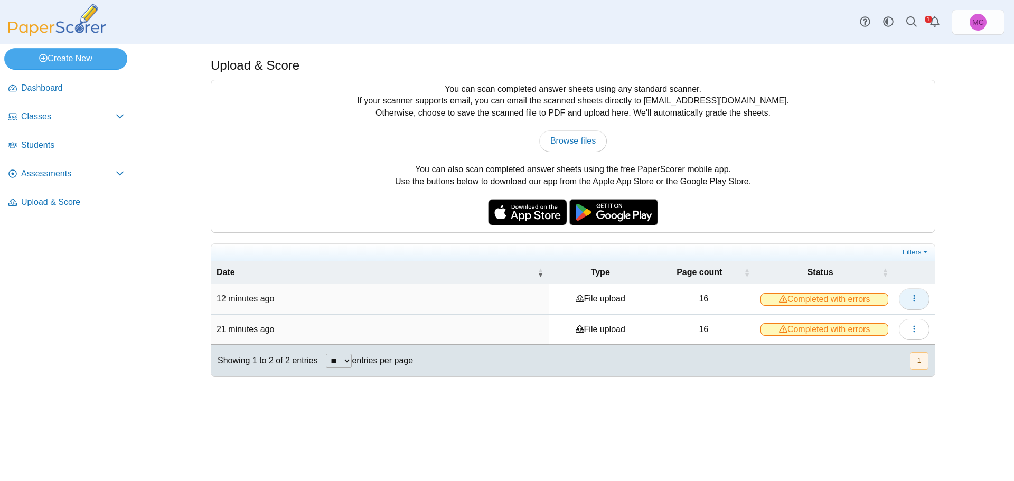
click at [925, 295] on button "button" at bounding box center [914, 298] width 31 height 21
click at [893, 321] on link "View scanned pages" at bounding box center [866, 322] width 127 height 16
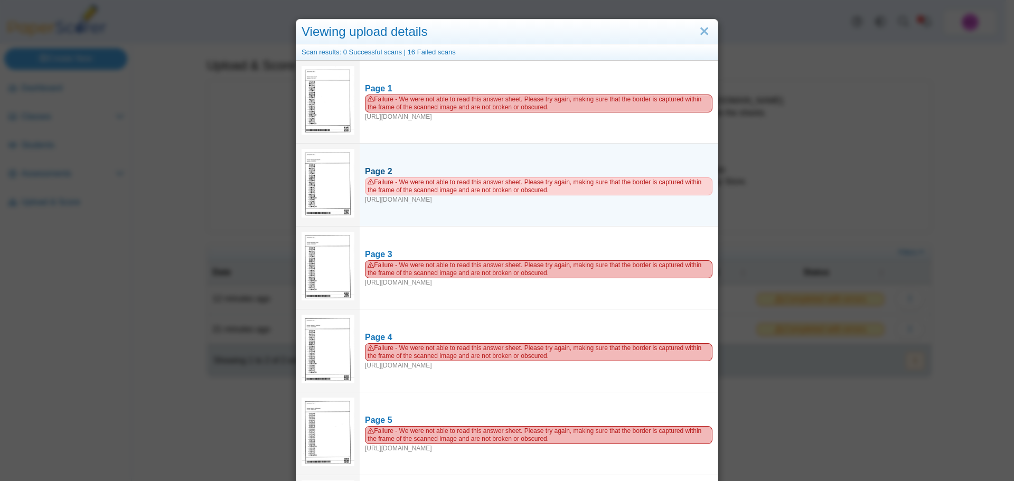
click at [436, 184] on span "Failure - We were not able to read this answer sheet. Please try again, making …" at bounding box center [539, 186] width 348 height 18
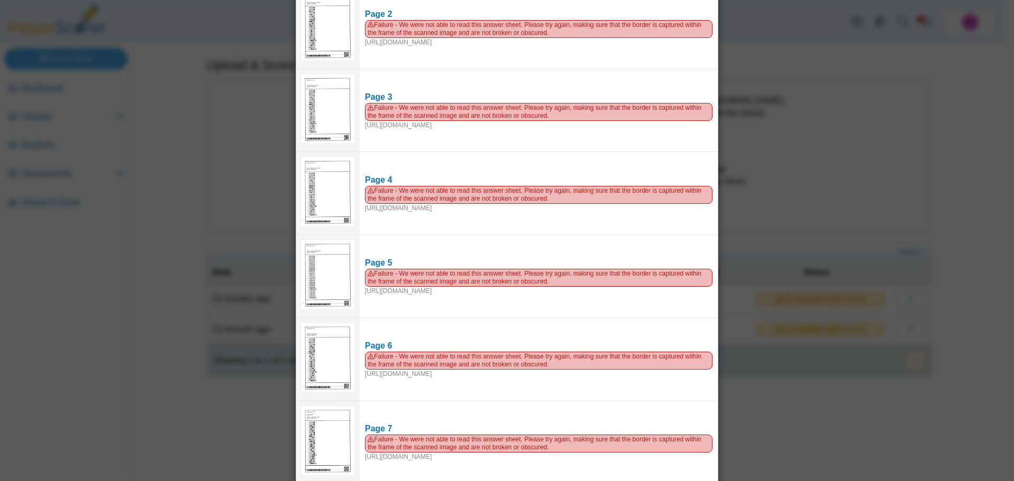
scroll to position [158, 0]
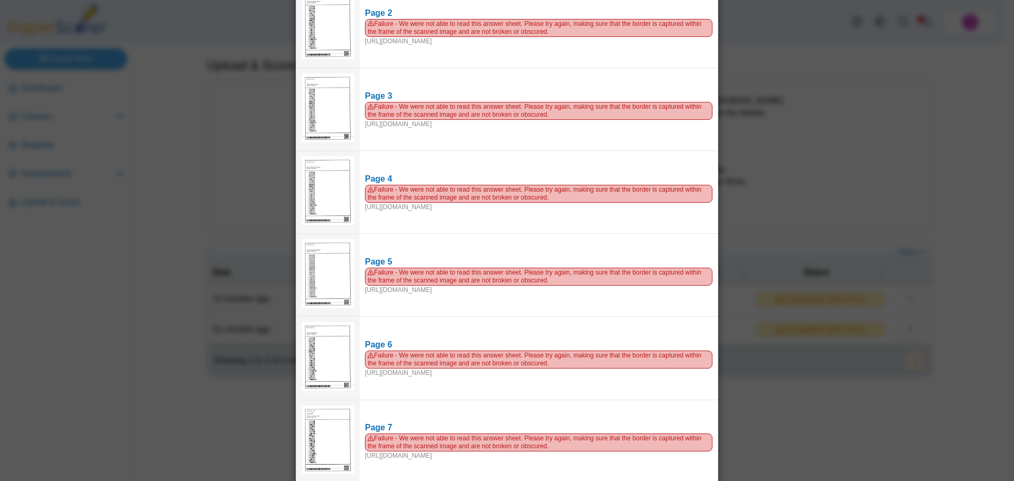
click at [774, 163] on div "Viewing upload details Scan results: 0 Successful scans | 16 Failed scans Page …" at bounding box center [507, 240] width 1014 height 481
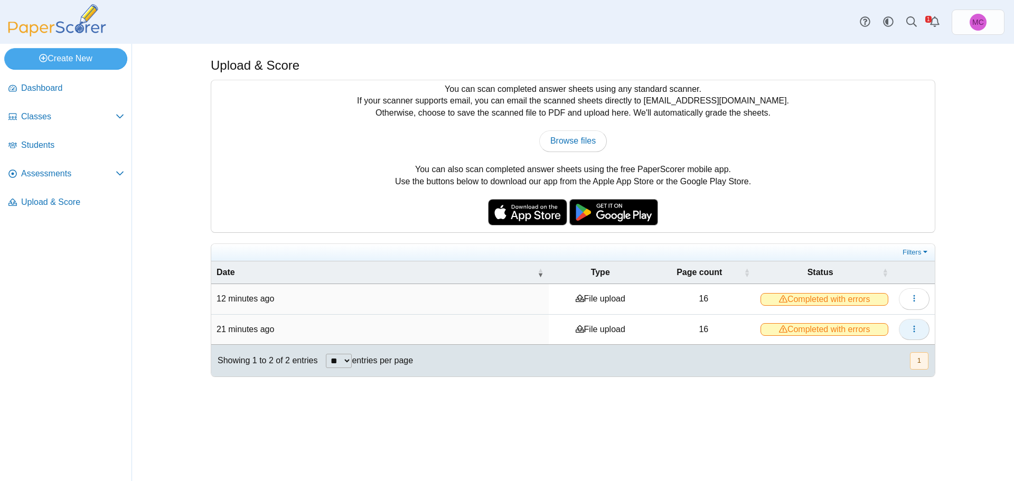
click at [917, 333] on span "button" at bounding box center [914, 329] width 8 height 9
click at [869, 353] on link "View scanned pages" at bounding box center [866, 353] width 127 height 16
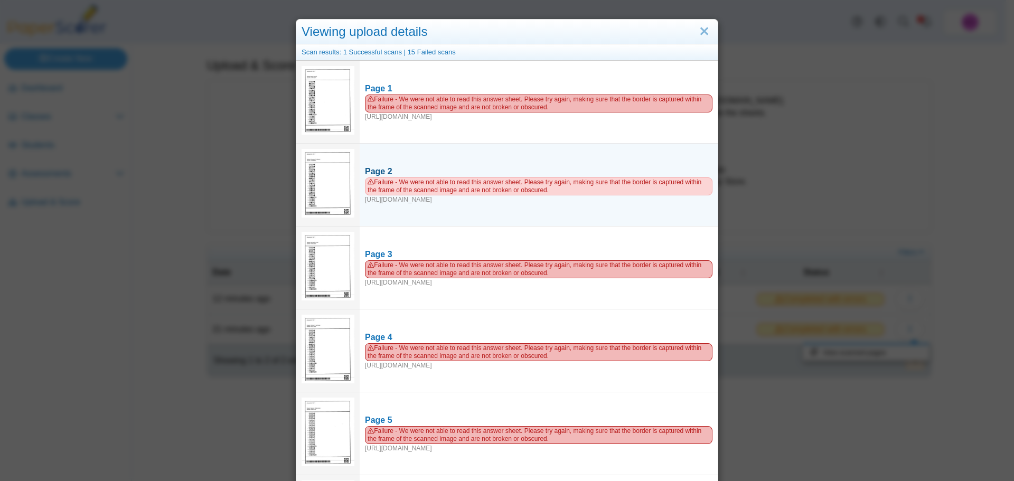
click at [407, 178] on span "Failure - We were not able to read this answer sheet. Please try again, making …" at bounding box center [539, 186] width 348 height 18
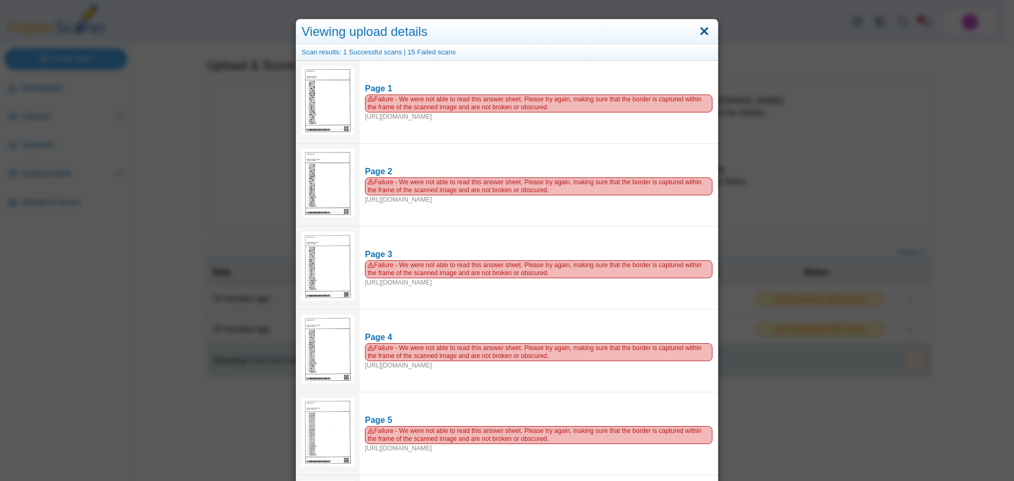
click at [703, 29] on link "Close" at bounding box center [704, 32] width 16 height 18
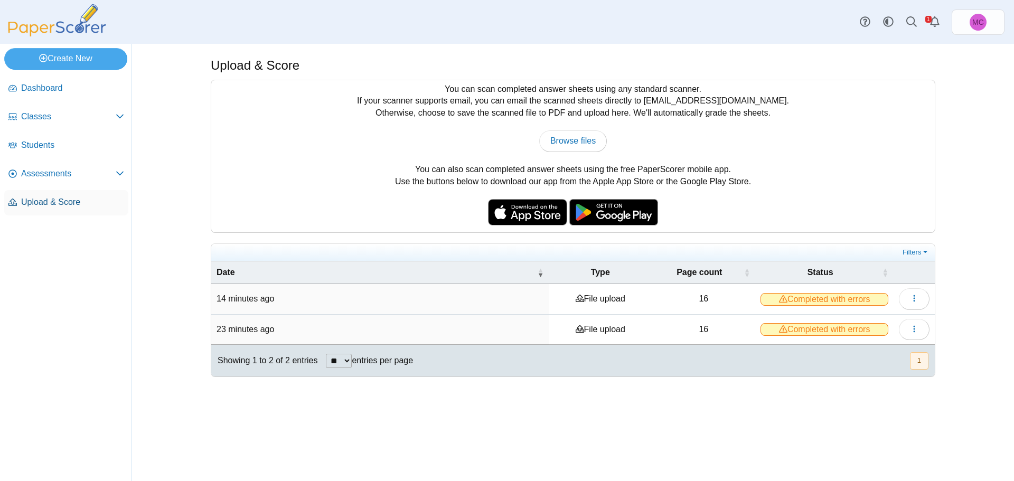
click at [89, 198] on span "Upload & Score" at bounding box center [72, 202] width 103 height 12
click at [67, 206] on span "Upload & Score" at bounding box center [72, 202] width 103 height 12
click at [50, 89] on span "Dashboard" at bounding box center [72, 88] width 103 height 12
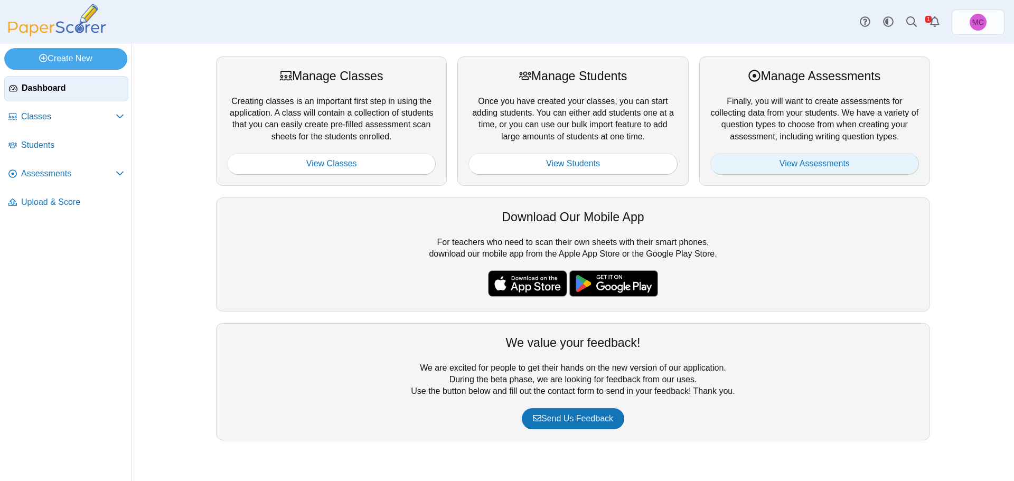
click at [830, 165] on link "View Assessments" at bounding box center [814, 163] width 209 height 21
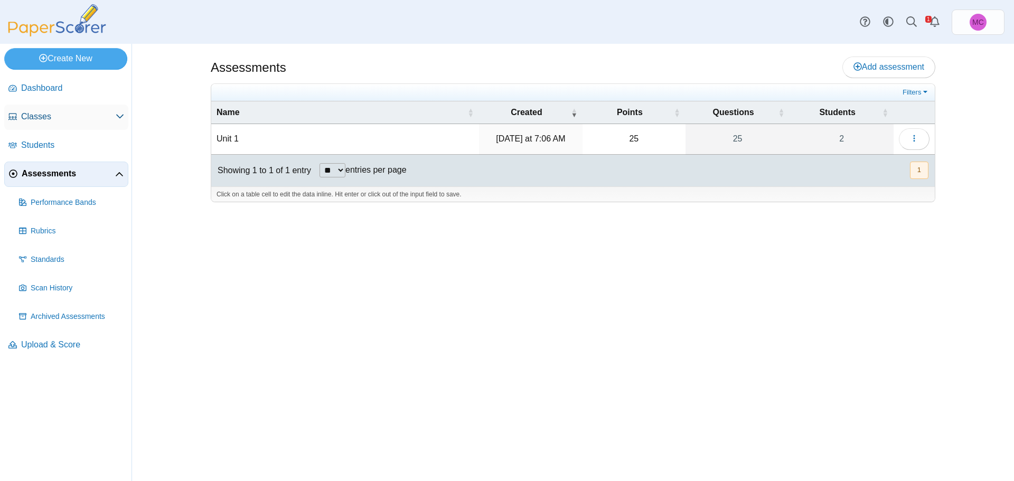
click at [43, 120] on span "Classes" at bounding box center [68, 117] width 95 height 12
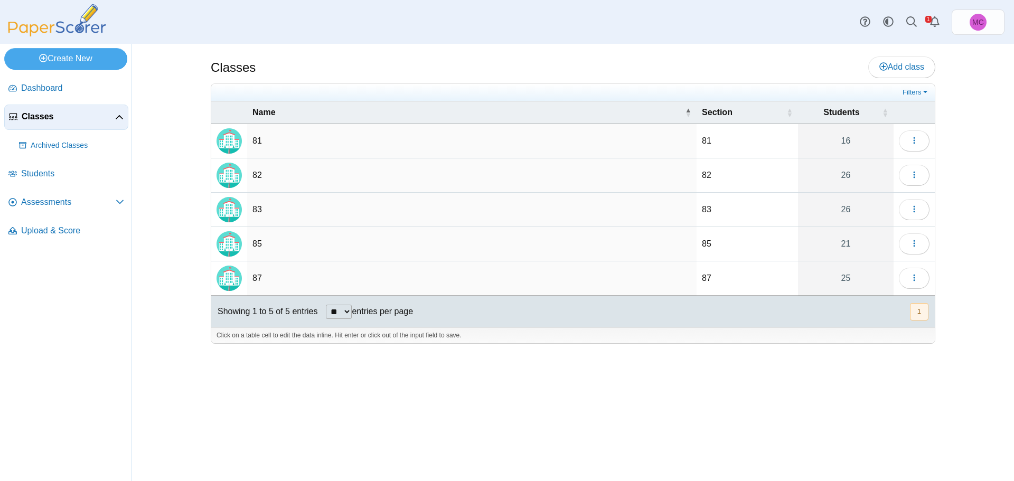
click at [282, 166] on td "82" at bounding box center [471, 175] width 449 height 34
click at [913, 175] on icon "button" at bounding box center [914, 175] width 8 height 8
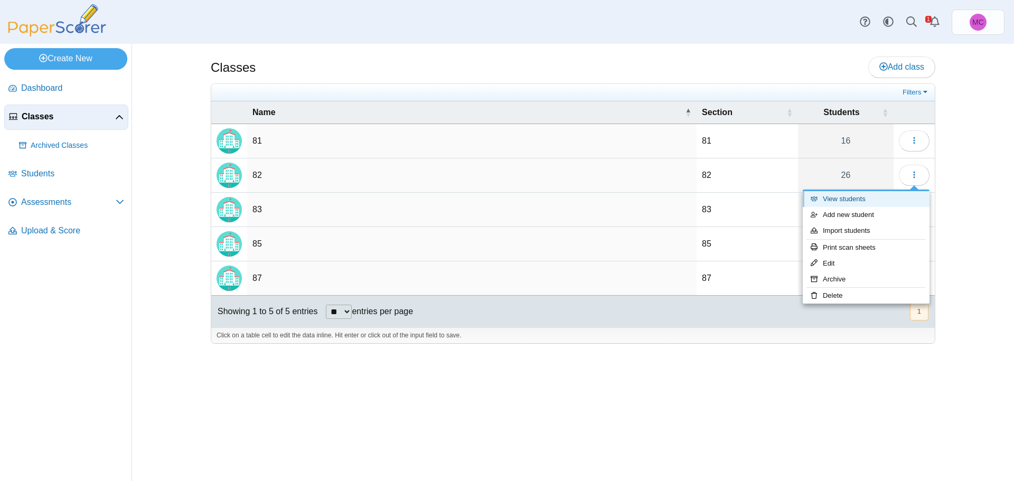
click at [860, 199] on link "View students" at bounding box center [866, 199] width 127 height 16
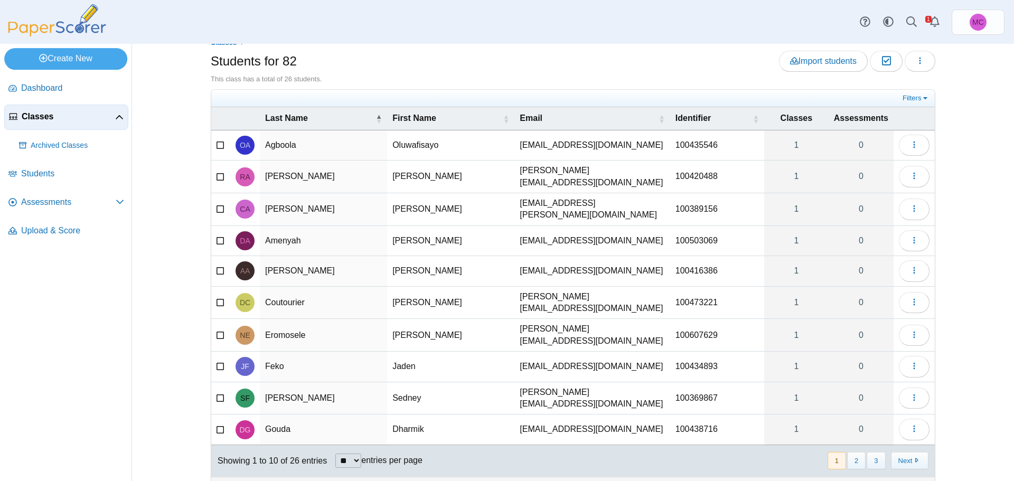
scroll to position [29, 0]
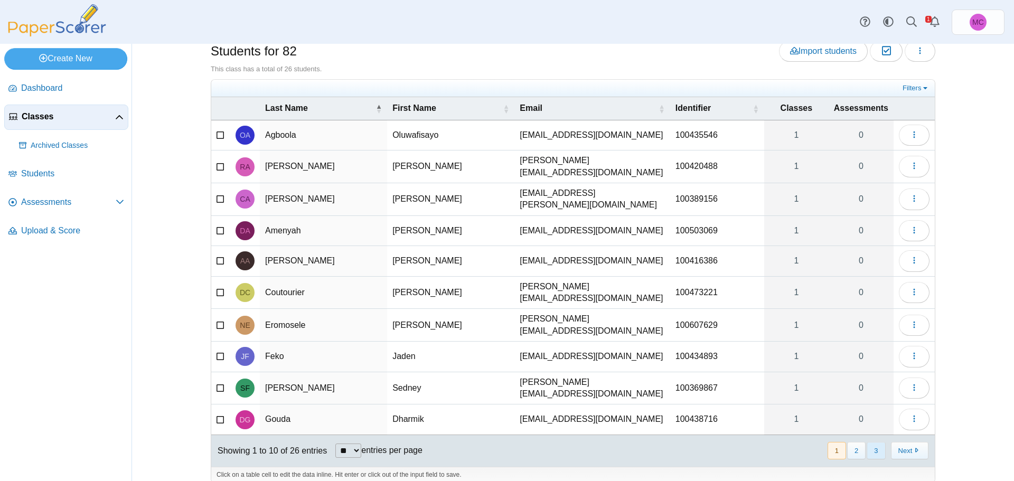
click at [867, 442] on button "3" at bounding box center [876, 450] width 18 height 17
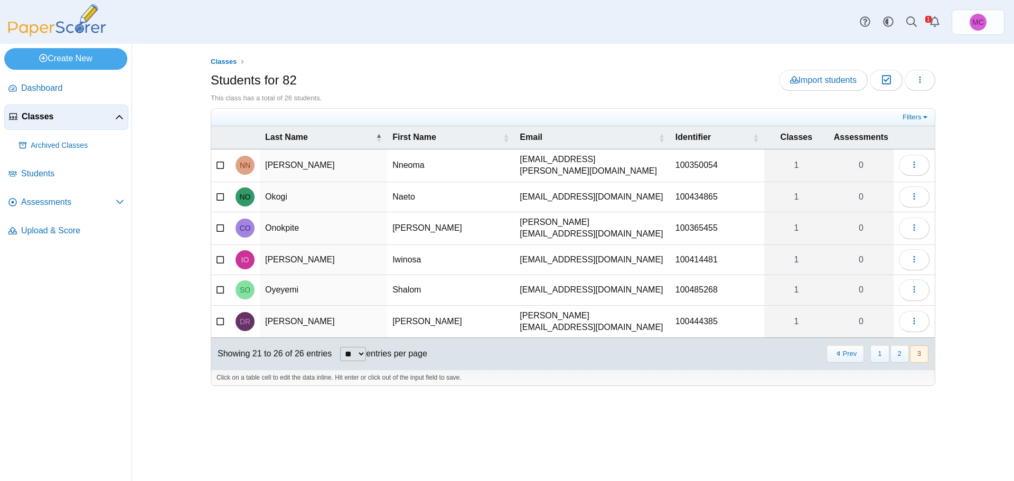
scroll to position [0, 0]
click at [913, 164] on icon "button" at bounding box center [914, 165] width 8 height 8
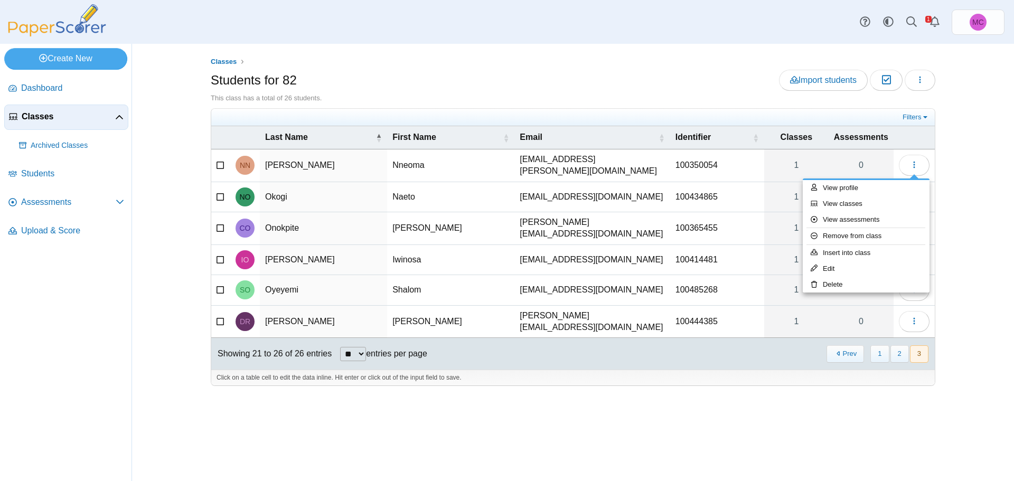
click at [947, 161] on div "Classes Students for 82 Import students Moderation 0 Loading…" at bounding box center [573, 262] width 792 height 437
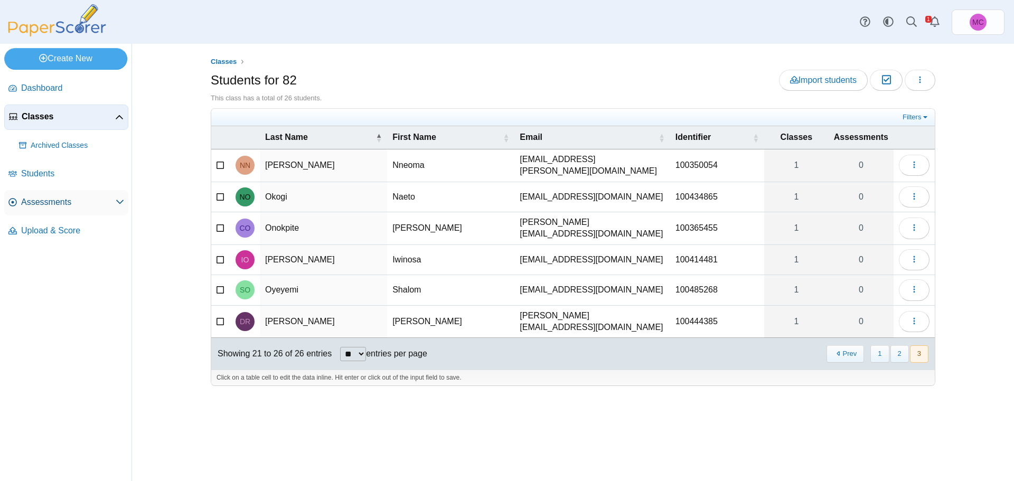
click at [51, 201] on span "Assessments" at bounding box center [68, 202] width 95 height 12
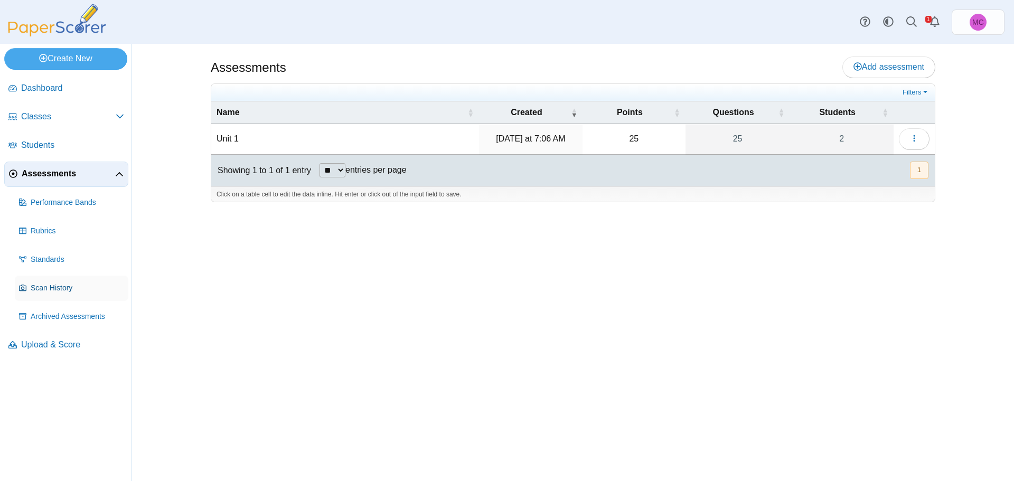
click at [56, 288] on span "Scan History" at bounding box center [77, 288] width 93 height 11
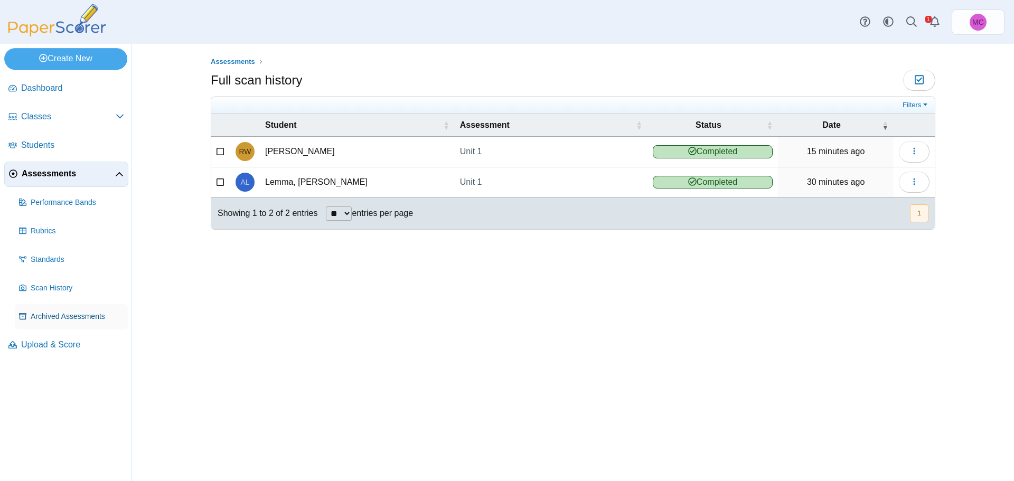
click at [54, 321] on span "Archived Assessments" at bounding box center [77, 317] width 93 height 11
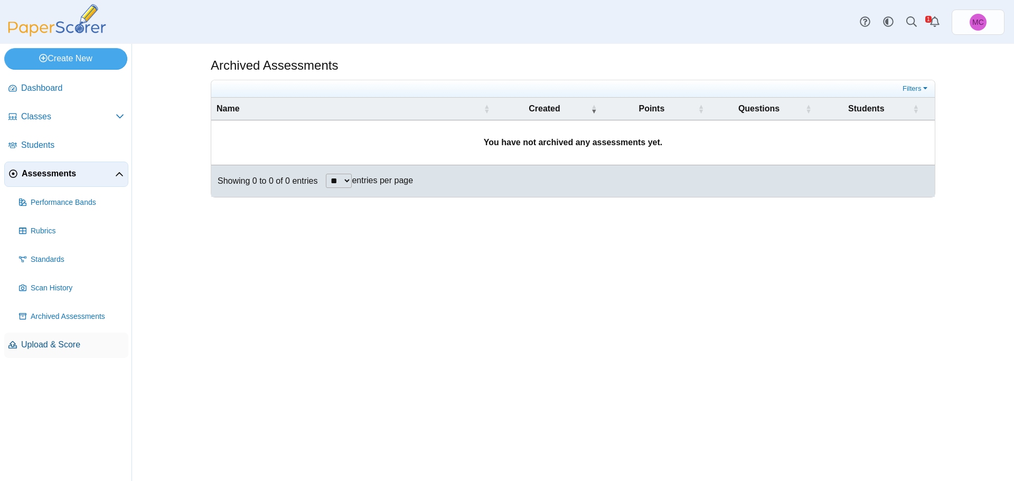
click at [57, 344] on span "Upload & Score" at bounding box center [72, 345] width 103 height 12
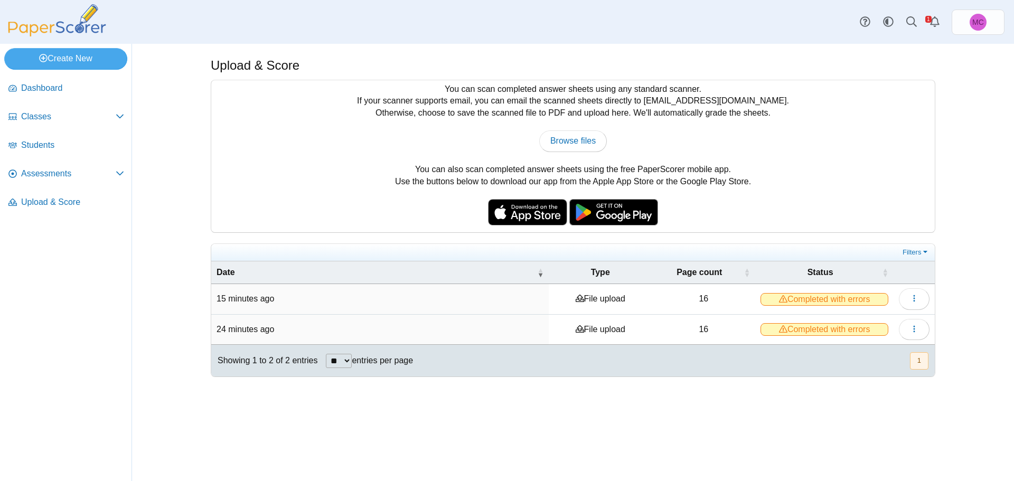
click at [872, 299] on span "Completed with errors" at bounding box center [825, 299] width 128 height 13
click at [806, 297] on span "Completed with errors" at bounding box center [825, 299] width 128 height 13
click at [766, 167] on div "You can scan completed answer sheets using any standard scanner. If your scanne…" at bounding box center [573, 156] width 724 height 152
click at [848, 301] on span "Completed with errors" at bounding box center [825, 299] width 128 height 13
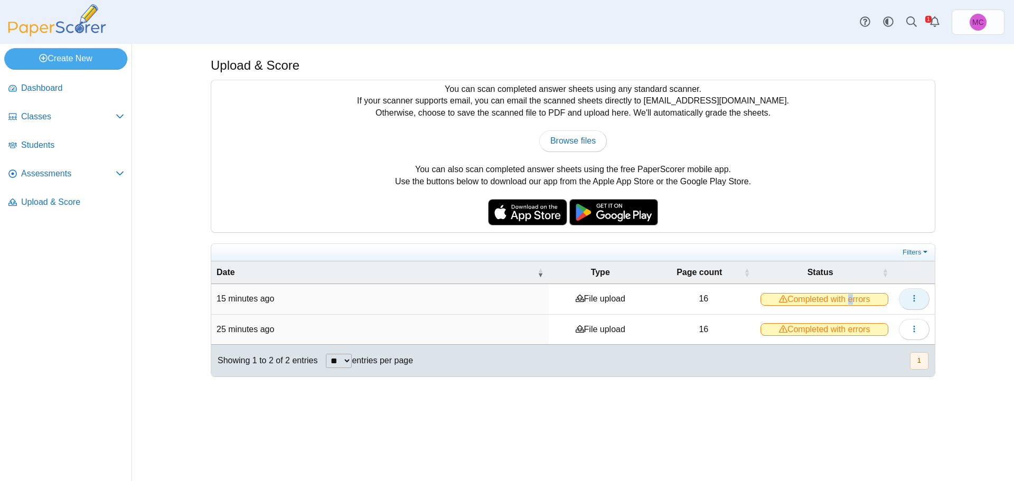
click at [920, 295] on button "button" at bounding box center [914, 298] width 31 height 21
click at [853, 324] on link "View scanned pages" at bounding box center [866, 322] width 127 height 16
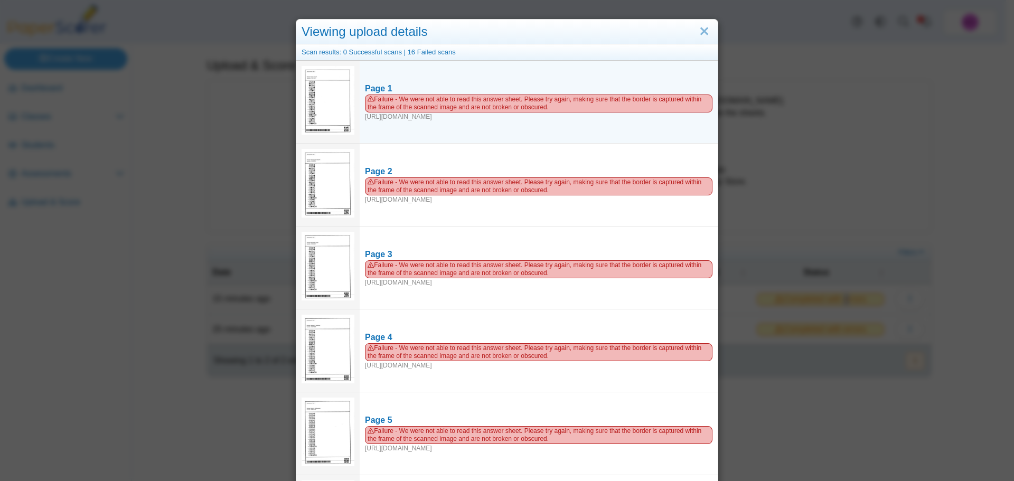
click at [330, 113] on img at bounding box center [328, 100] width 53 height 69
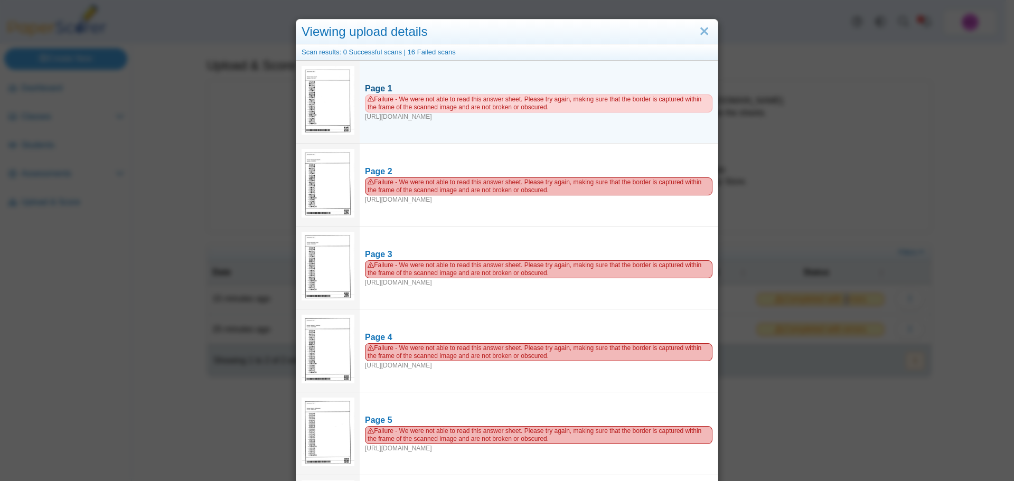
click at [405, 116] on div "Failure - We were not able to read this answer sheet. Please try again, making …" at bounding box center [539, 108] width 348 height 27
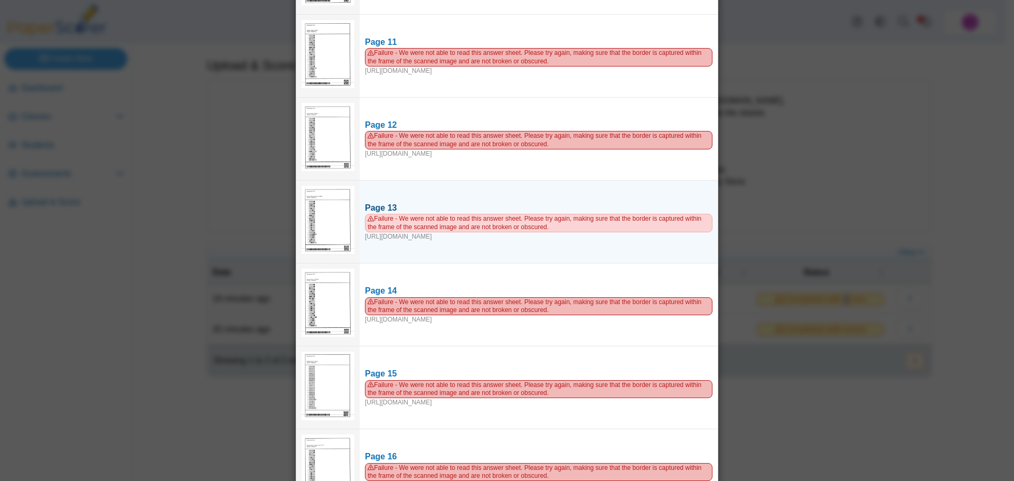
scroll to position [904, 0]
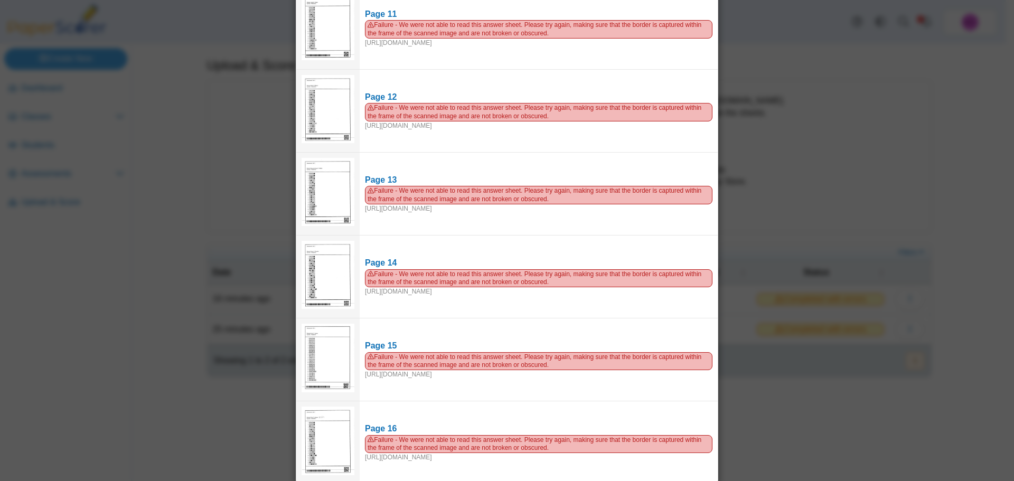
click at [827, 170] on div "Viewing upload details Scan results: 0 Successful scans | 16 Failed scans Page …" at bounding box center [507, 240] width 1014 height 481
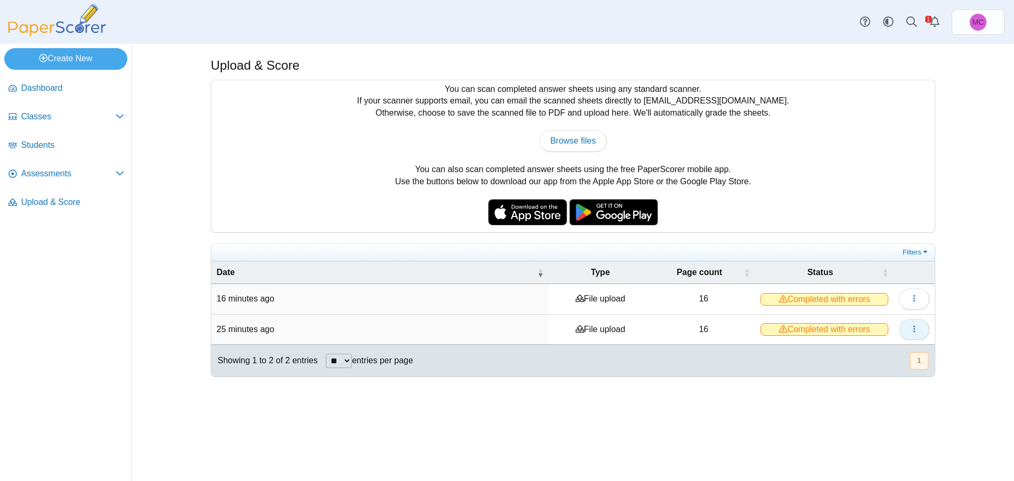
click at [907, 331] on button "button" at bounding box center [914, 329] width 31 height 21
click at [602, 406] on div "Upload & Score You can scan completed answer sheets using any standard scanner.…" at bounding box center [573, 262] width 792 height 437
click at [51, 144] on span "Students" at bounding box center [72, 145] width 103 height 12
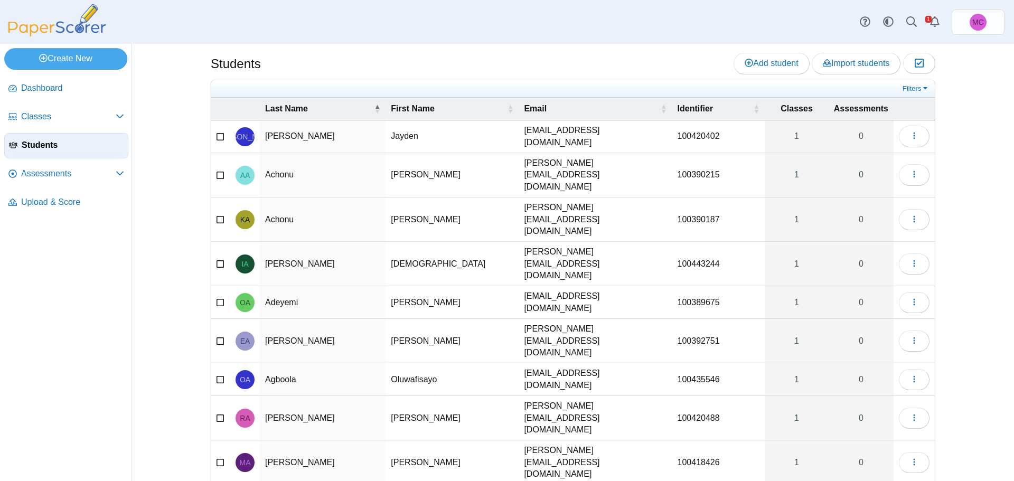
scroll to position [4, 0]
click at [41, 119] on span "Classes" at bounding box center [68, 117] width 95 height 12
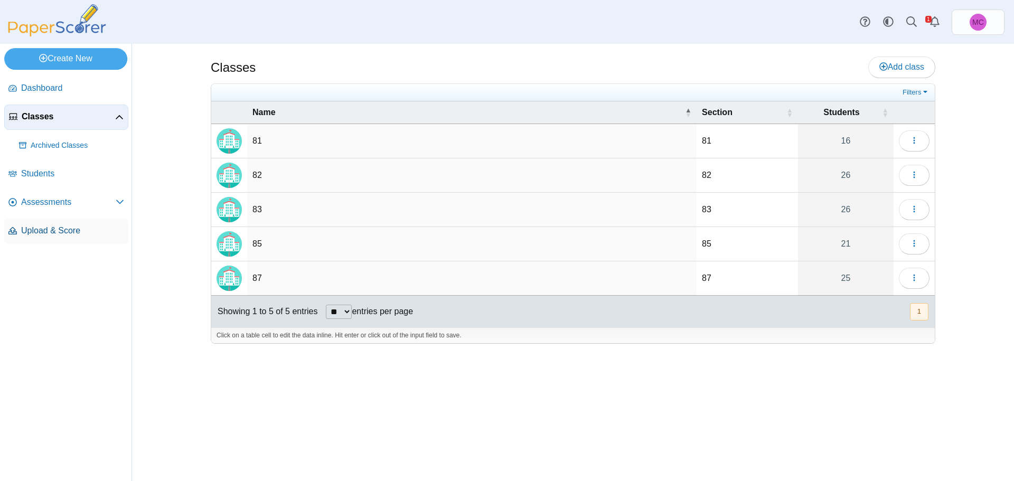
click at [87, 226] on span "Upload & Score" at bounding box center [72, 231] width 103 height 12
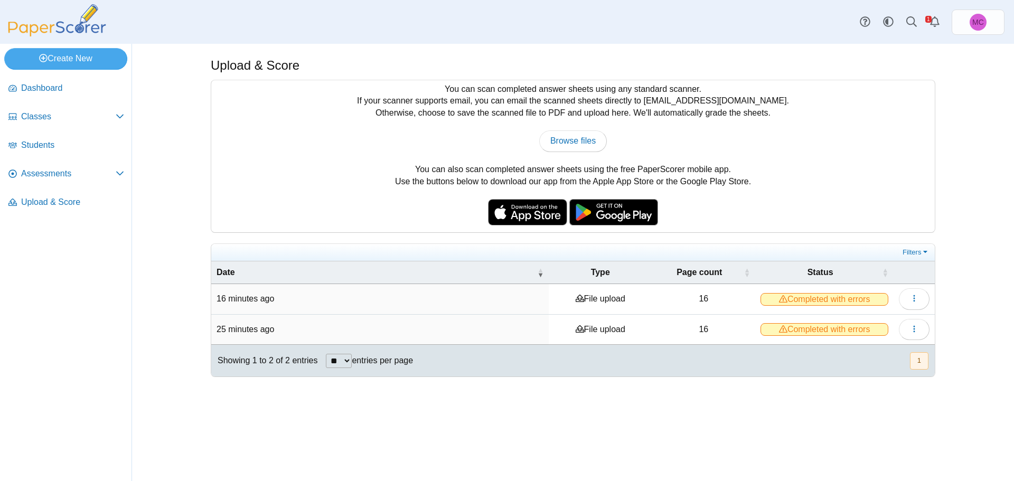
click at [865, 295] on span "Completed with errors" at bounding box center [825, 299] width 128 height 13
click at [915, 301] on icon "button" at bounding box center [914, 298] width 8 height 8
click at [888, 320] on link "View scanned pages" at bounding box center [866, 322] width 127 height 16
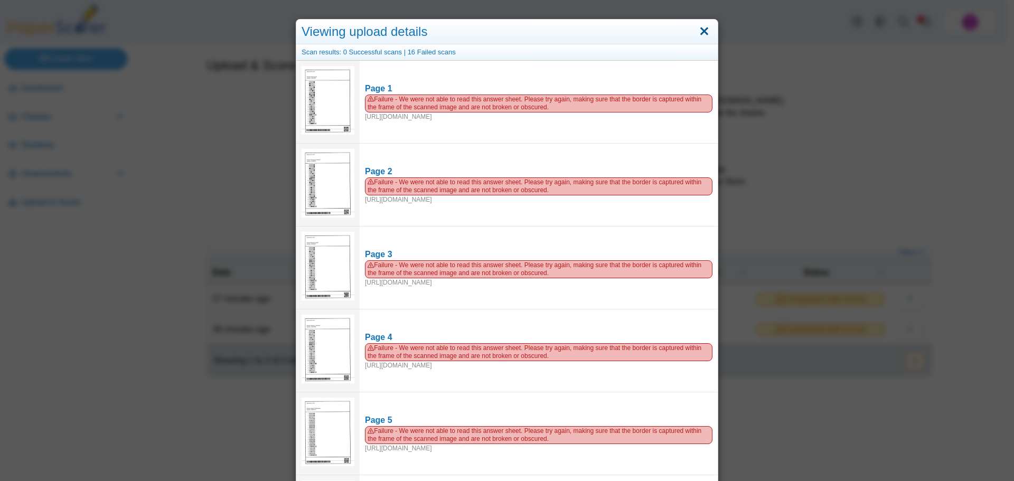
click at [701, 29] on link "Close" at bounding box center [704, 32] width 16 height 18
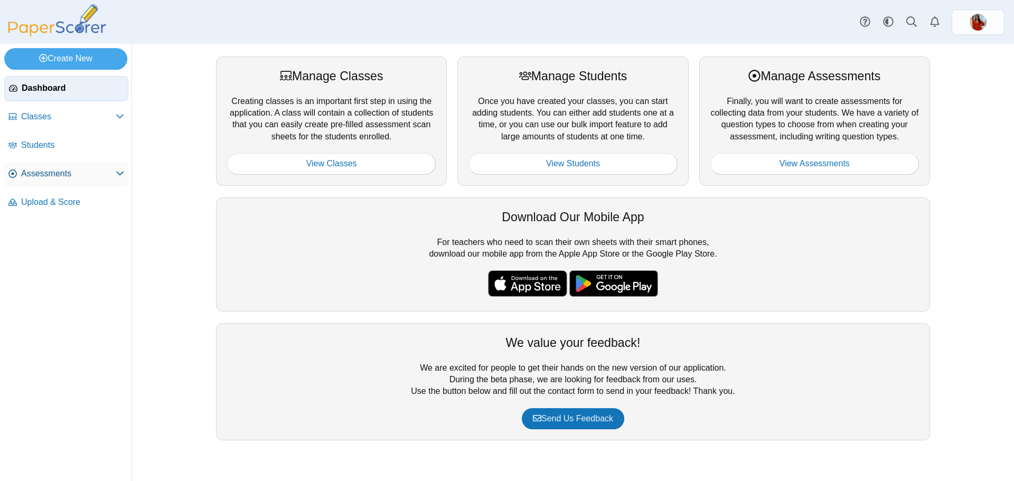
click at [70, 168] on span "Assessments" at bounding box center [68, 174] width 95 height 12
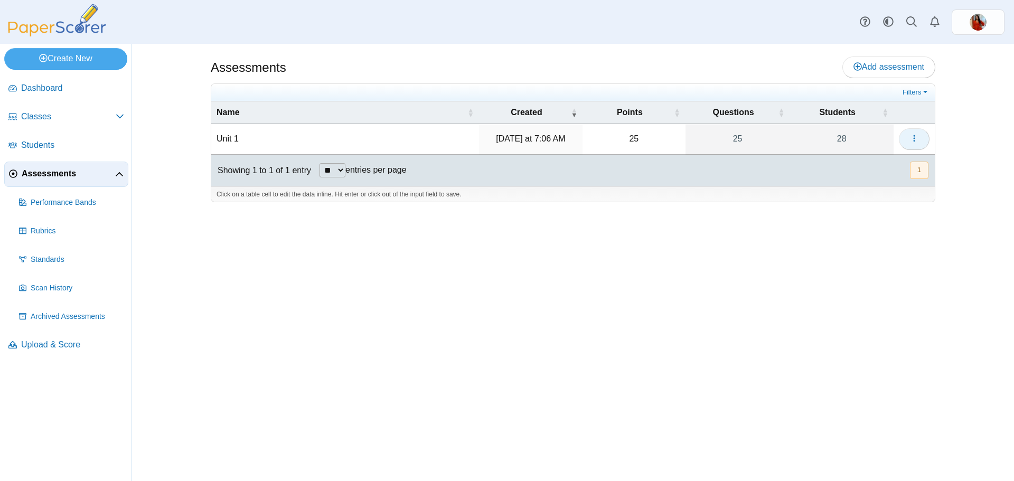
click at [915, 139] on icon "button" at bounding box center [914, 138] width 8 height 8
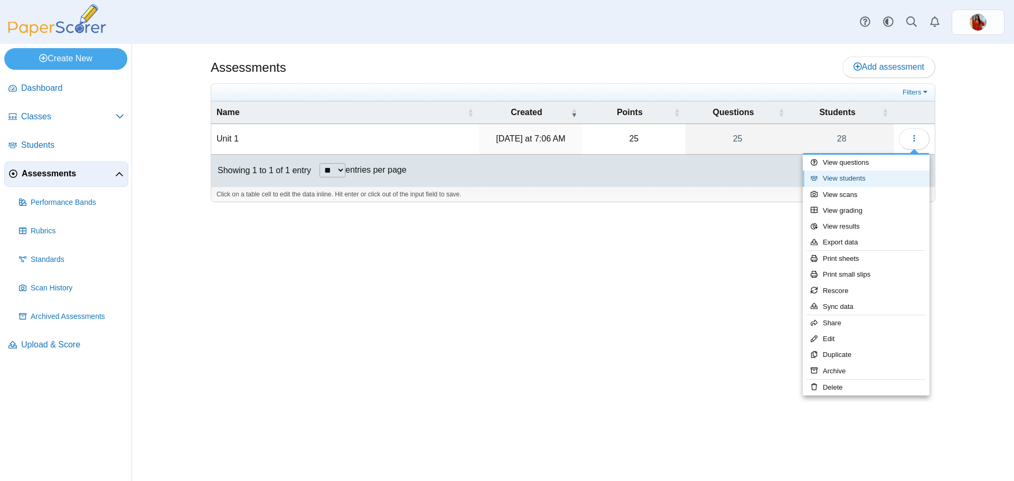
click at [875, 176] on link "View students" at bounding box center [866, 179] width 127 height 16
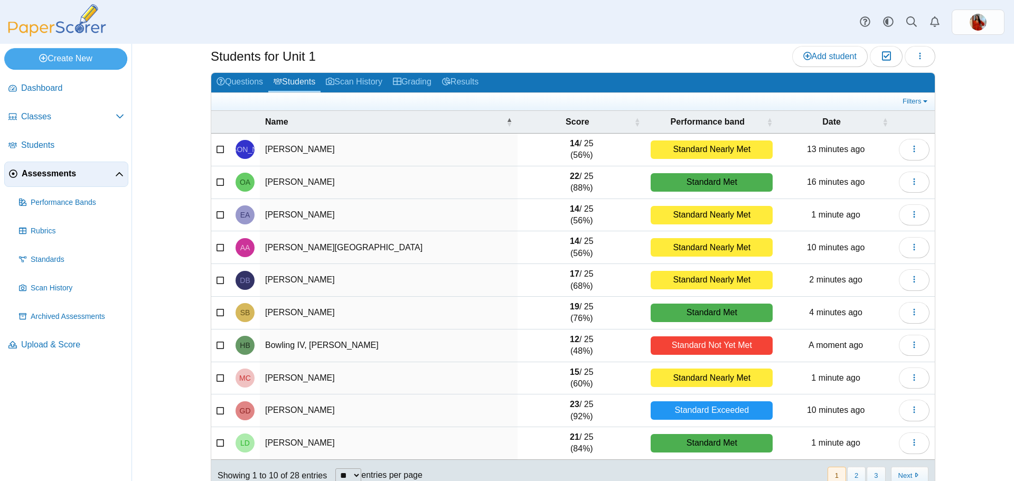
scroll to position [45, 0]
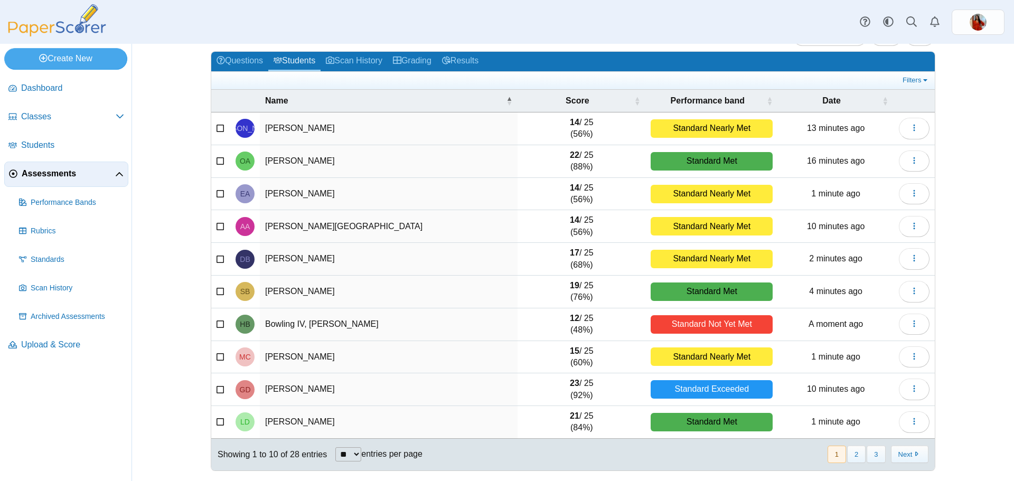
click at [347, 450] on select "** ** ** ***" at bounding box center [348, 454] width 26 height 14
select select "***"
click at [335, 447] on select "** ** ** ***" at bounding box center [348, 454] width 26 height 14
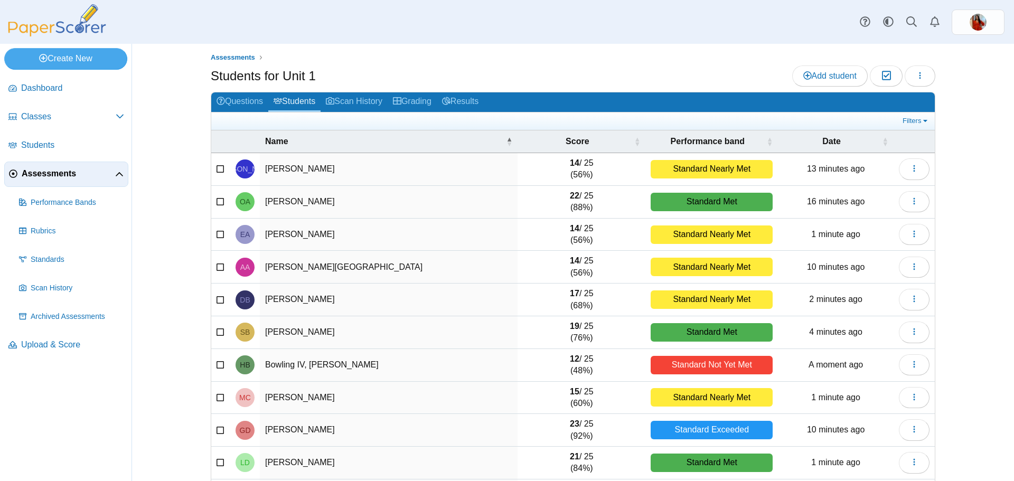
scroll to position [0, 0]
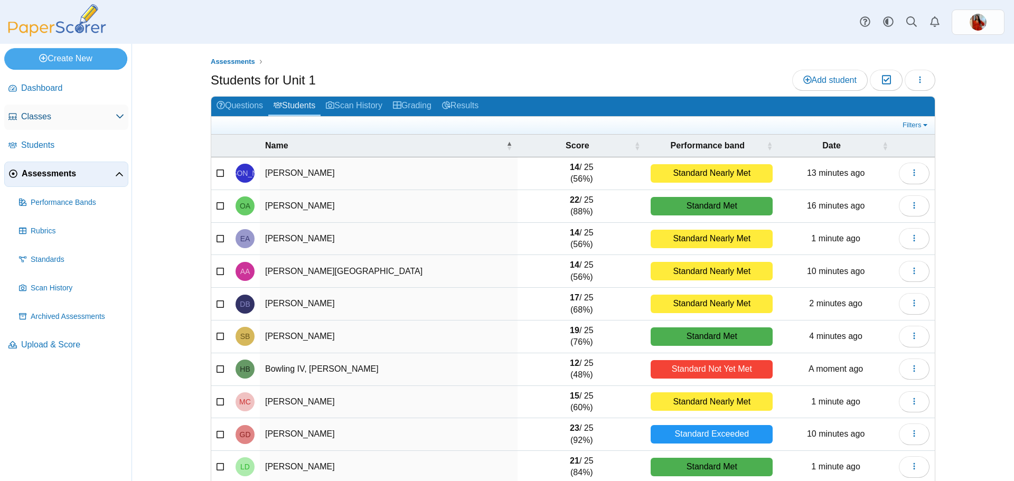
click at [52, 120] on span "Classes" at bounding box center [68, 117] width 95 height 12
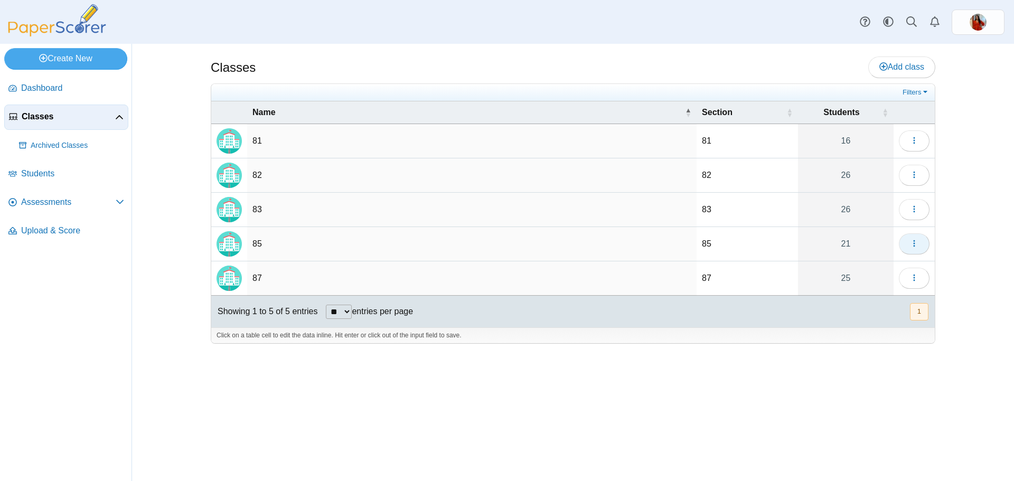
click at [926, 240] on button "button" at bounding box center [914, 243] width 31 height 21
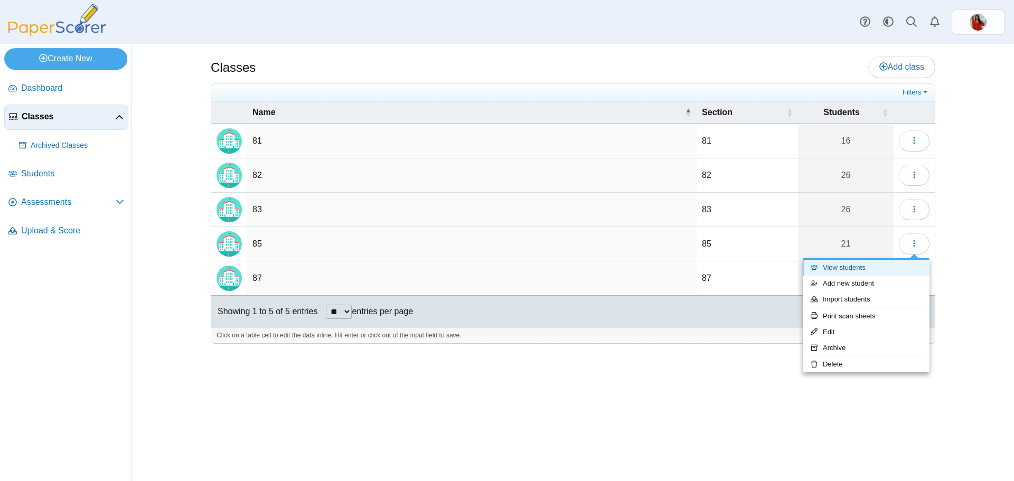
click at [888, 267] on link "View students" at bounding box center [866, 268] width 127 height 16
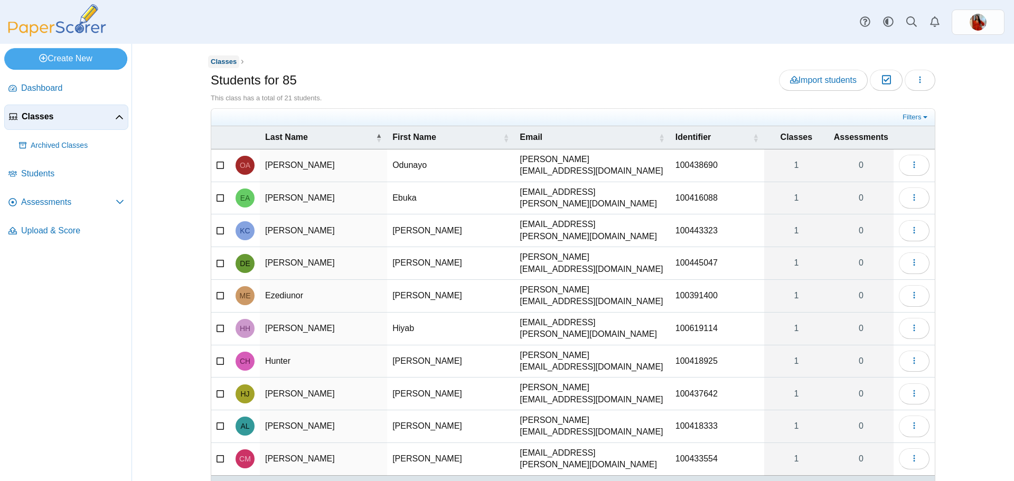
click at [212, 62] on span "Classes" at bounding box center [224, 62] width 26 height 8
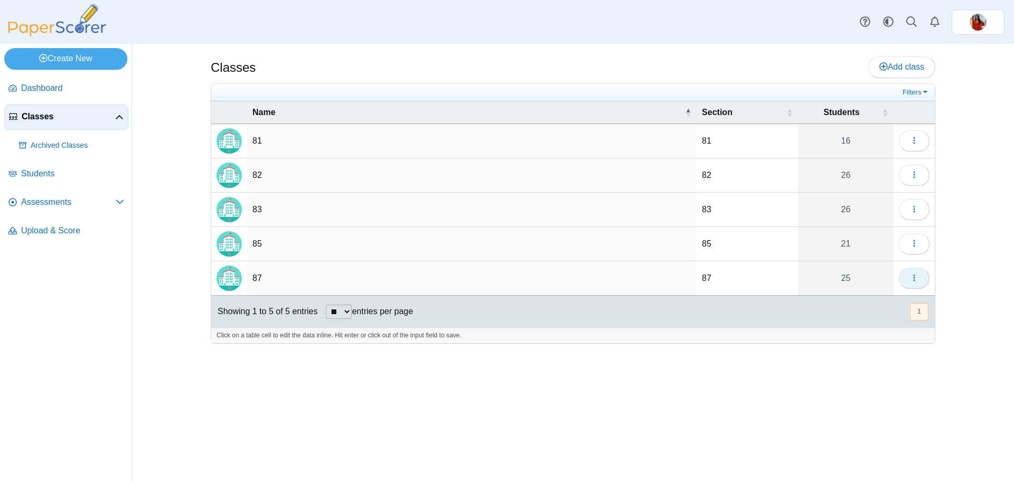
click at [910, 282] on icon "button" at bounding box center [914, 278] width 8 height 8
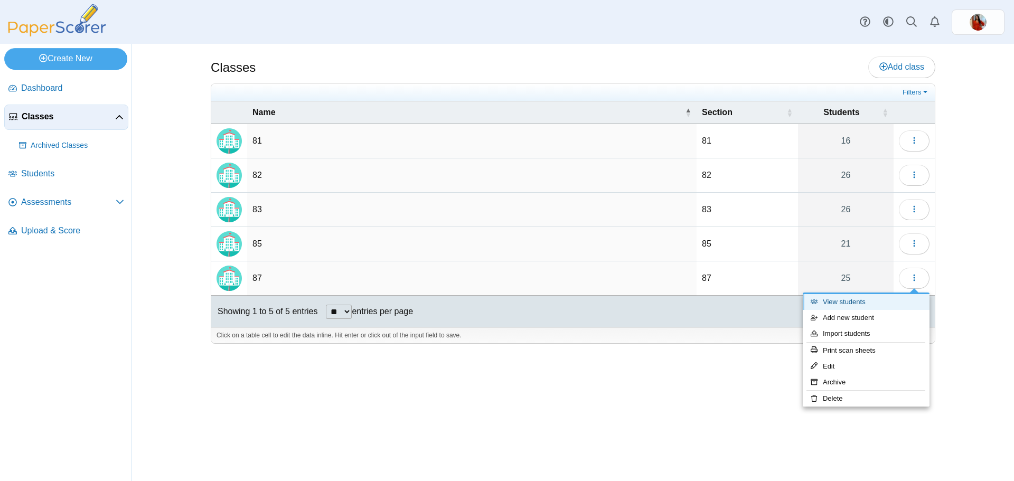
click at [881, 304] on link "View students" at bounding box center [866, 302] width 127 height 16
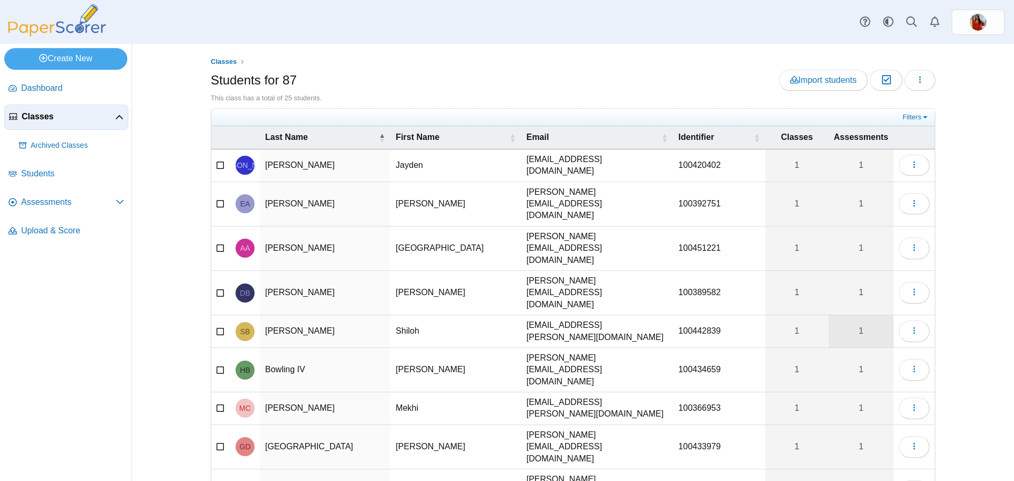
scroll to position [29, 0]
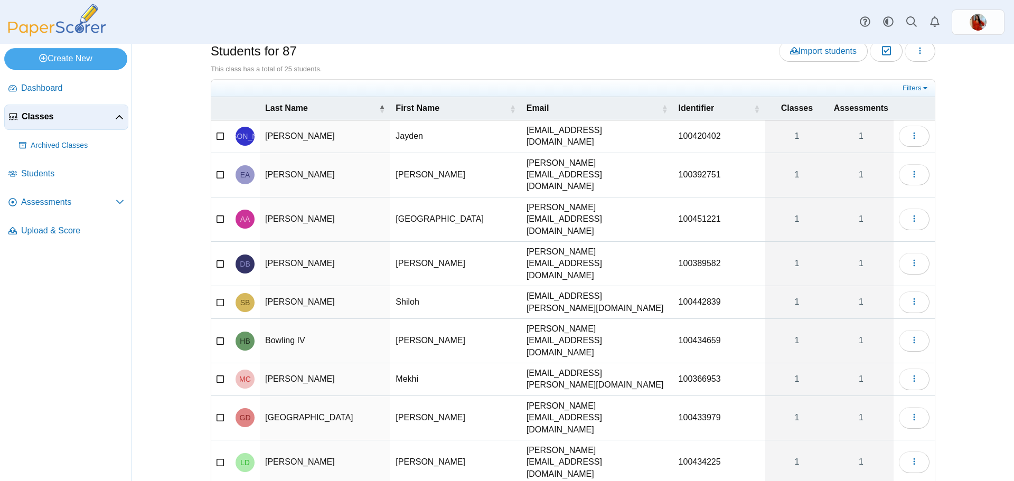
click at [865, 106] on span "Assessments" at bounding box center [861, 108] width 54 height 12
click at [922, 136] on button "button" at bounding box center [914, 136] width 31 height 21
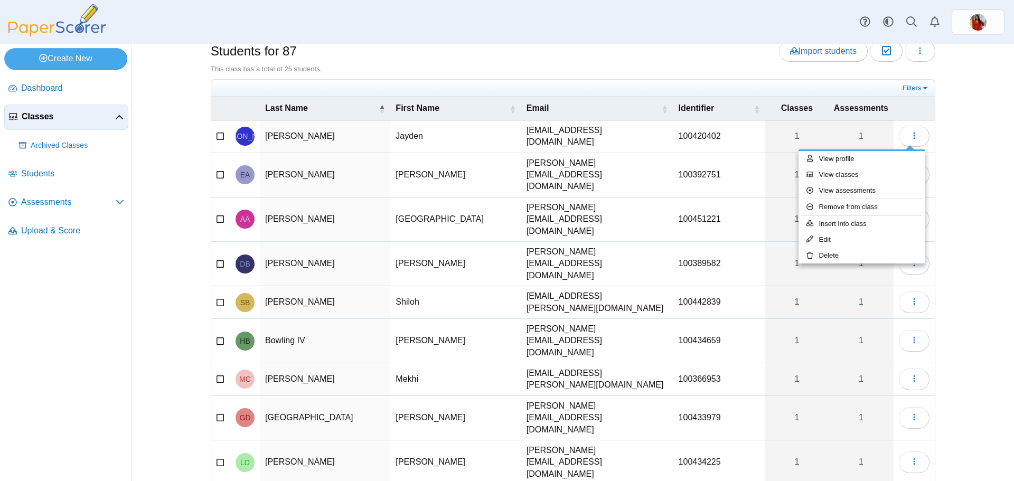
click at [848, 115] on th "Assessments" at bounding box center [861, 108] width 65 height 23
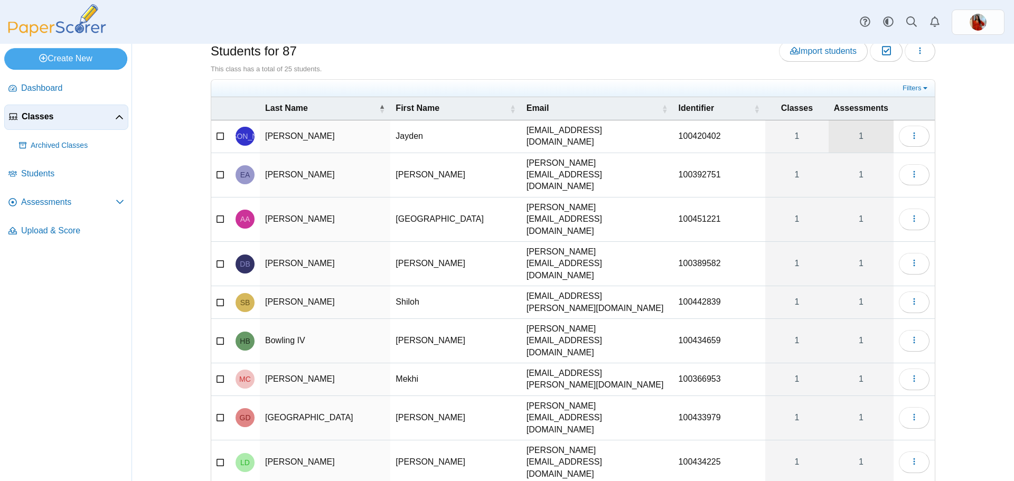
click at [853, 128] on link "1" at bounding box center [861, 136] width 65 height 32
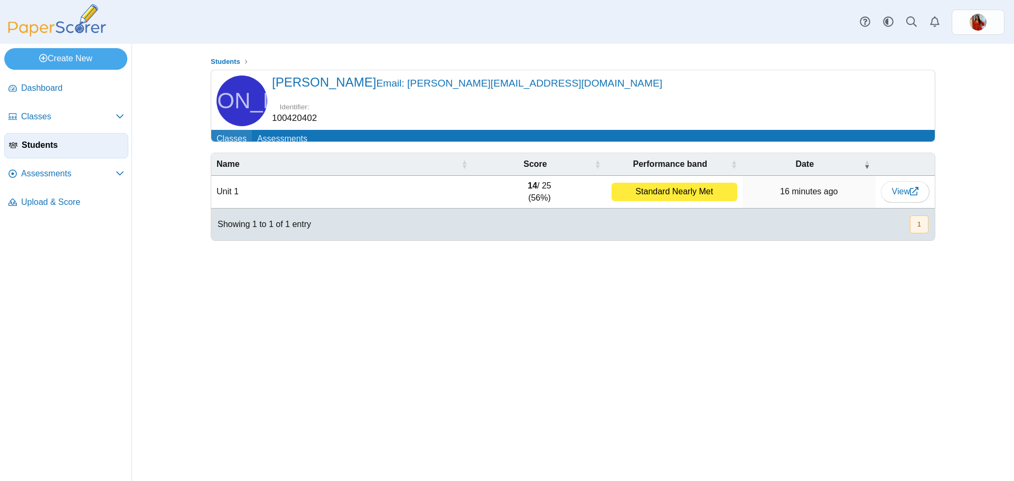
click at [233, 147] on link "Classes" at bounding box center [231, 140] width 41 height 20
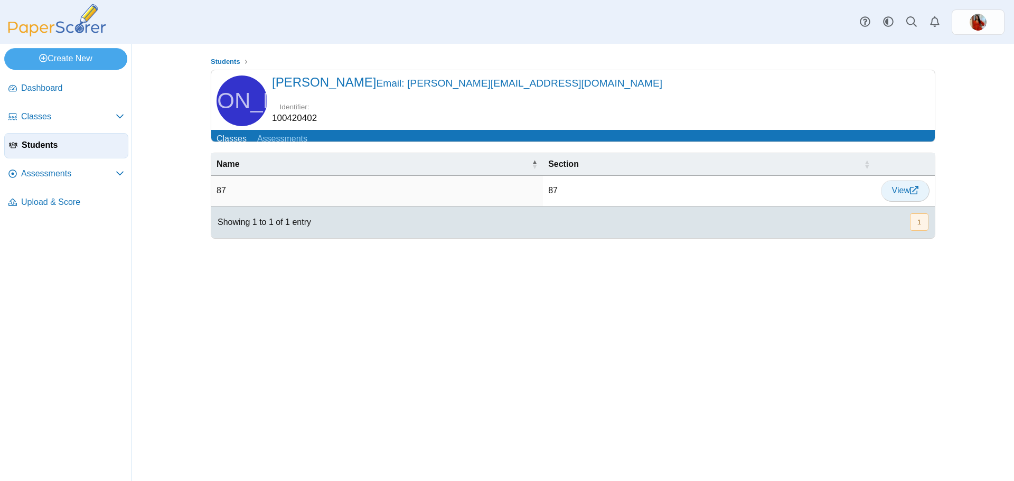
click at [909, 201] on link "View" at bounding box center [905, 190] width 49 height 21
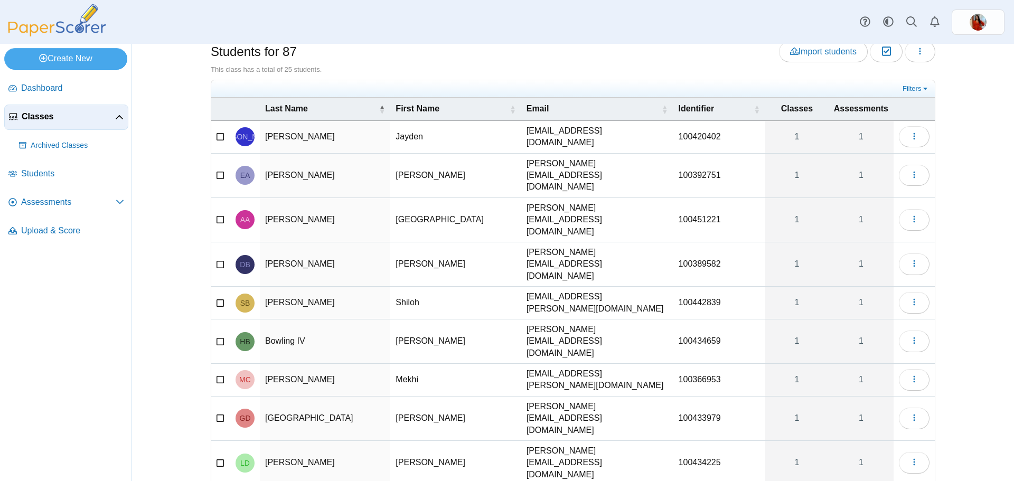
scroll to position [29, 0]
click at [54, 204] on span "Assessments" at bounding box center [68, 202] width 95 height 12
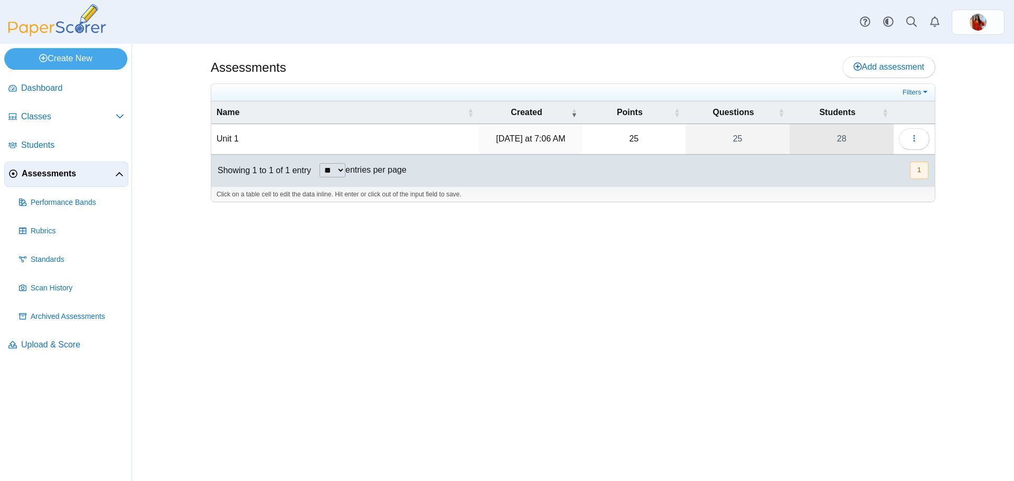
click at [871, 137] on link "28" at bounding box center [842, 139] width 104 height 30
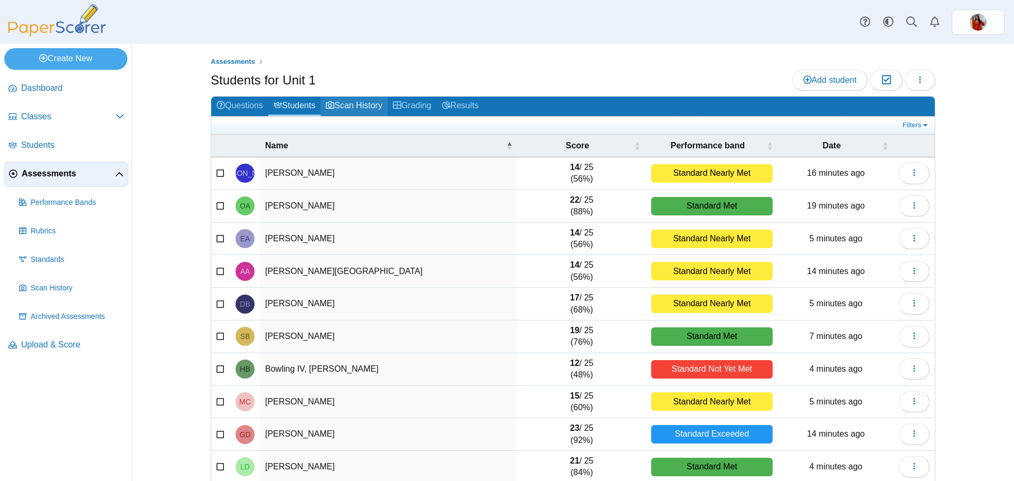
click at [355, 106] on link "Scan History" at bounding box center [354, 107] width 67 height 20
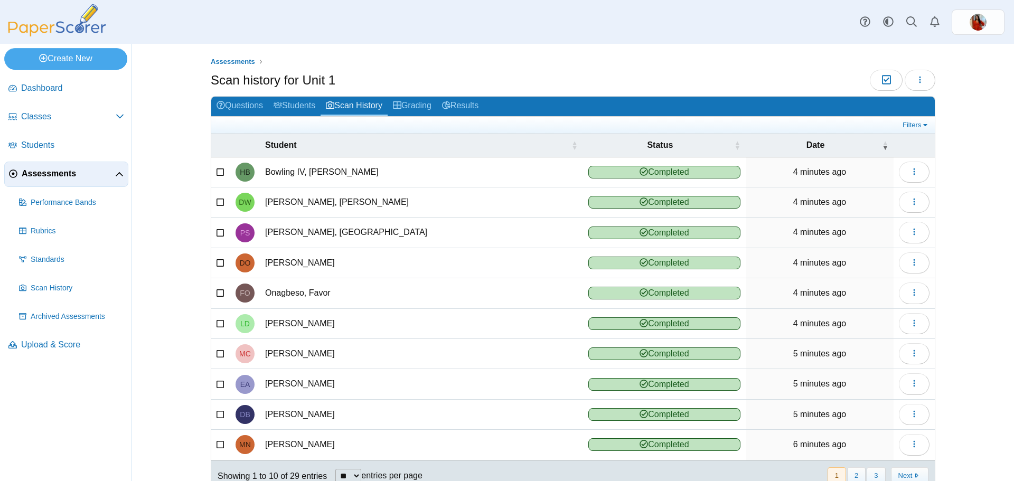
click at [426, 101] on link "Grading" at bounding box center [412, 107] width 49 height 20
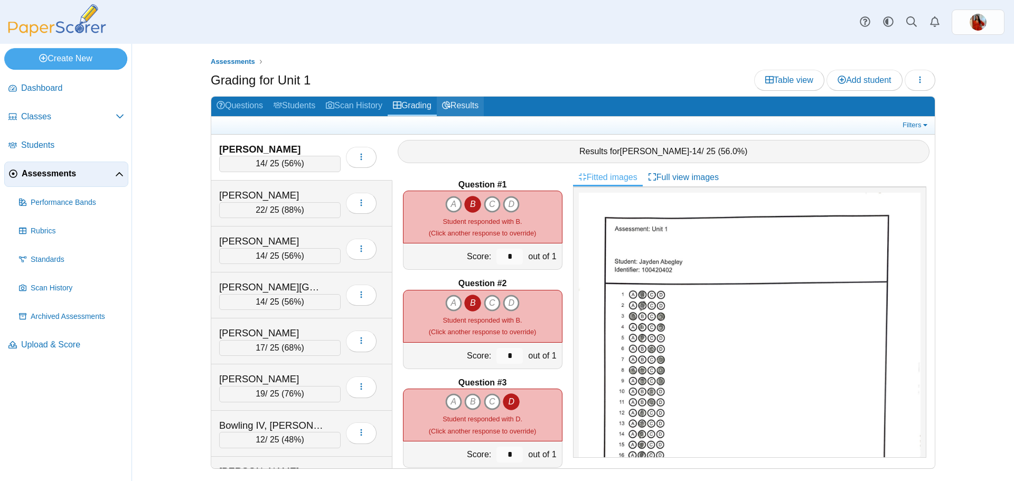
click at [477, 105] on link "Results" at bounding box center [460, 107] width 47 height 20
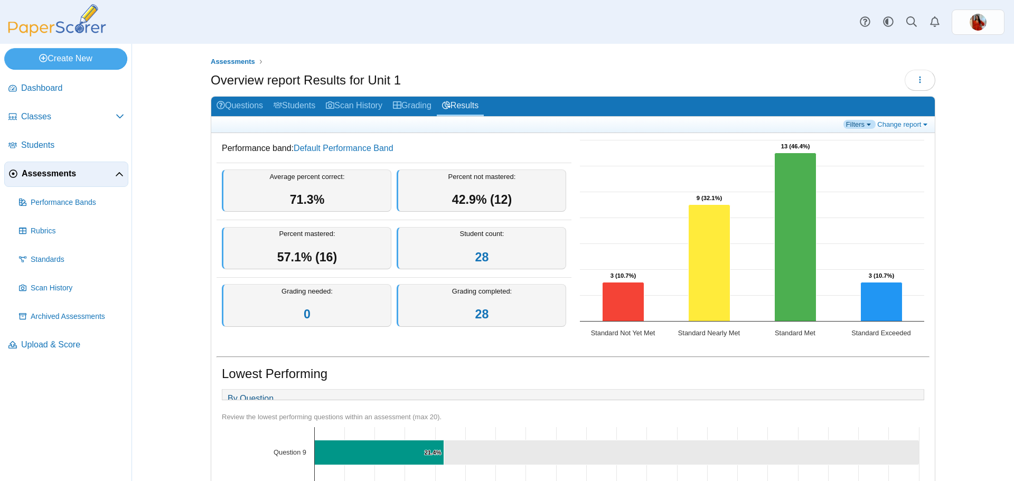
click at [855, 124] on link "Filters" at bounding box center [859, 124] width 32 height 9
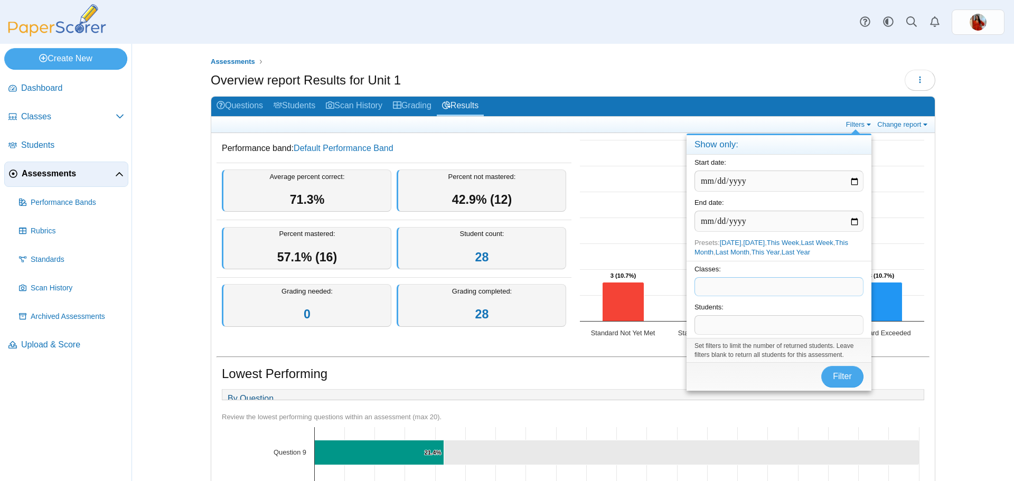
click at [783, 281] on span at bounding box center [779, 287] width 168 height 18
click at [778, 282] on span at bounding box center [779, 287] width 168 height 18
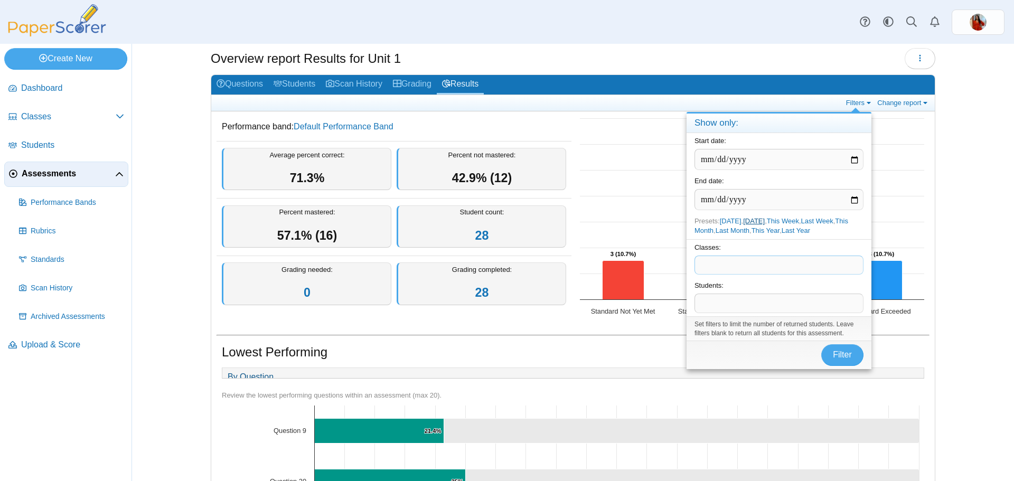
scroll to position [18, 0]
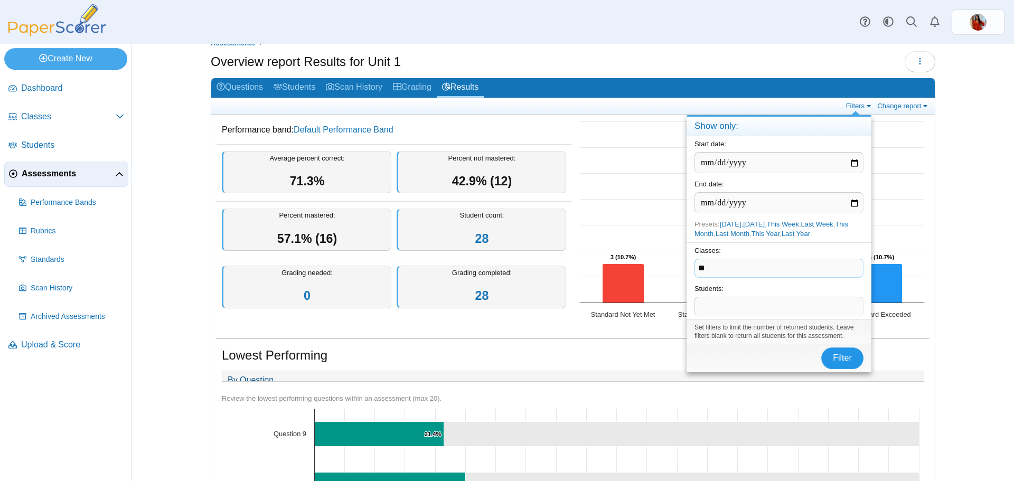
click at [846, 360] on span "Filter" at bounding box center [842, 357] width 19 height 9
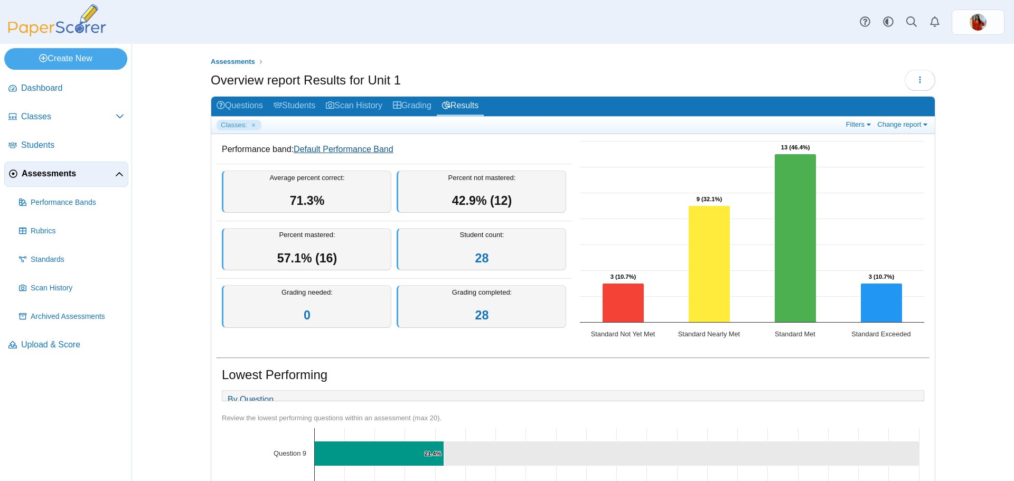
click at [317, 148] on link "Default Performance Band" at bounding box center [344, 149] width 100 height 9
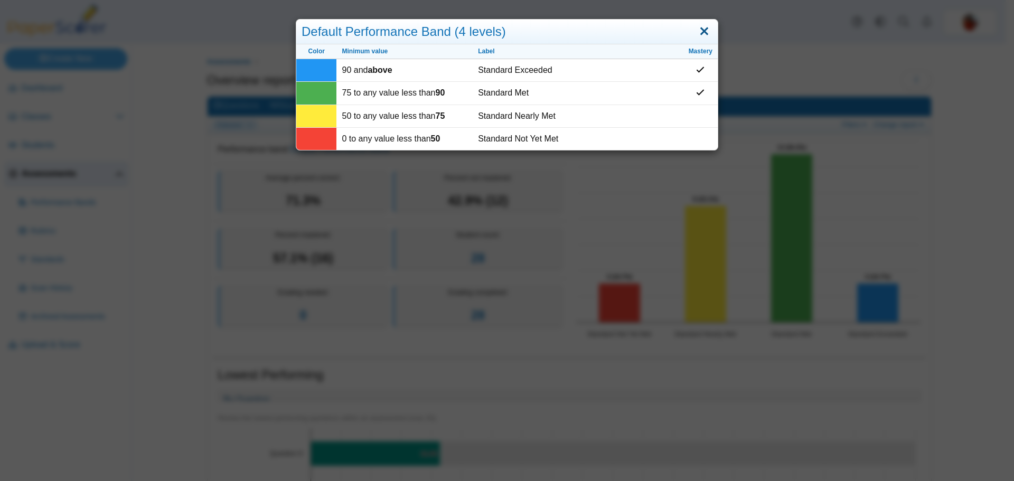
click at [699, 36] on link "Close" at bounding box center [704, 32] width 16 height 18
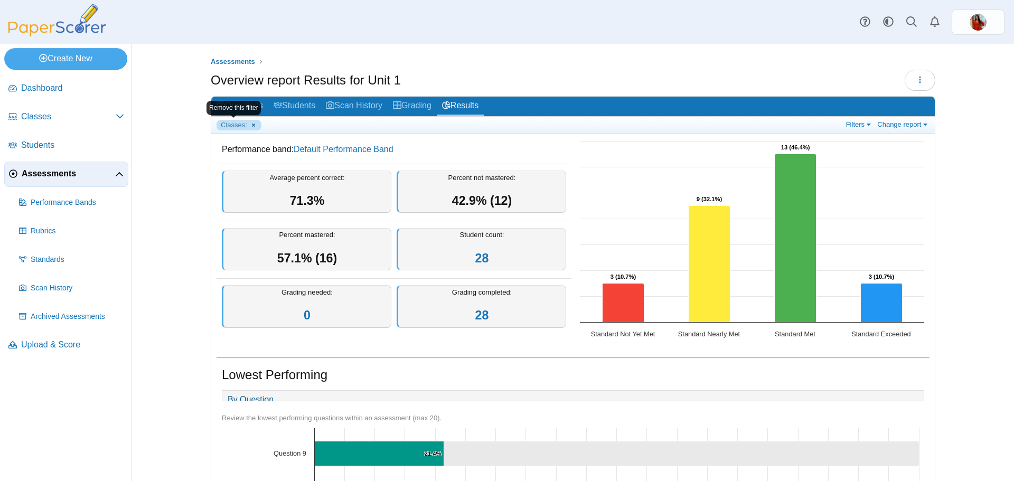
click at [245, 127] on link "Classes:" at bounding box center [239, 125] width 45 height 11
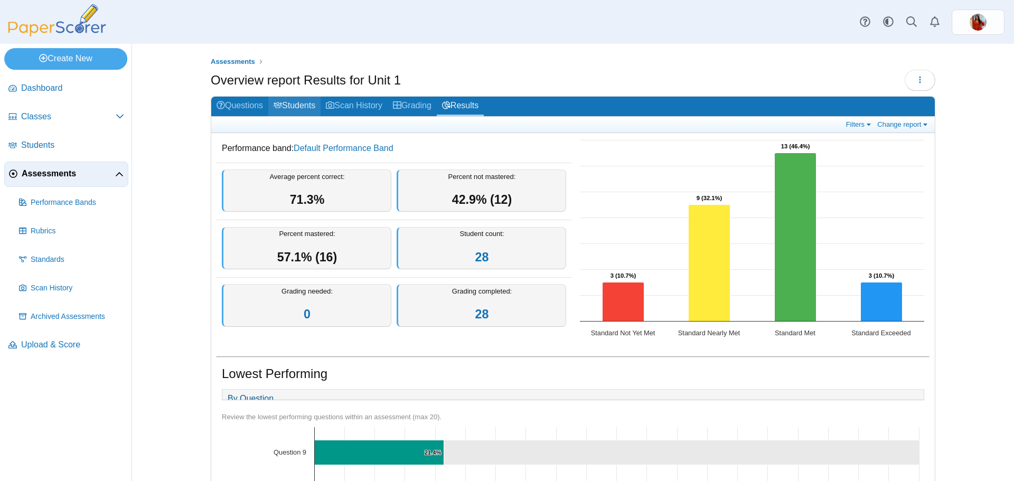
click at [289, 100] on link "Students" at bounding box center [294, 107] width 52 height 20
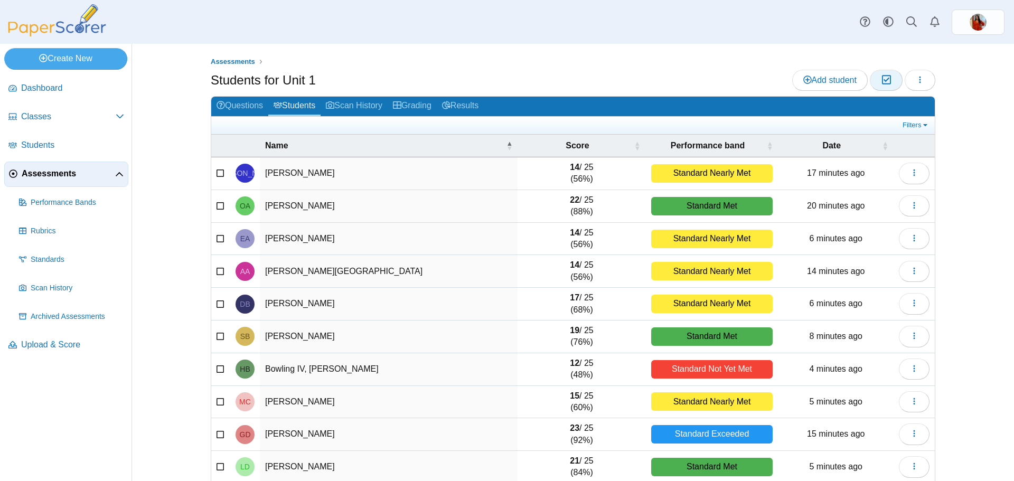
click at [883, 82] on icon "button" at bounding box center [886, 80] width 10 height 9
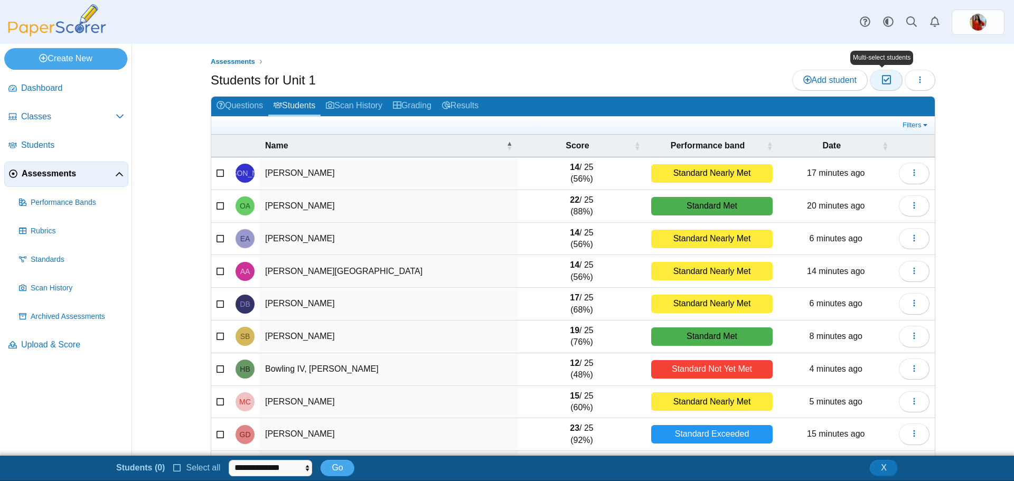
click at [883, 82] on icon "button" at bounding box center [886, 80] width 10 height 9
click at [909, 83] on button "button" at bounding box center [920, 80] width 31 height 21
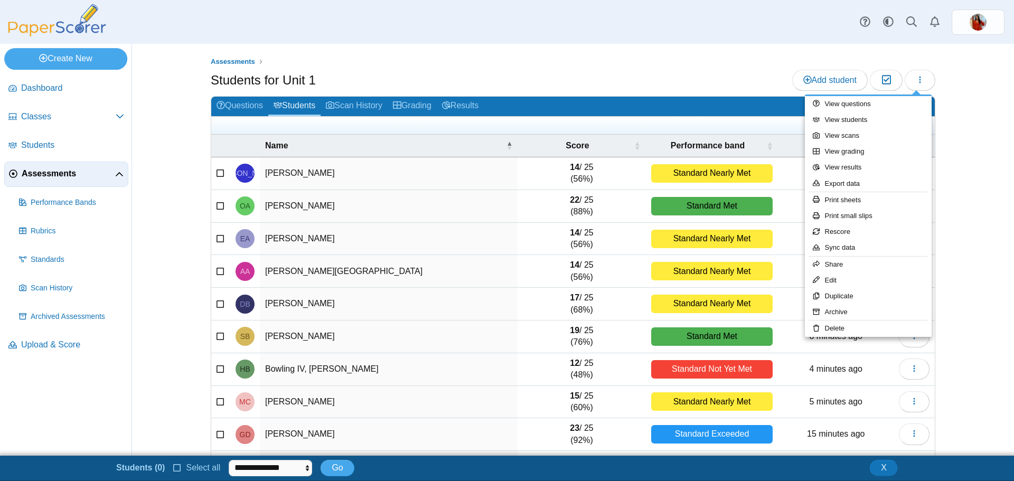
click at [962, 248] on div "Assessments Students for Unit 1 Add student Moderation 0" at bounding box center [573, 250] width 792 height 412
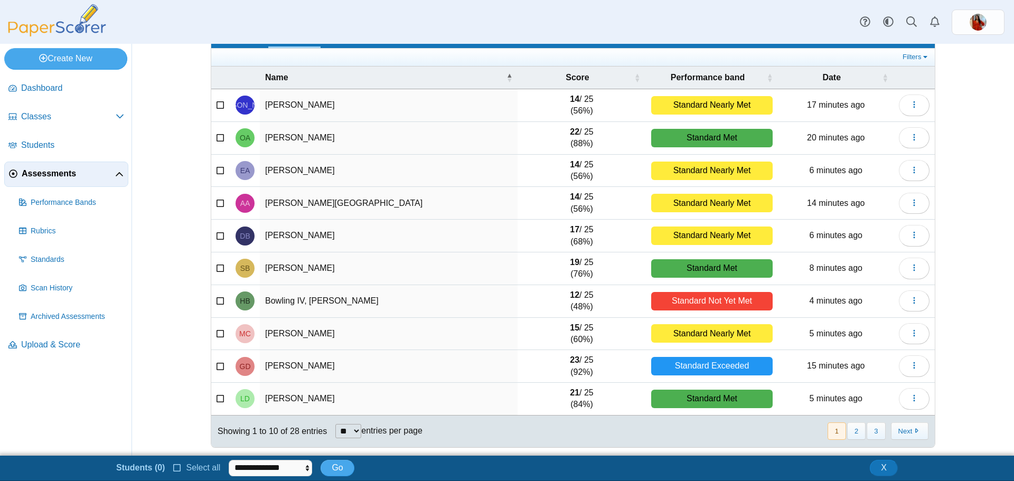
scroll to position [70, 0]
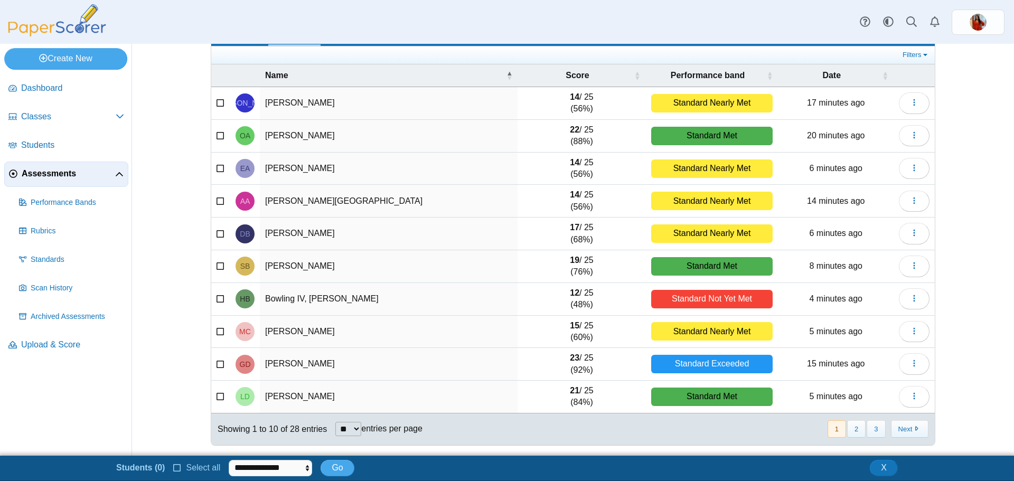
drag, startPoint x: 354, startPoint y: 418, endPoint x: 355, endPoint y: 424, distance: 6.4
click at [355, 418] on div "Showing 1 to 10 of 28 entries ** ** ** *** entries per page" at bounding box center [316, 430] width 211 height 32
click at [355, 436] on select "** ** ** ***" at bounding box center [348, 429] width 26 height 14
select select "***"
click at [335, 422] on select "** ** ** ***" at bounding box center [348, 429] width 26 height 14
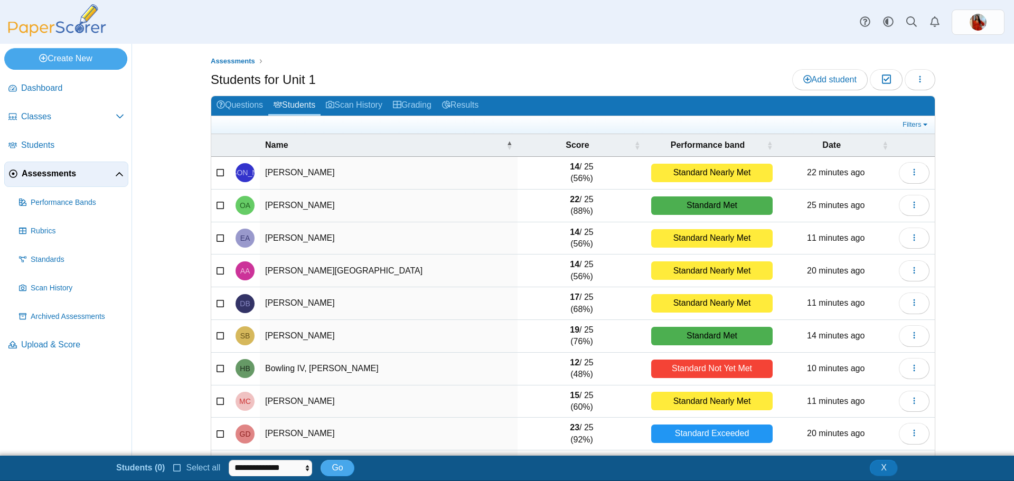
scroll to position [0, 0]
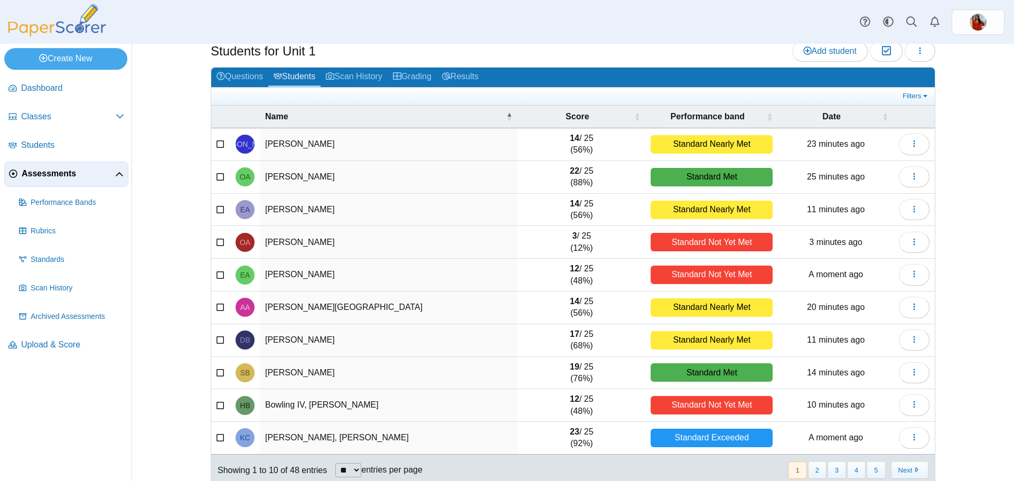
scroll to position [45, 0]
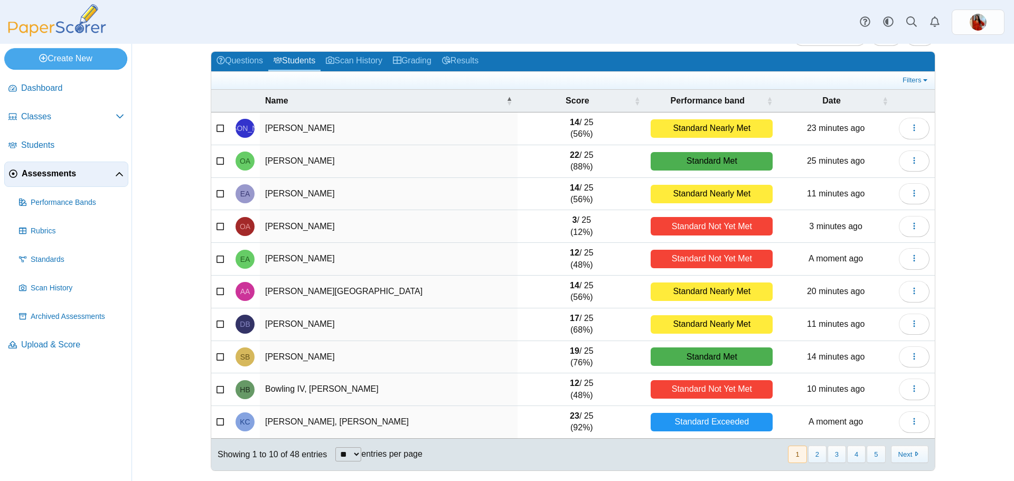
click at [337, 451] on select "** ** ** ***" at bounding box center [348, 454] width 26 height 14
select select "***"
click at [335, 447] on select "** ** ** ***" at bounding box center [348, 454] width 26 height 14
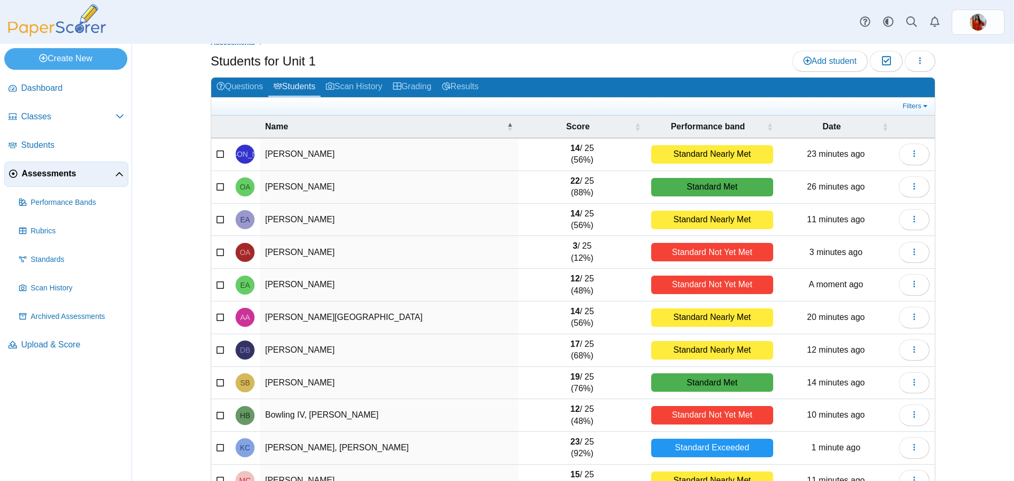
scroll to position [0, 0]
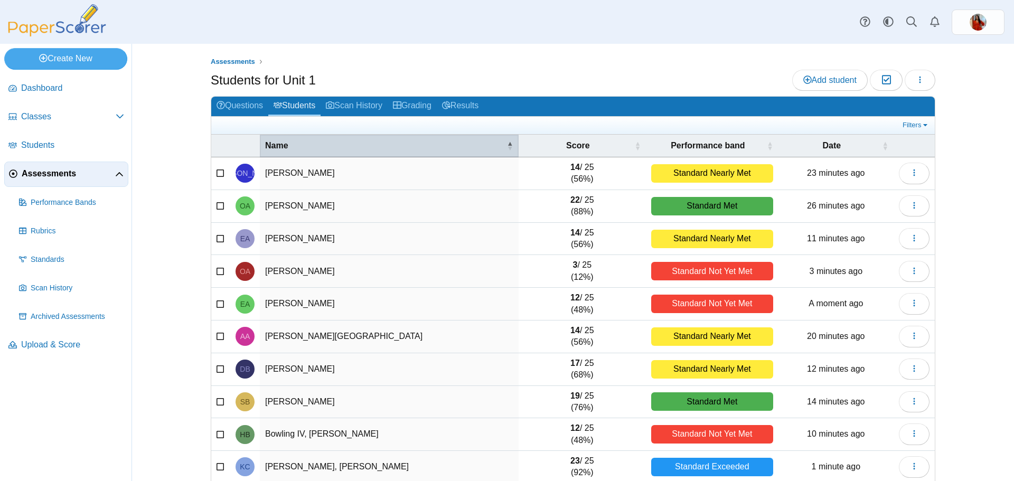
click at [466, 146] on span "Name" at bounding box center [385, 146] width 240 height 12
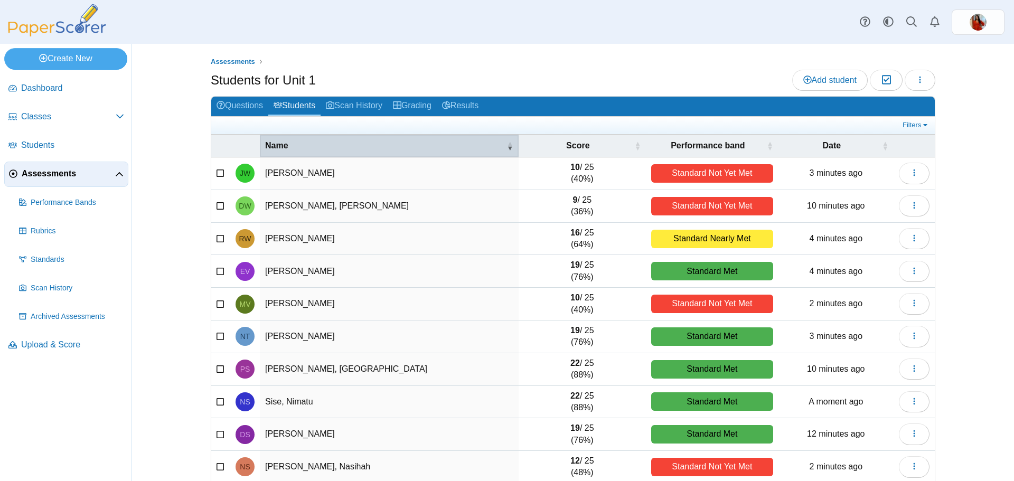
click at [485, 142] on span "Name" at bounding box center [385, 146] width 240 height 12
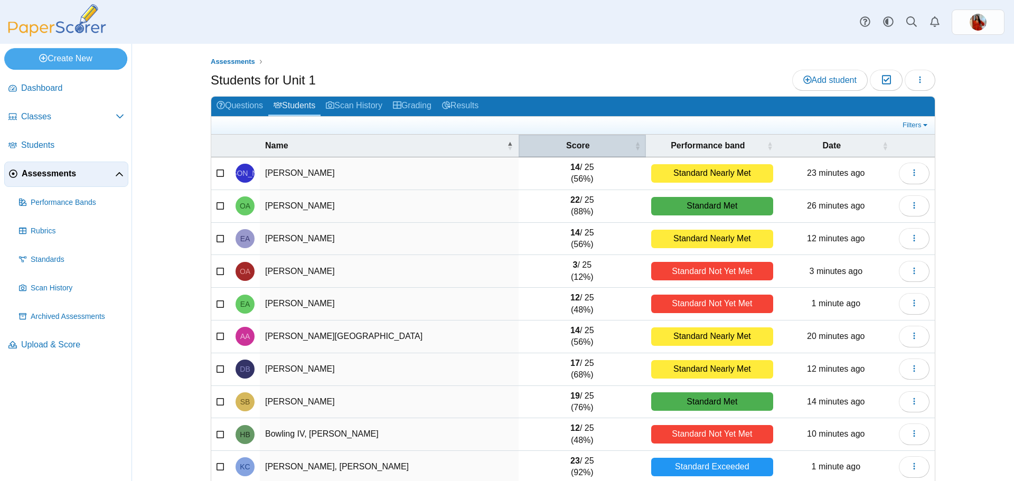
click at [559, 143] on span "Score" at bounding box center [578, 146] width 109 height 12
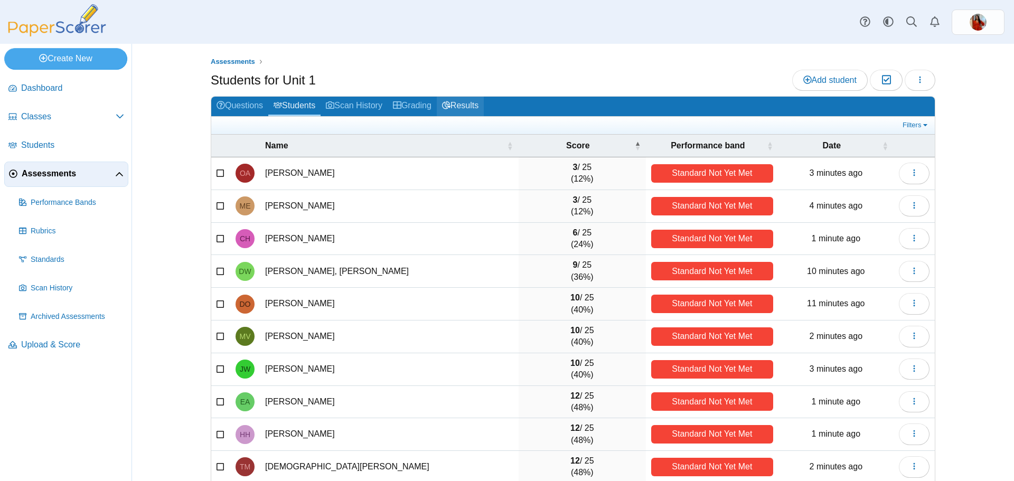
click at [464, 97] on link "Results" at bounding box center [460, 107] width 47 height 20
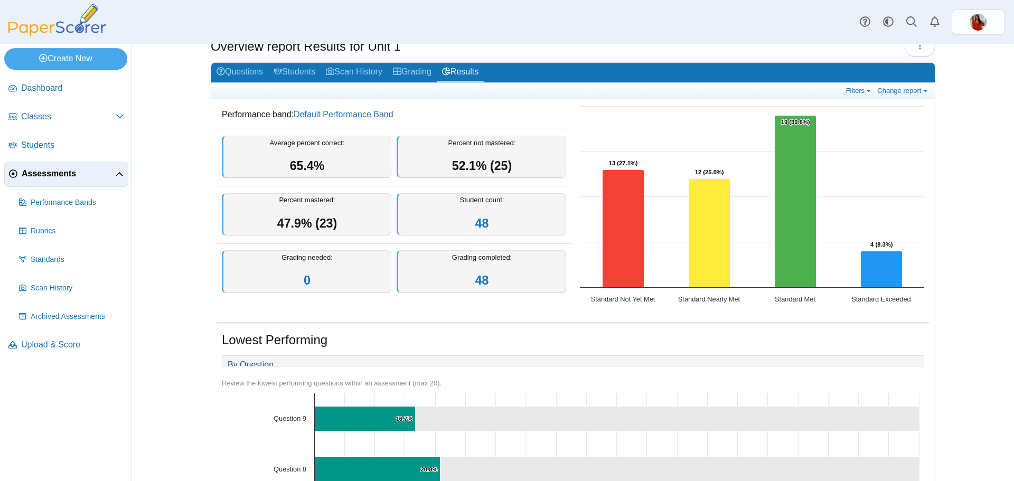
scroll to position [53, 0]
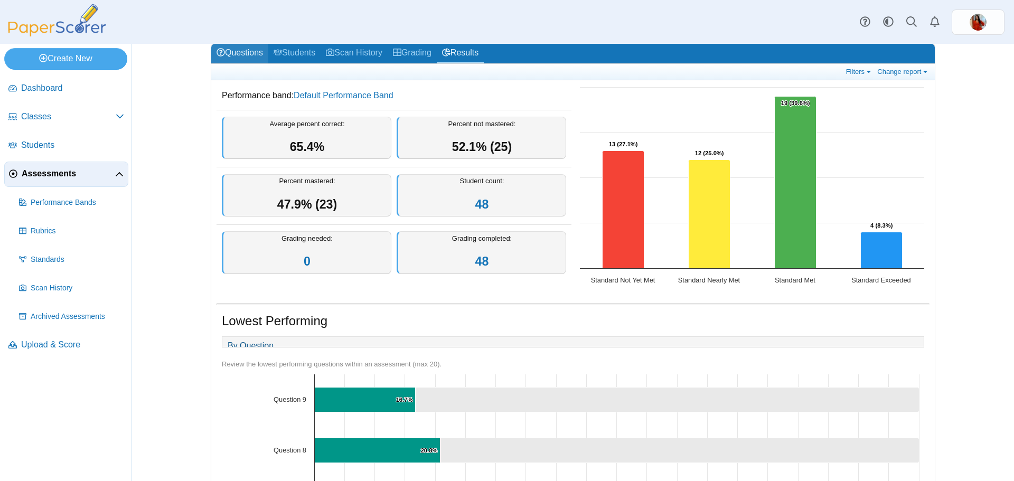
click at [241, 52] on link "Questions" at bounding box center [239, 54] width 57 height 20
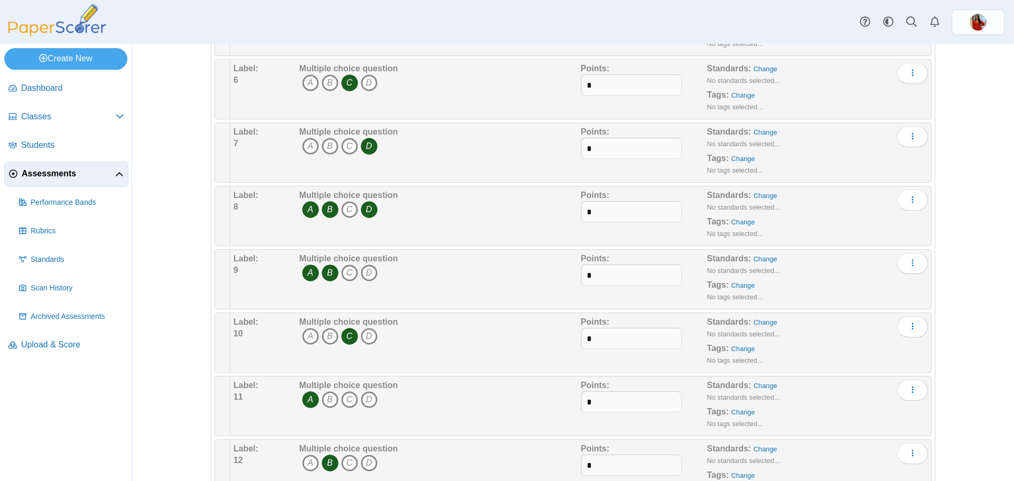
scroll to position [475, 0]
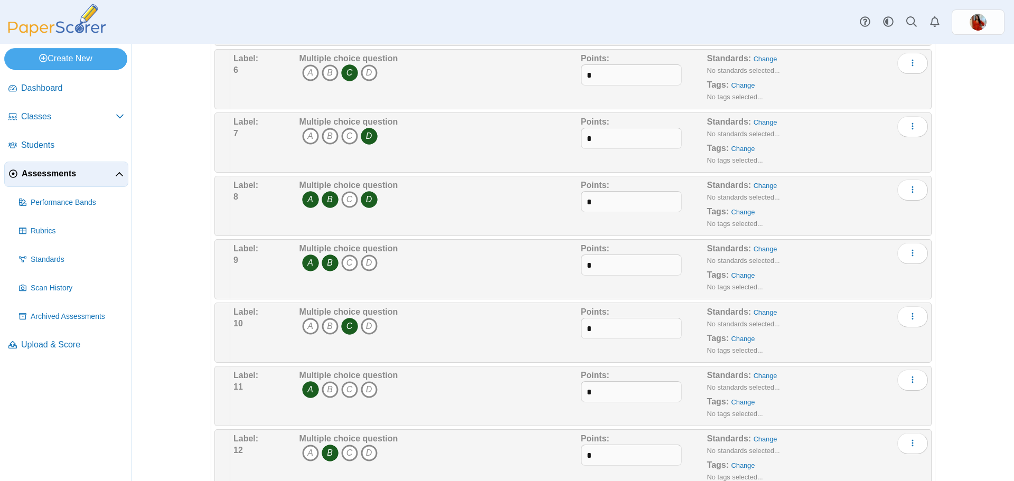
click at [493, 200] on div "Multiple choice question A B C D" at bounding box center [439, 206] width 284 height 53
click at [908, 190] on icon "More options" at bounding box center [912, 189] width 8 height 8
click at [490, 212] on div "Multiple choice question A B C D" at bounding box center [439, 206] width 284 height 53
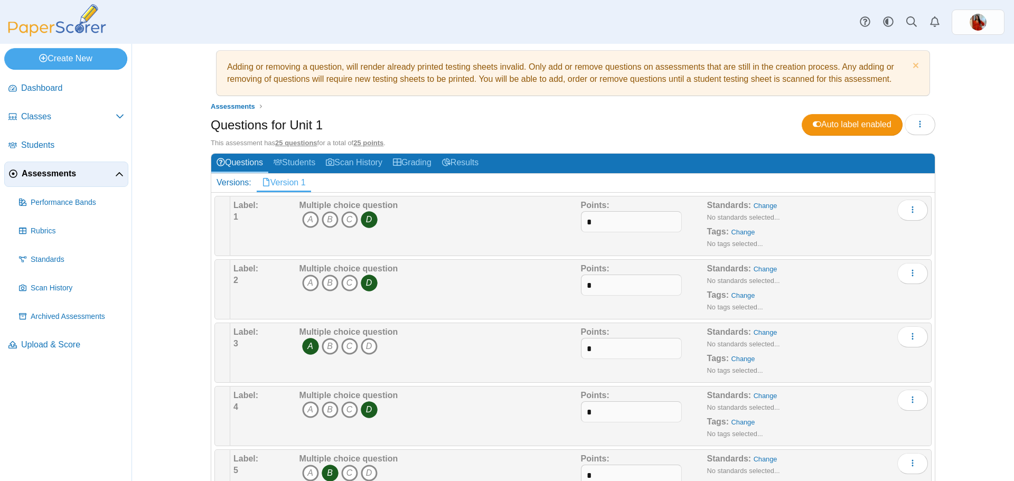
scroll to position [0, 0]
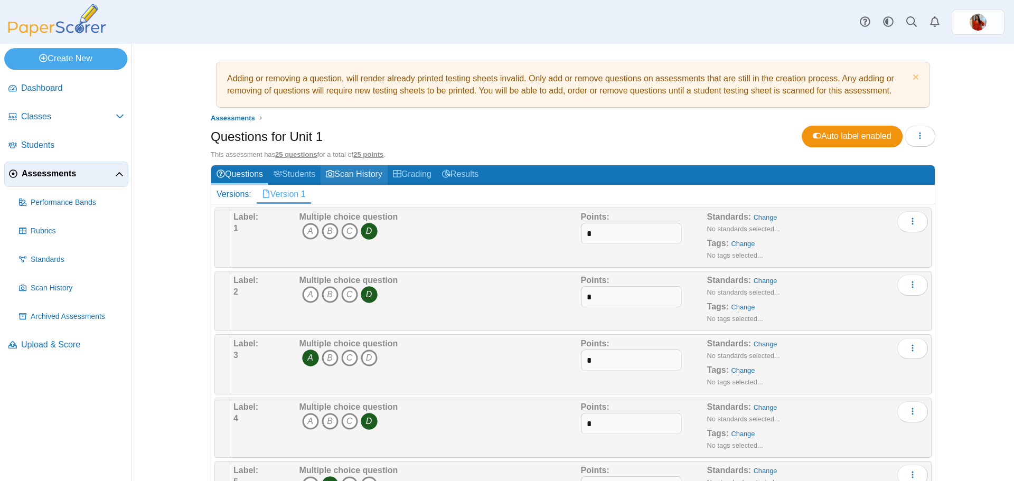
click at [358, 174] on link "Scan History" at bounding box center [354, 175] width 67 height 20
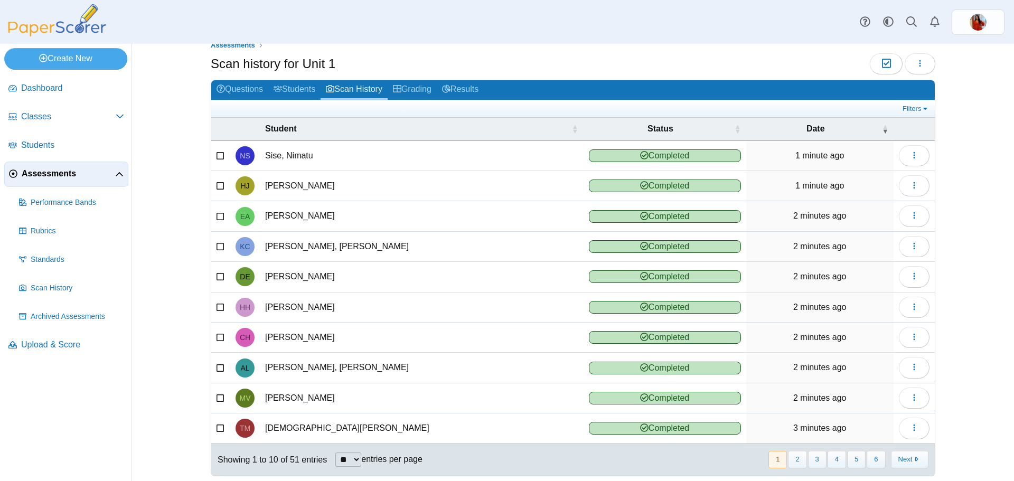
scroll to position [32, 0]
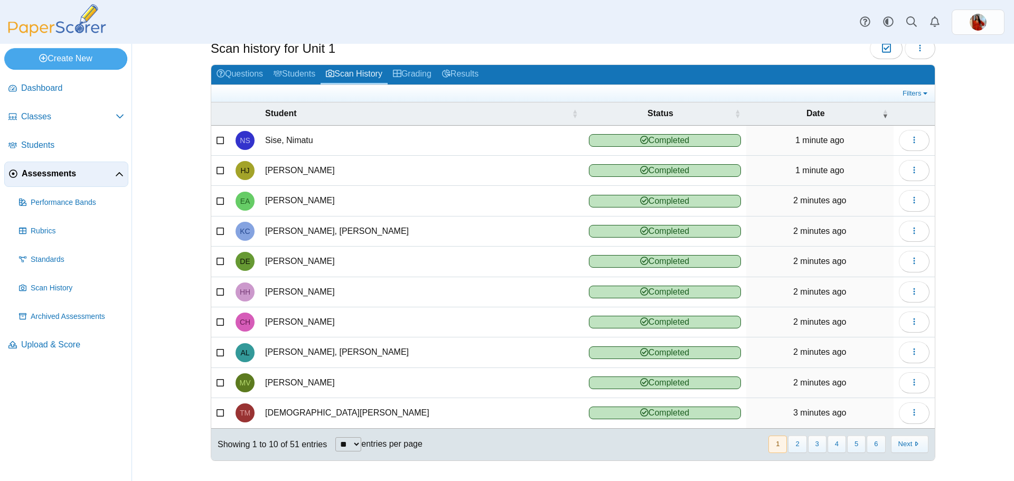
click at [344, 444] on select "** ** ** ***" at bounding box center [348, 444] width 26 height 14
select select "***"
click at [335, 437] on select "** ** ** ***" at bounding box center [348, 444] width 26 height 14
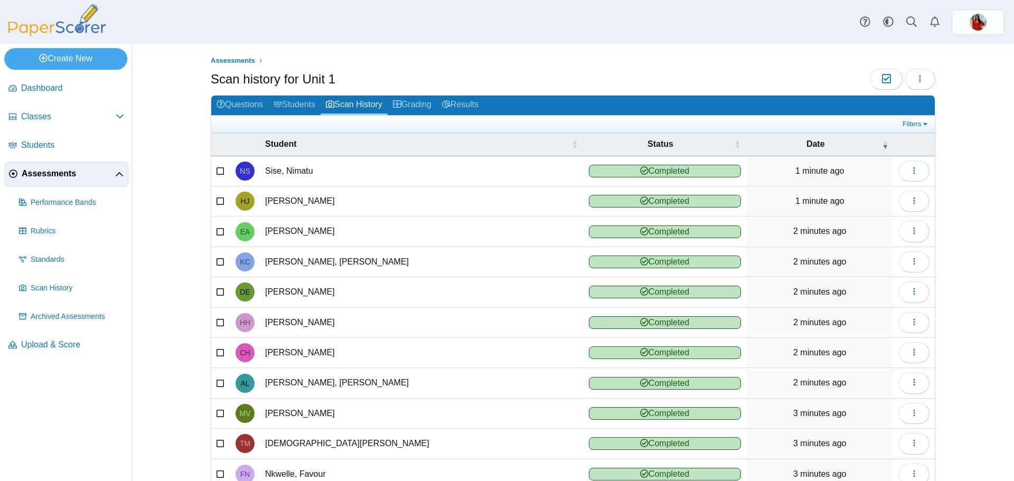
scroll to position [0, 0]
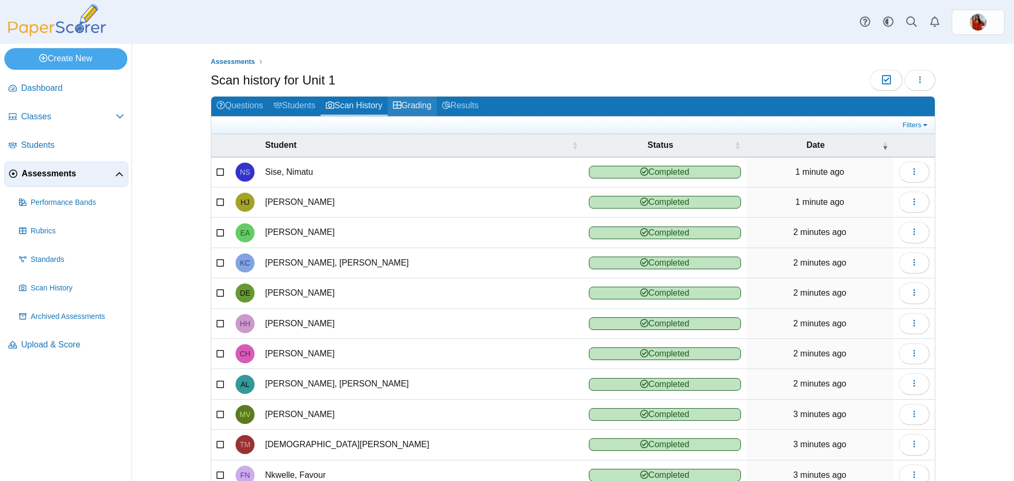
click at [412, 102] on link "Grading" at bounding box center [412, 107] width 49 height 20
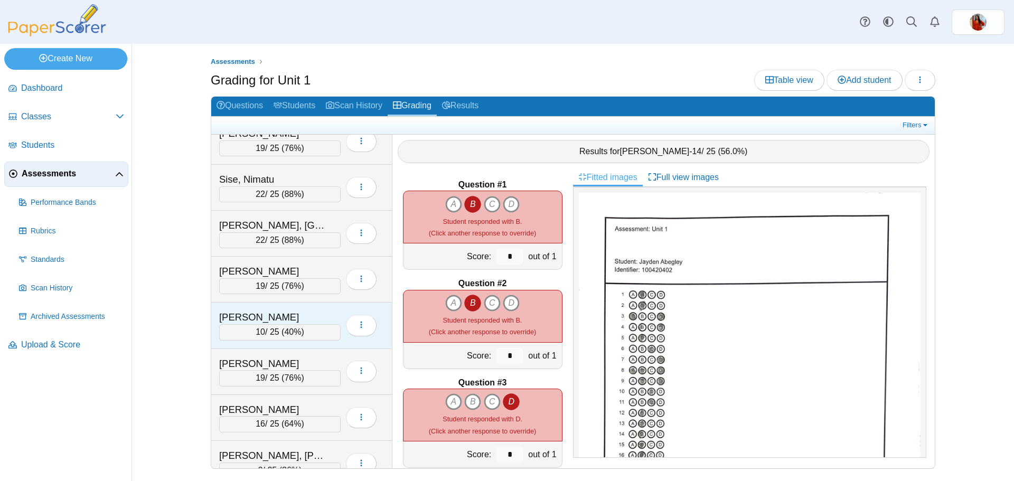
scroll to position [1875, 0]
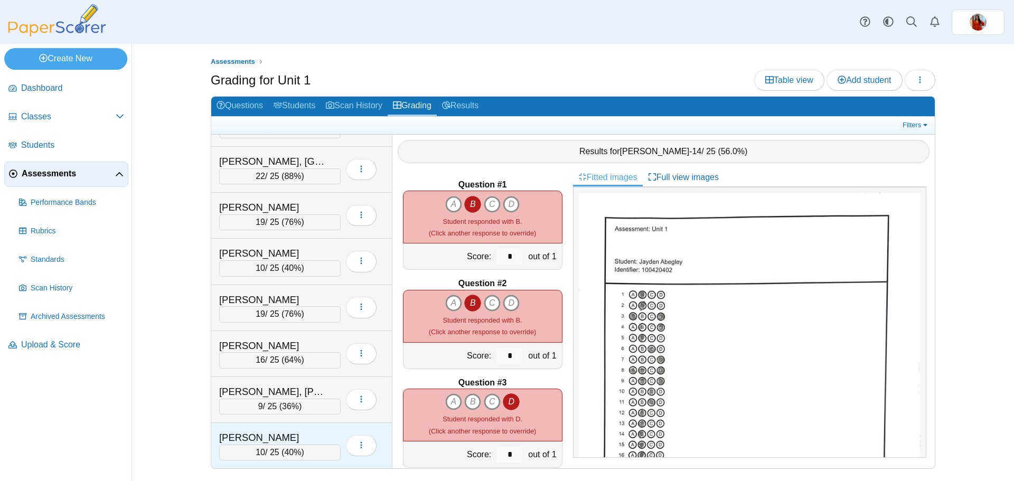
click at [279, 442] on div "[PERSON_NAME]" at bounding box center [272, 438] width 106 height 14
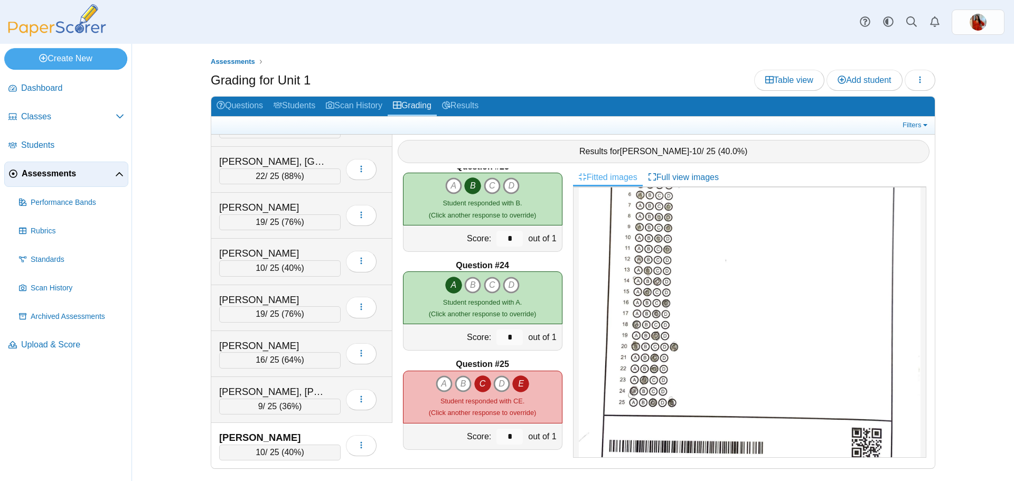
scroll to position [172, 0]
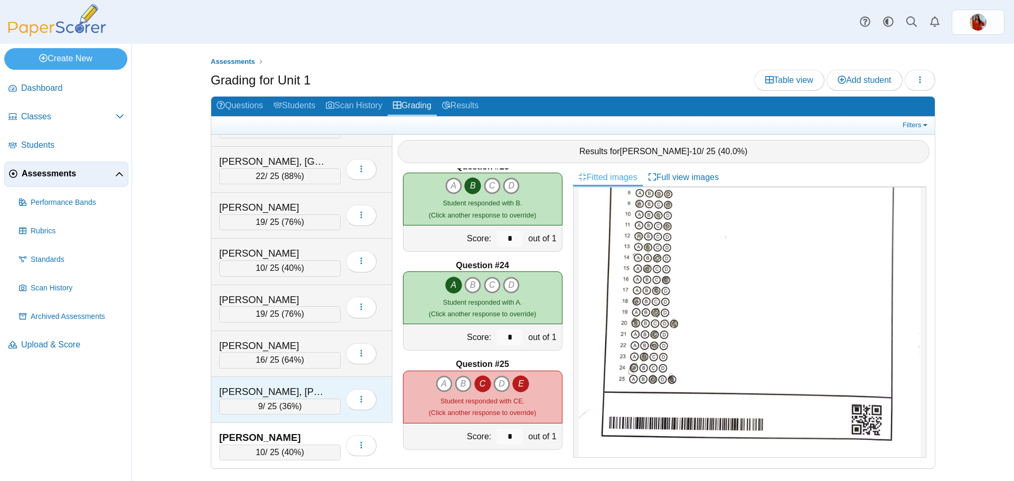
click at [333, 390] on div "[PERSON_NAME], [PERSON_NAME]" at bounding box center [279, 392] width 121 height 14
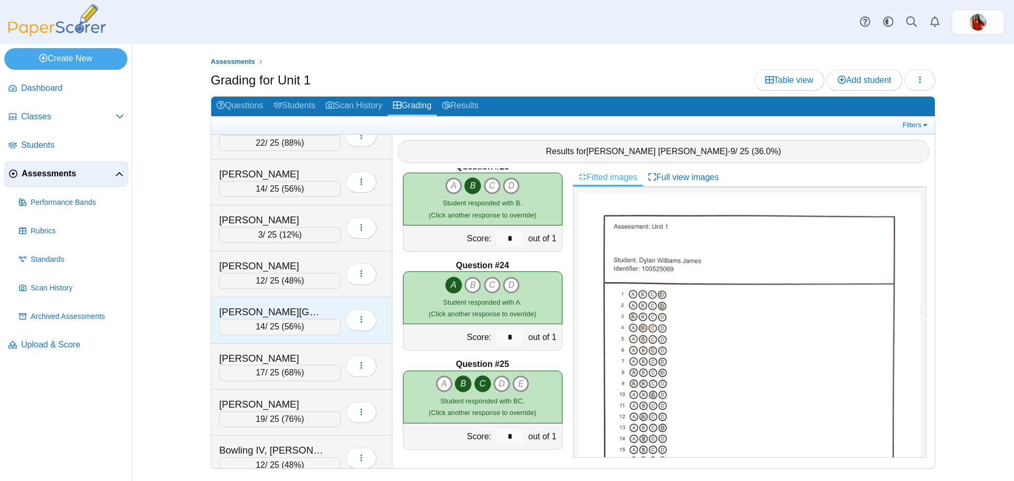
scroll to position [0, 0]
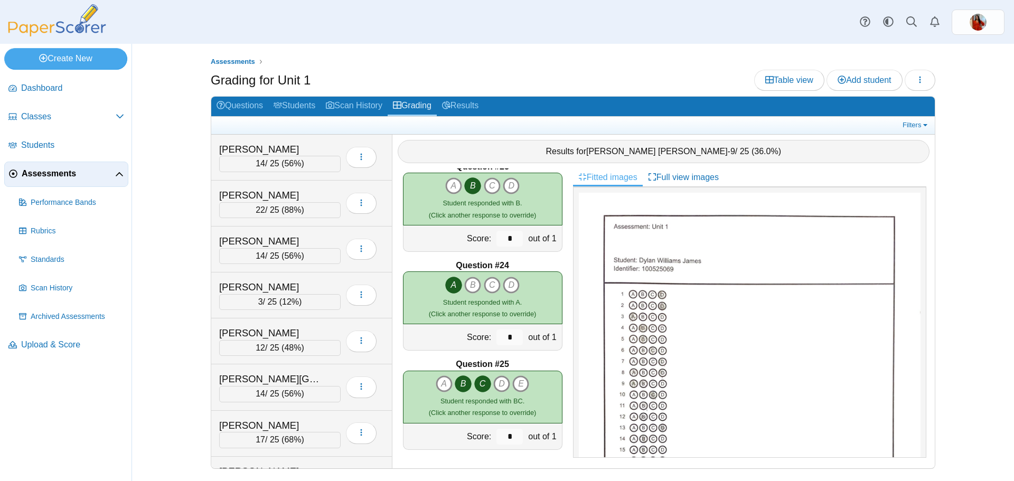
click at [173, 81] on div "Assessments Grading for Unit 1 Table view Add student Loading… Grading" at bounding box center [573, 262] width 882 height 437
click at [758, 83] on link "Table view" at bounding box center [789, 80] width 70 height 21
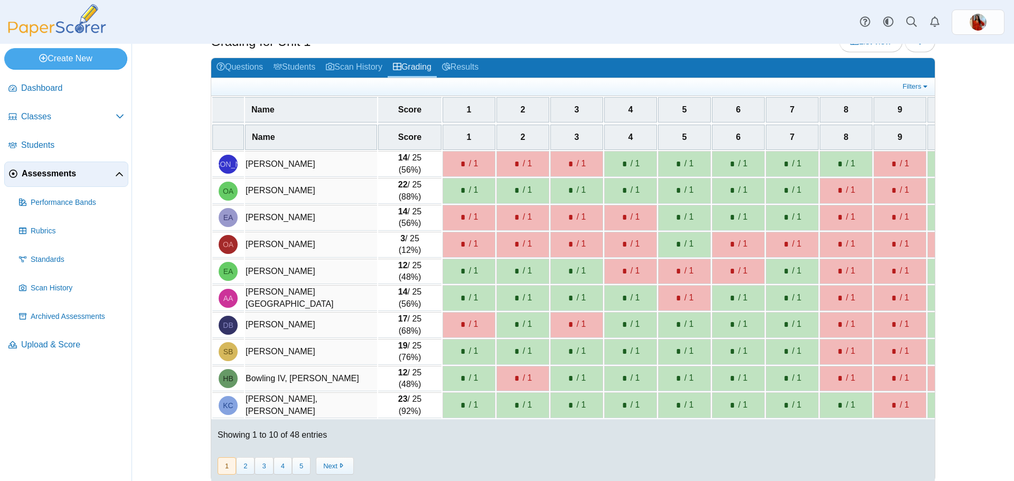
scroll to position [57, 0]
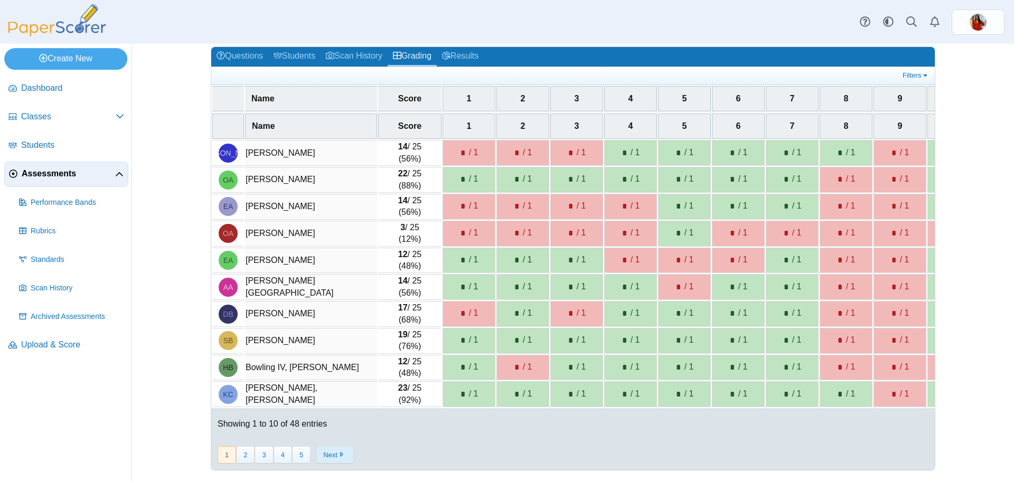
click at [340, 458] on button "Next" at bounding box center [334, 454] width 37 height 17
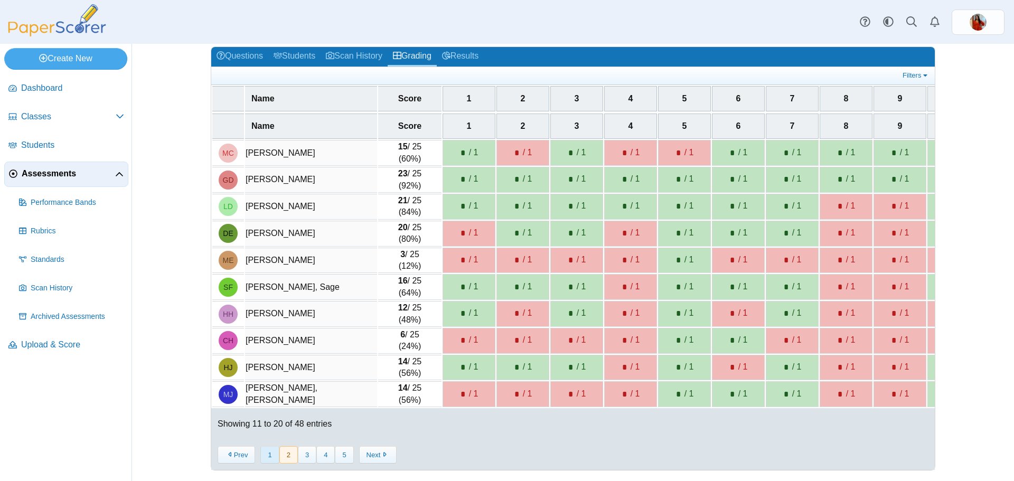
click at [268, 455] on button "1" at bounding box center [269, 454] width 18 height 17
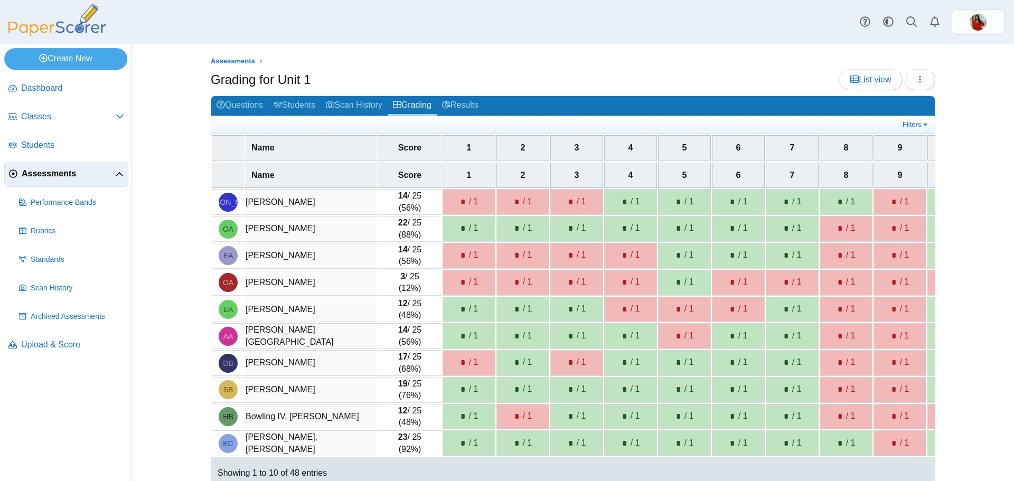
scroll to position [0, 0]
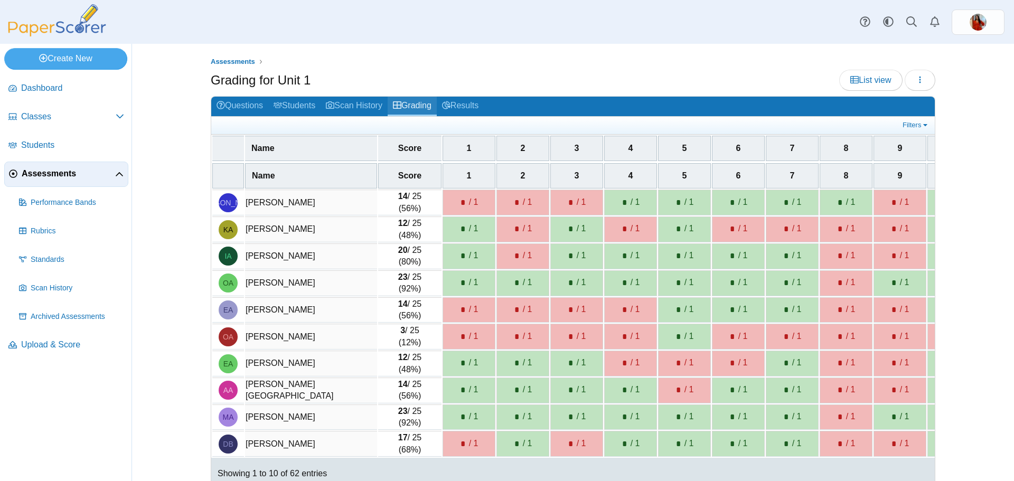
click at [412, 103] on link "Grading" at bounding box center [412, 107] width 49 height 20
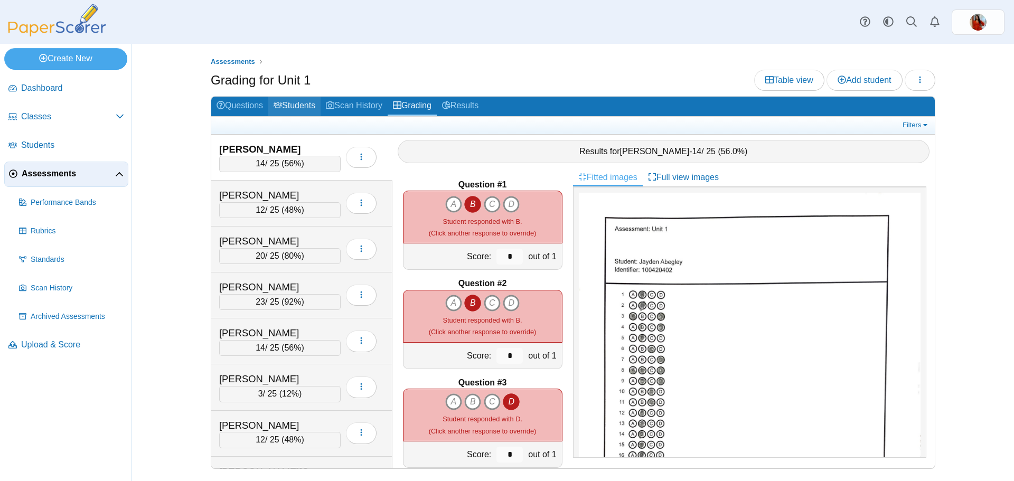
click at [298, 104] on link "Students" at bounding box center [294, 107] width 52 height 20
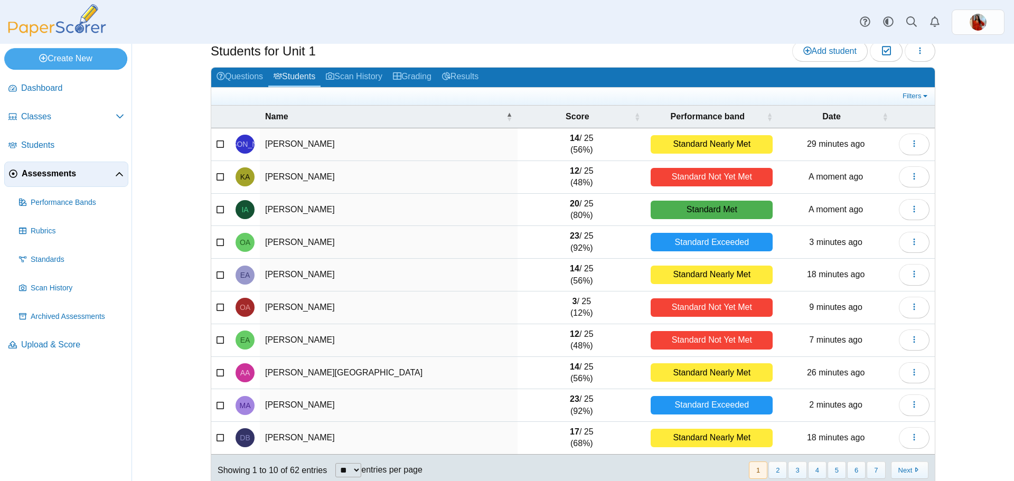
scroll to position [45, 0]
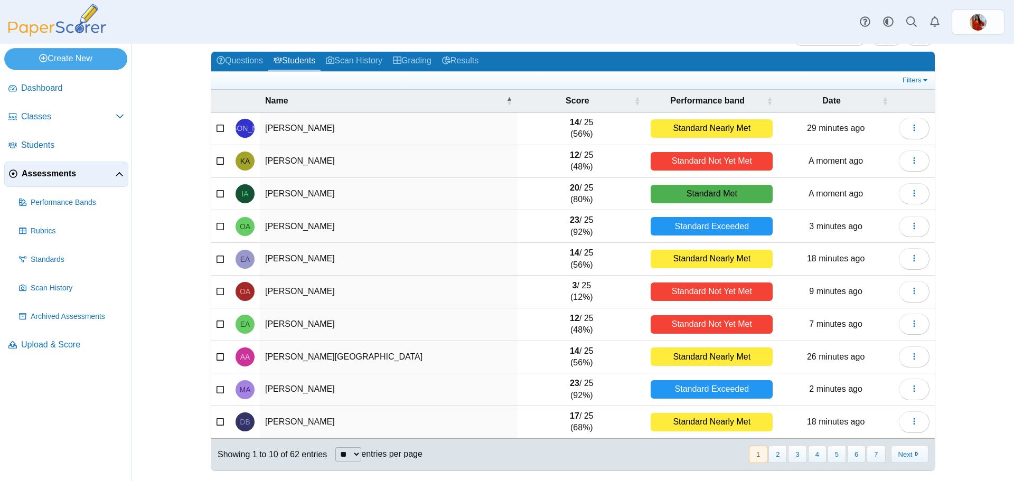
click at [346, 454] on select "** ** ** ***" at bounding box center [348, 454] width 26 height 14
select select "***"
click at [335, 447] on select "** ** ** ***" at bounding box center [348, 454] width 26 height 14
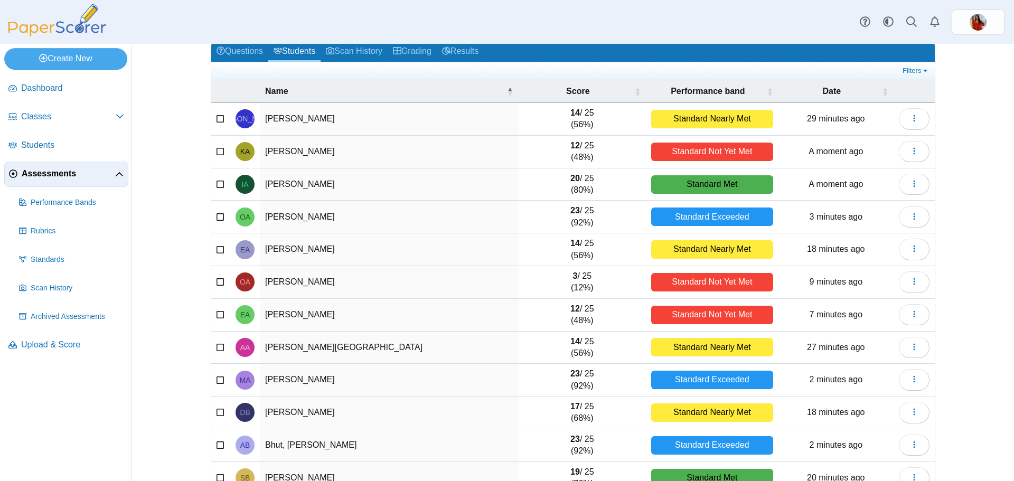
scroll to position [0, 0]
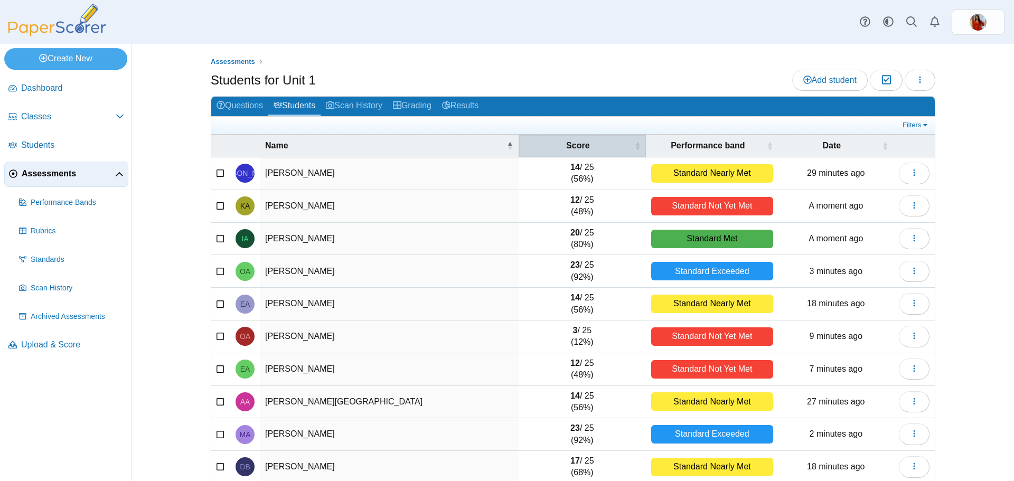
click at [571, 149] on span "Score" at bounding box center [578, 146] width 109 height 12
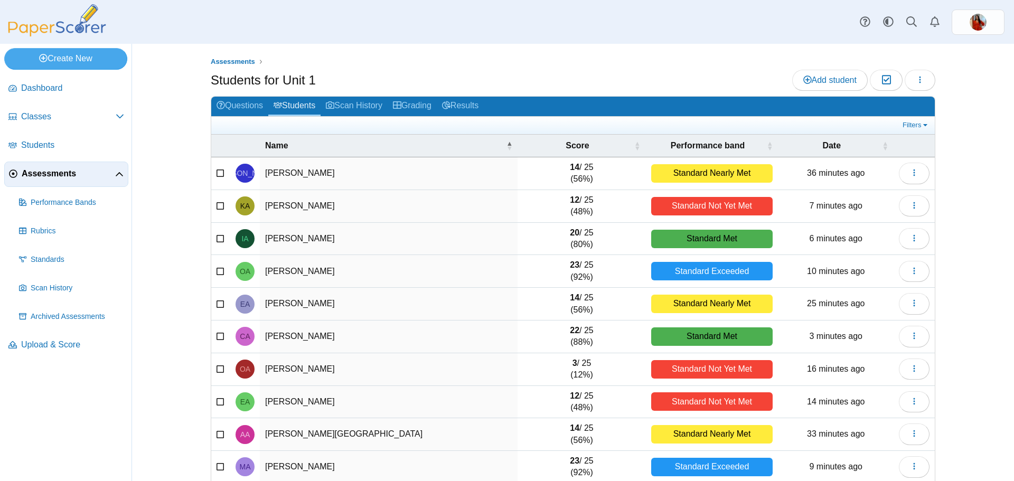
scroll to position [45, 0]
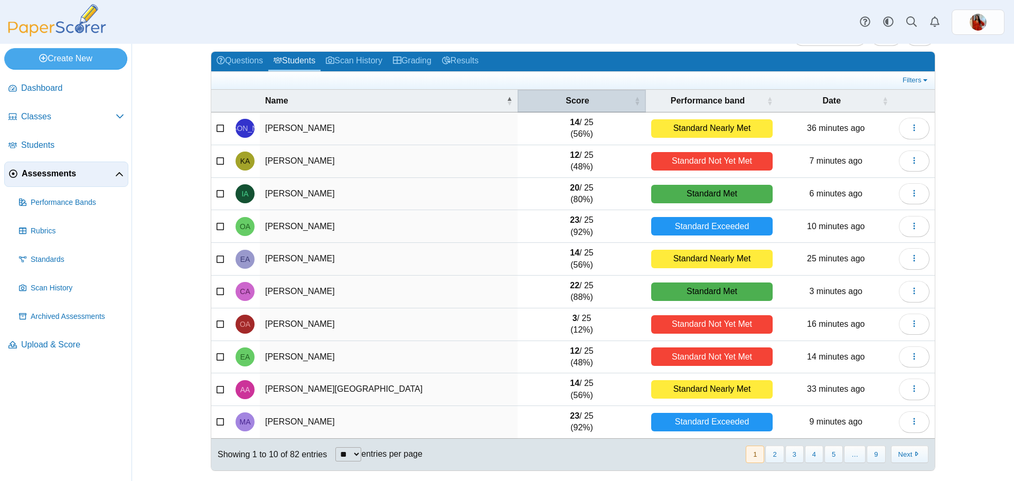
click at [588, 95] on span "Score" at bounding box center [577, 101] width 109 height 12
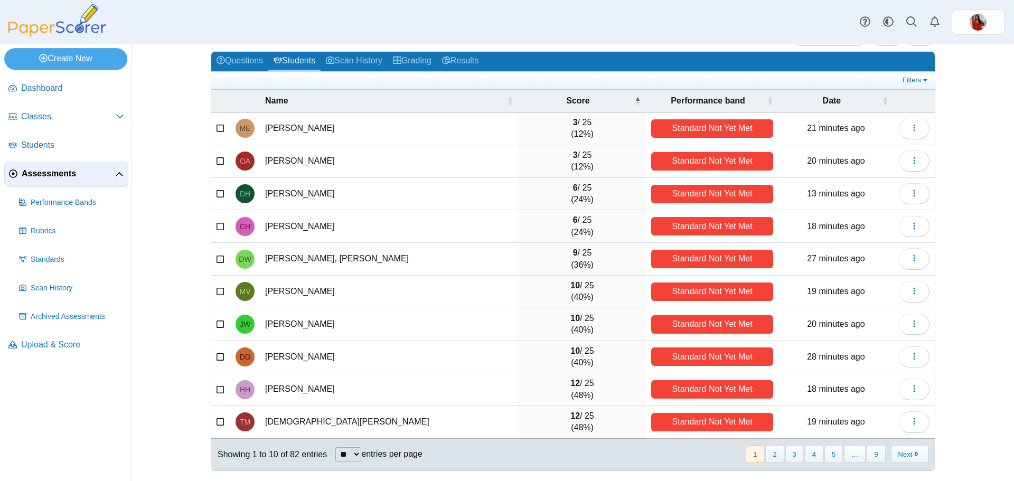
click at [341, 455] on select "** ** ** ***" at bounding box center [348, 454] width 26 height 14
select select "***"
click at [335, 447] on select "** ** ** ***" at bounding box center [348, 454] width 26 height 14
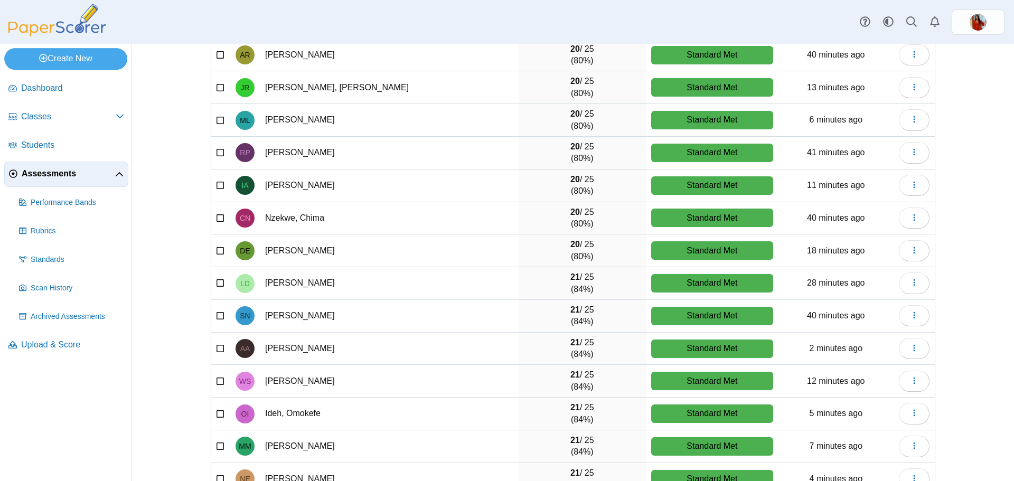
scroll to position [1524, 0]
